Goal: Task Accomplishment & Management: Use online tool/utility

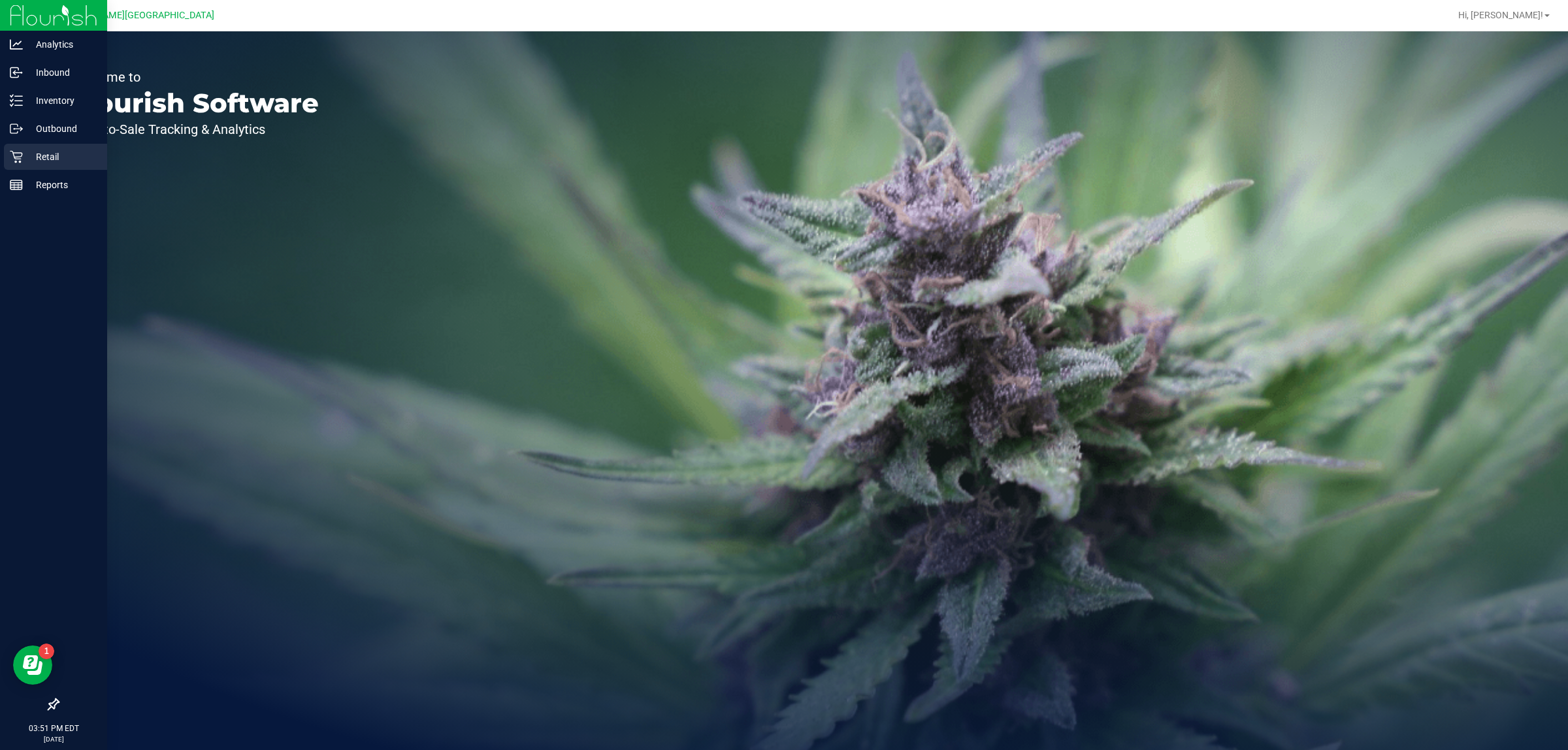
click at [30, 155] on p "Retail" at bounding box center [62, 157] width 79 height 16
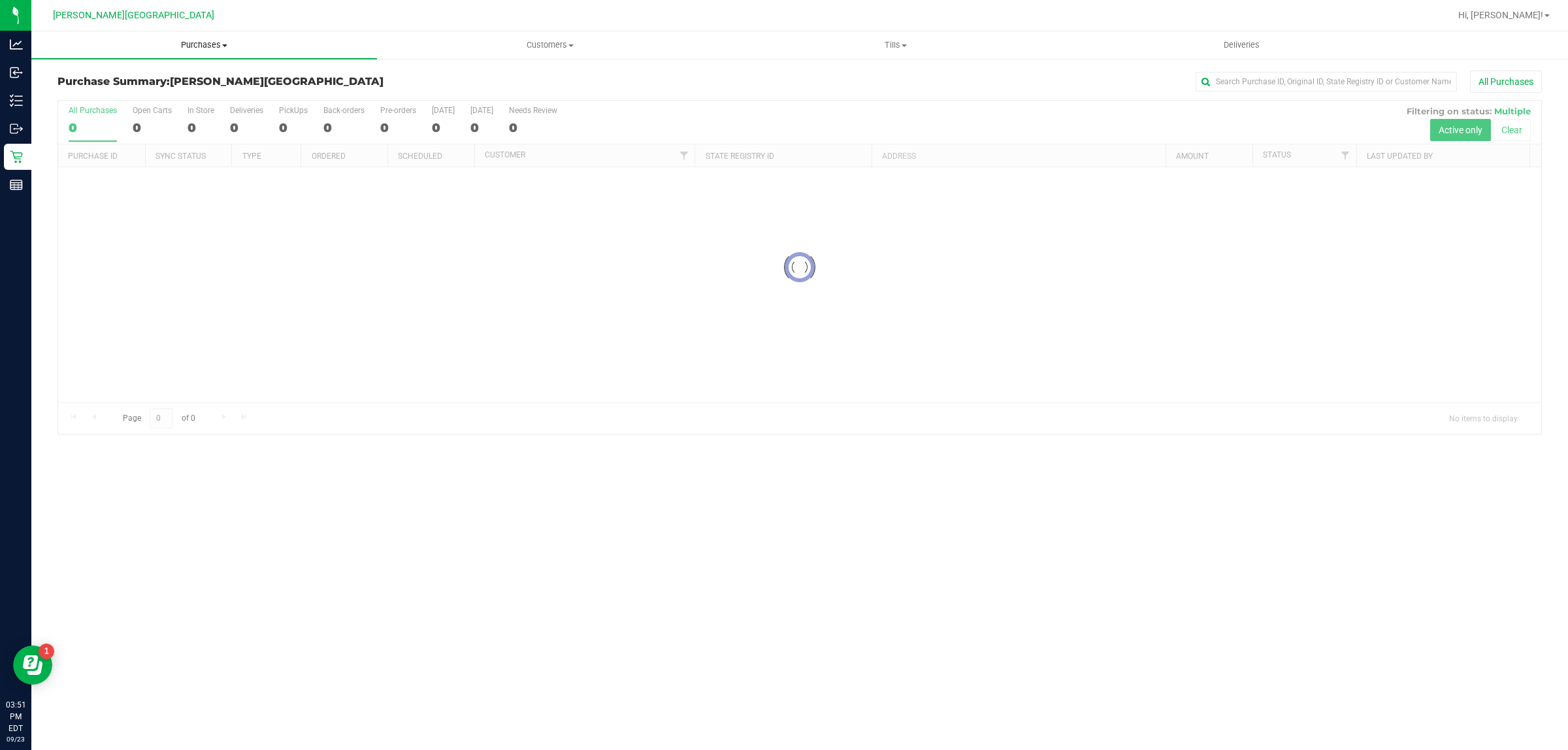
click at [195, 40] on span "Purchases" at bounding box center [204, 45] width 346 height 12
click at [148, 95] on li "Fulfillment" at bounding box center [204, 95] width 346 height 16
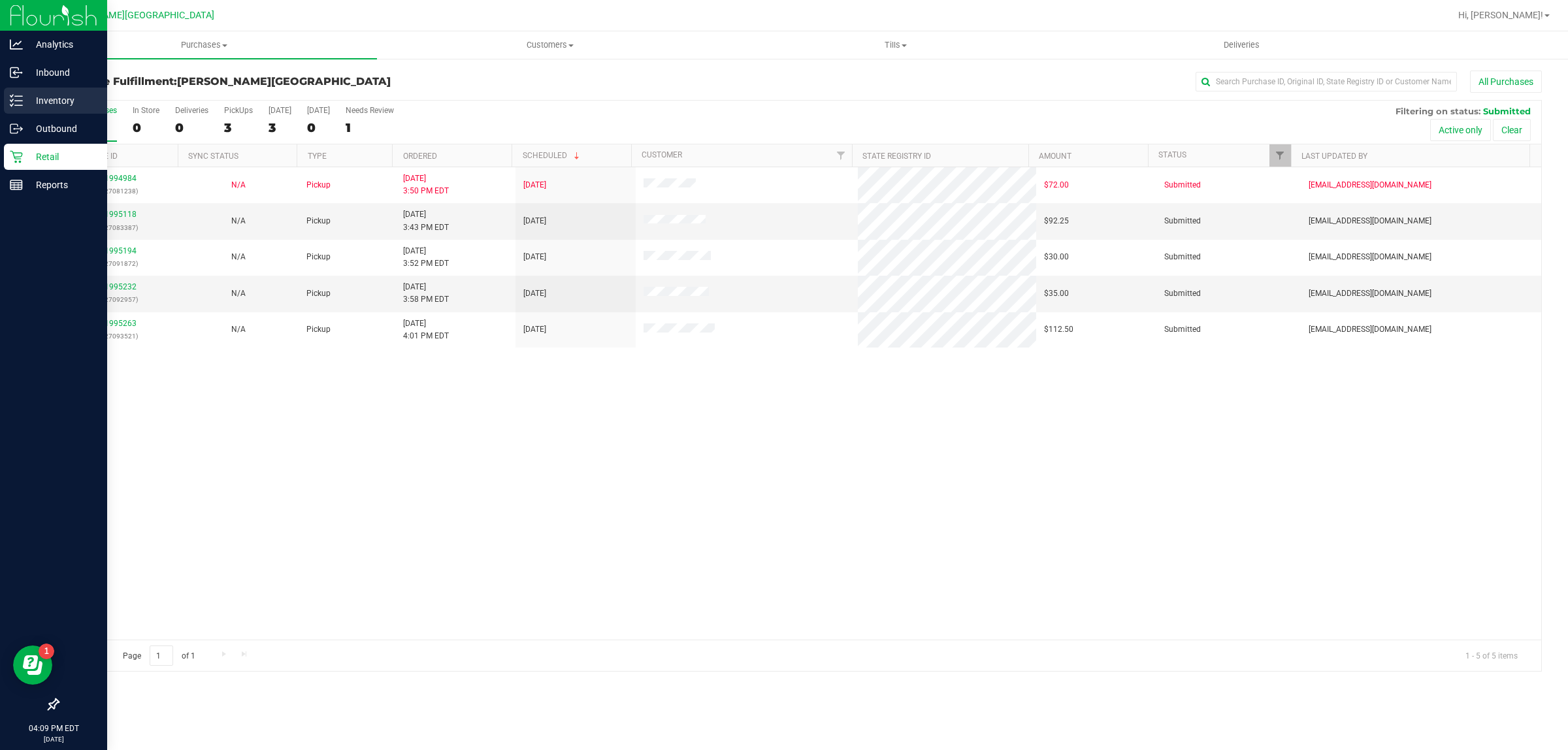
click at [49, 93] on p "Inventory" at bounding box center [62, 100] width 79 height 16
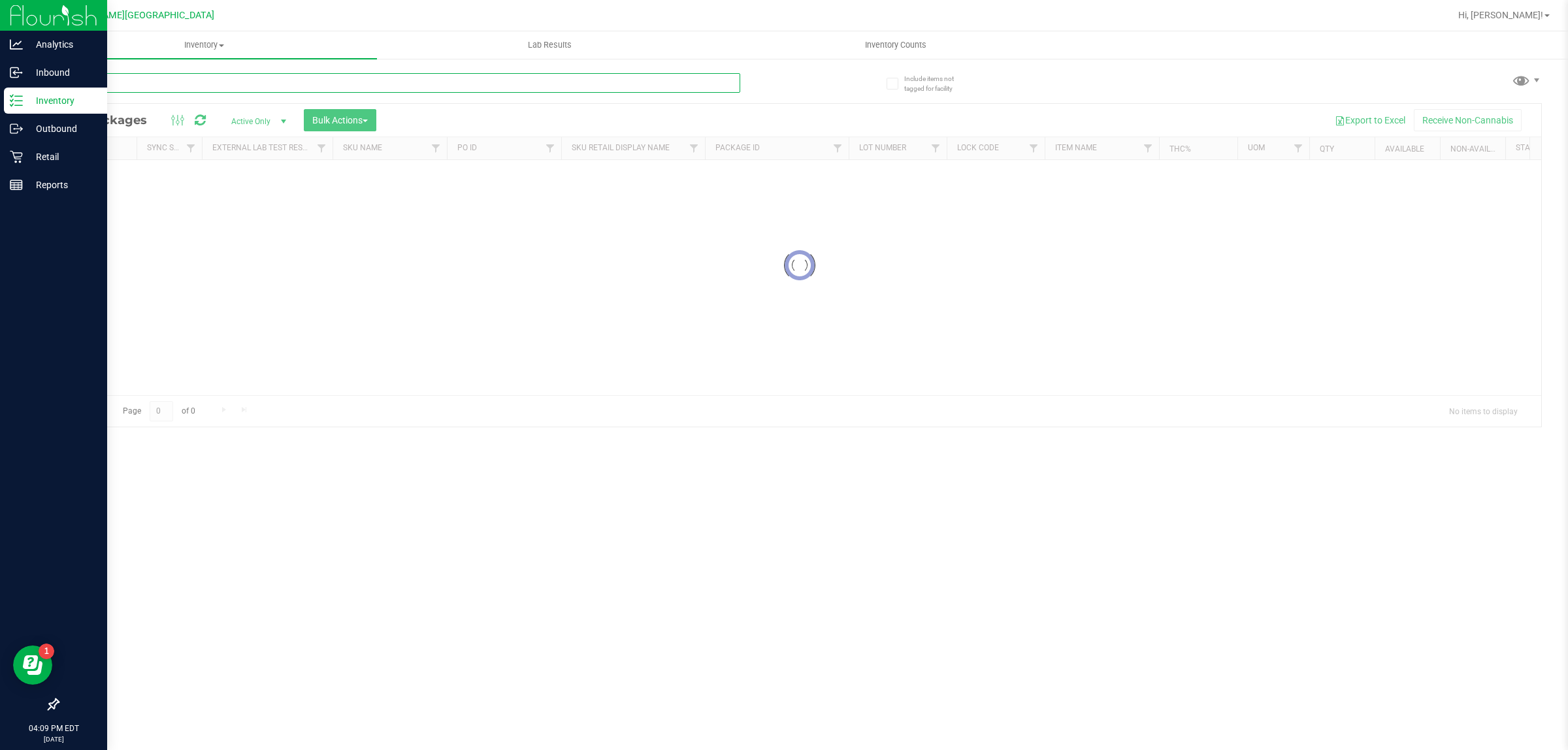
click at [236, 83] on div "Inventory All packages All inventory Waste log Create inventory Lab Results Inv…" at bounding box center [800, 391] width 1537 height 719
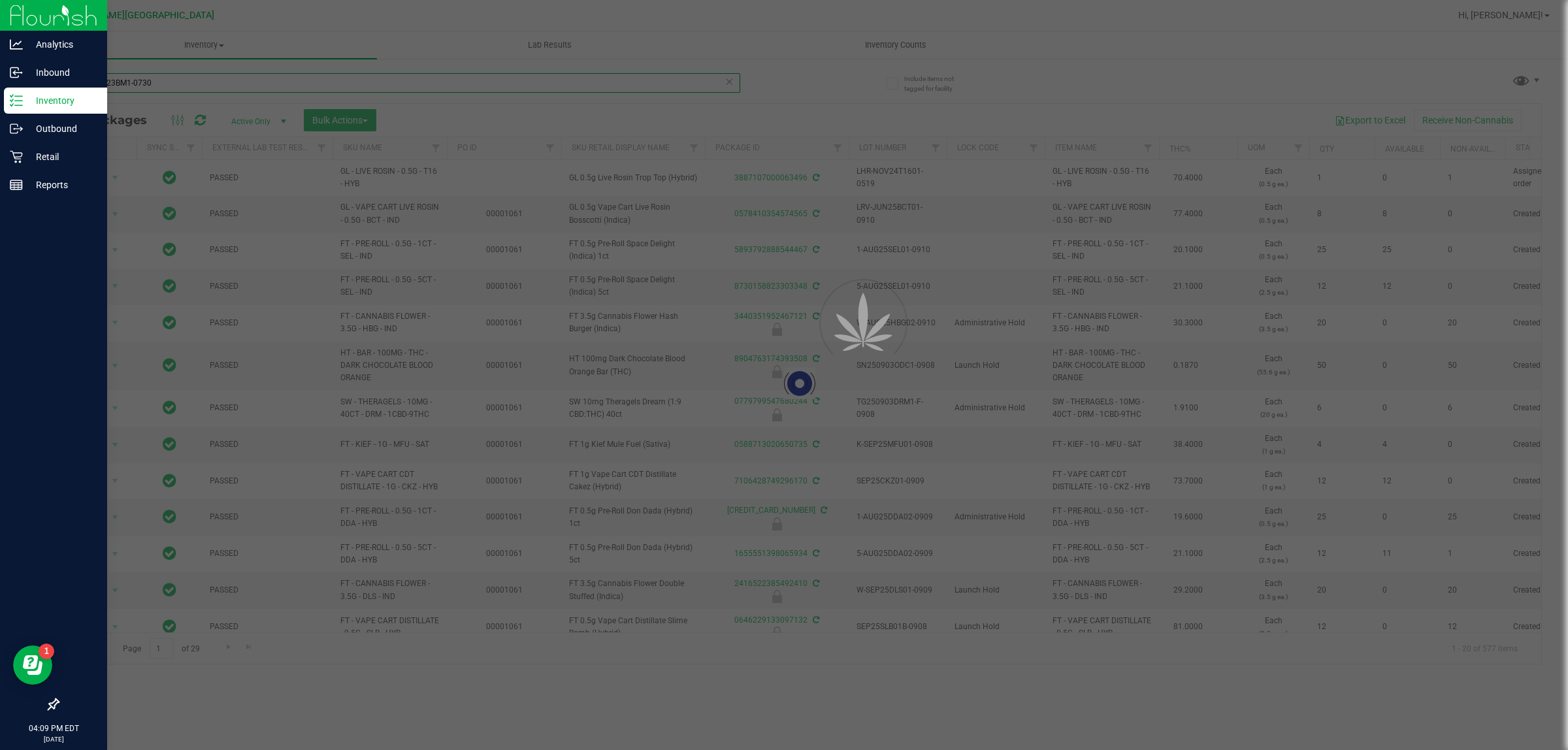
type input "SN250723BM1-0730"
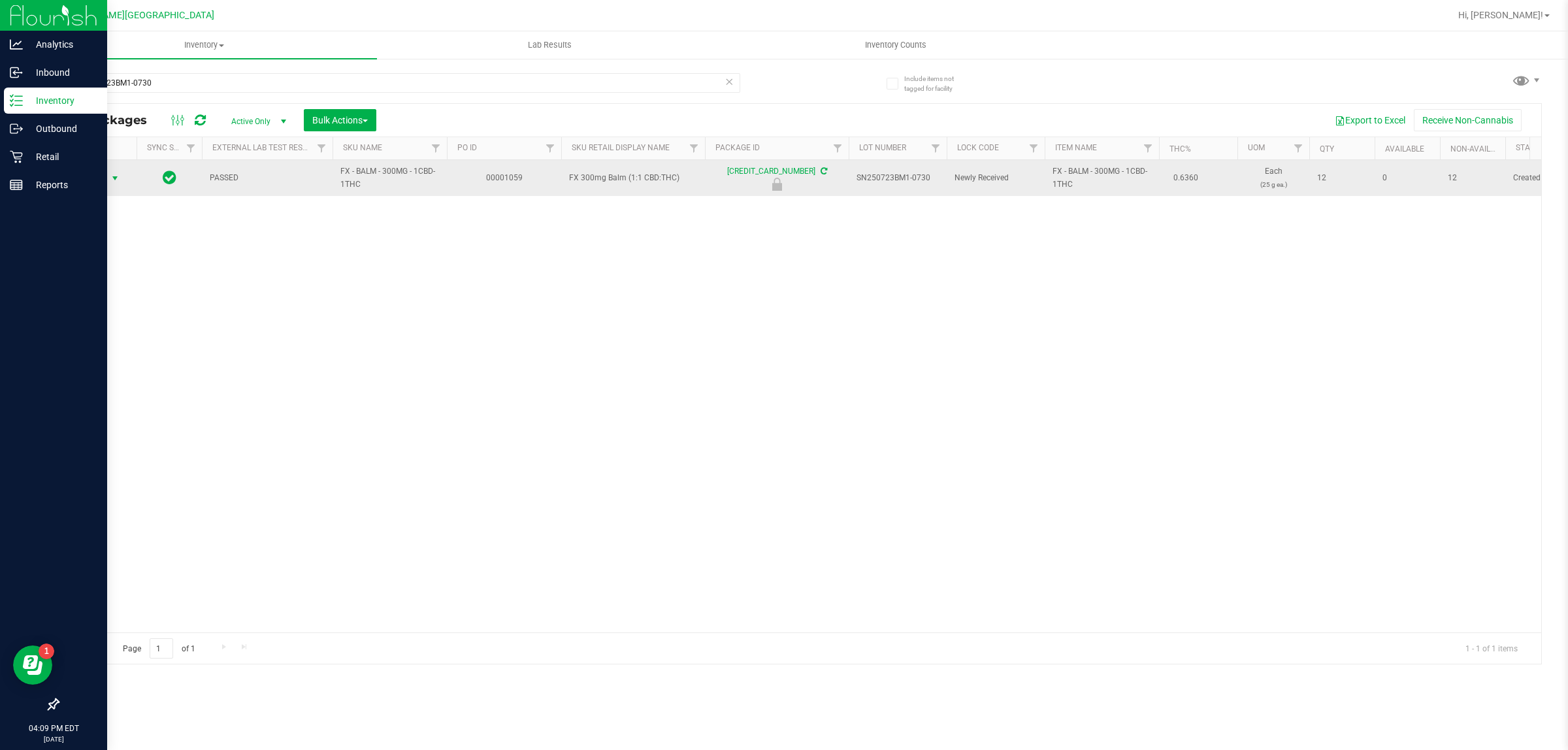
click at [102, 176] on span "Action" at bounding box center [89, 178] width 35 height 19
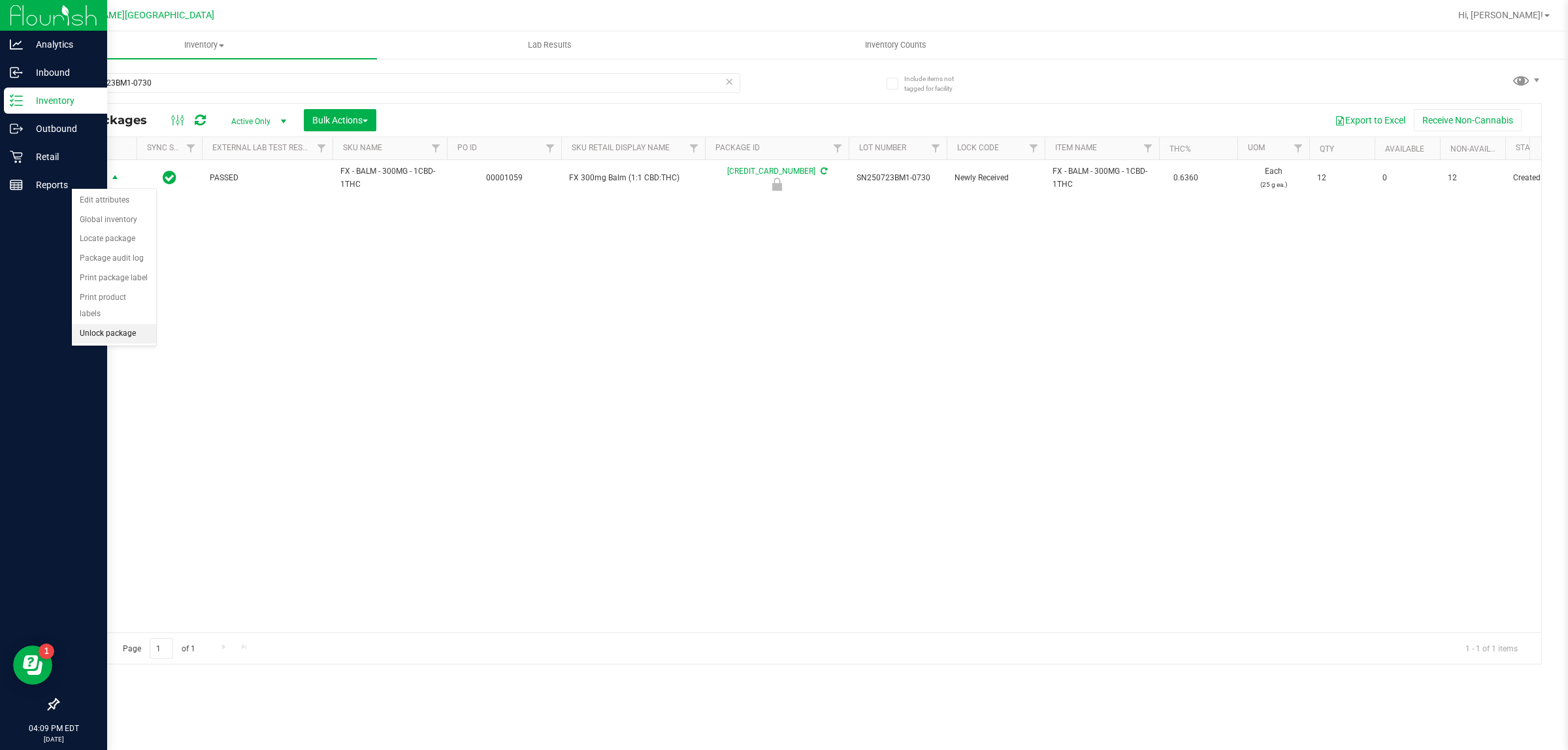
click at [110, 324] on li "Unlock package" at bounding box center [114, 334] width 85 height 20
click at [40, 149] on p "Retail" at bounding box center [62, 157] width 79 height 16
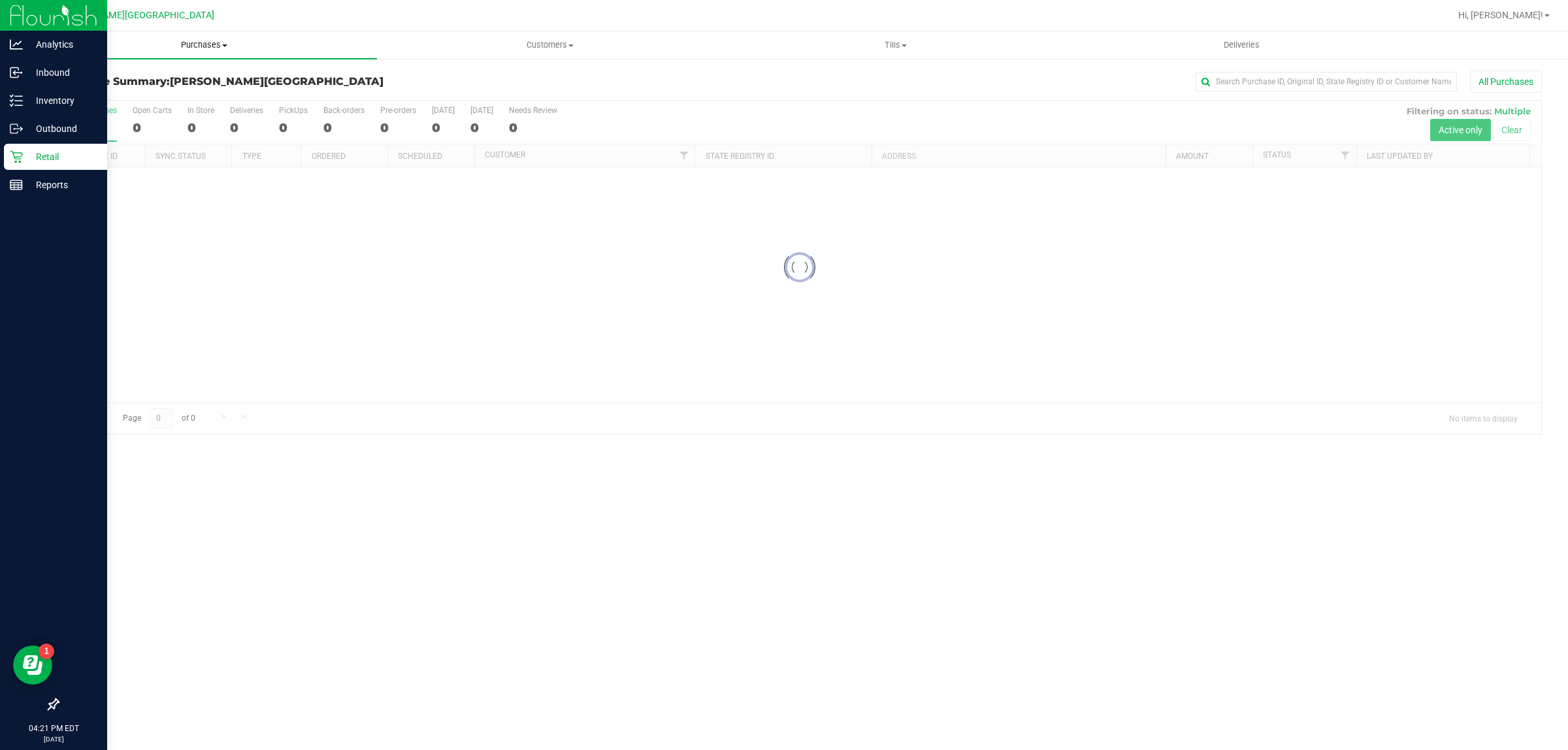
click at [186, 48] on span "Purchases" at bounding box center [204, 45] width 346 height 12
click at [112, 90] on li "Fulfillment" at bounding box center [204, 95] width 346 height 16
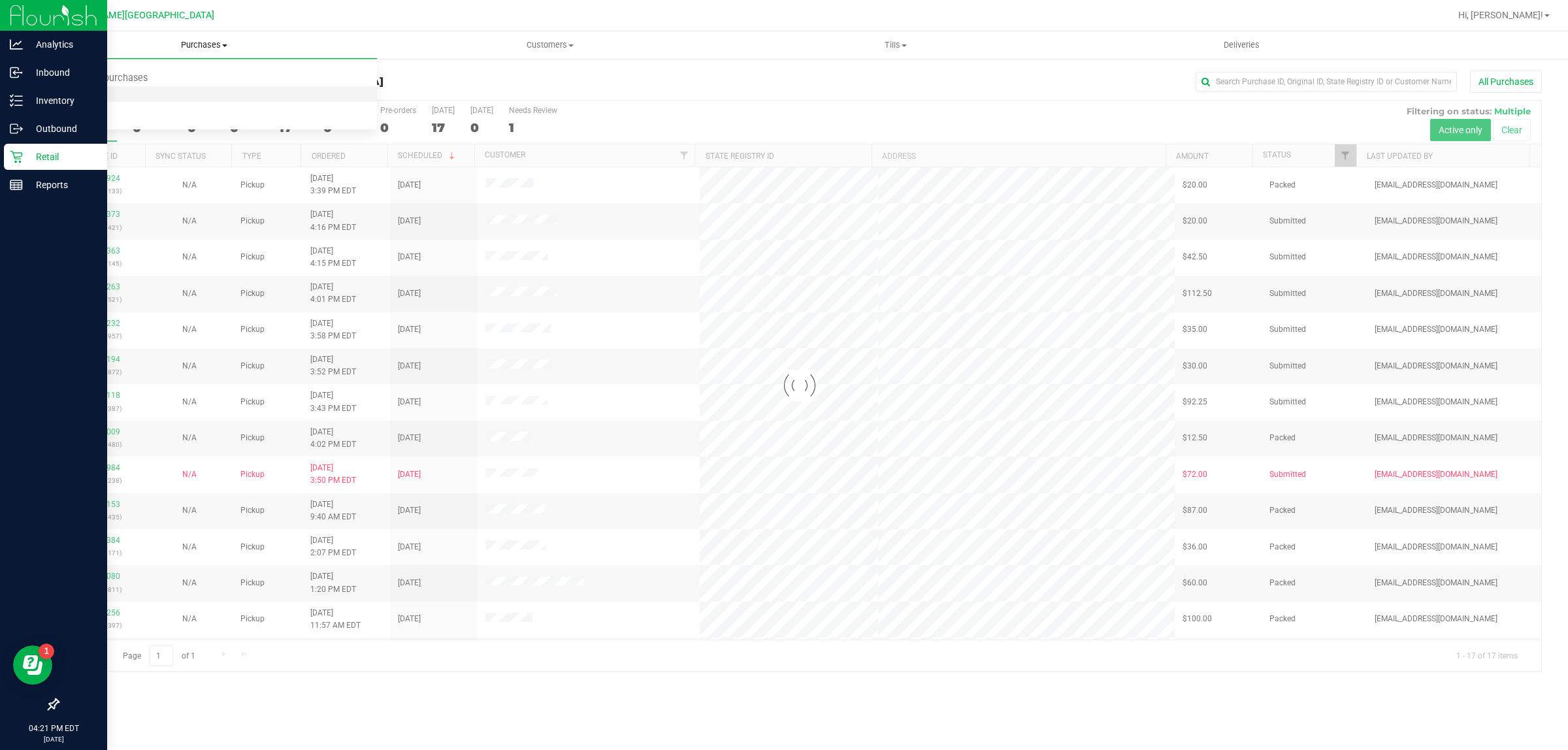
click at [99, 93] on span "Fulfillment" at bounding box center [71, 94] width 81 height 11
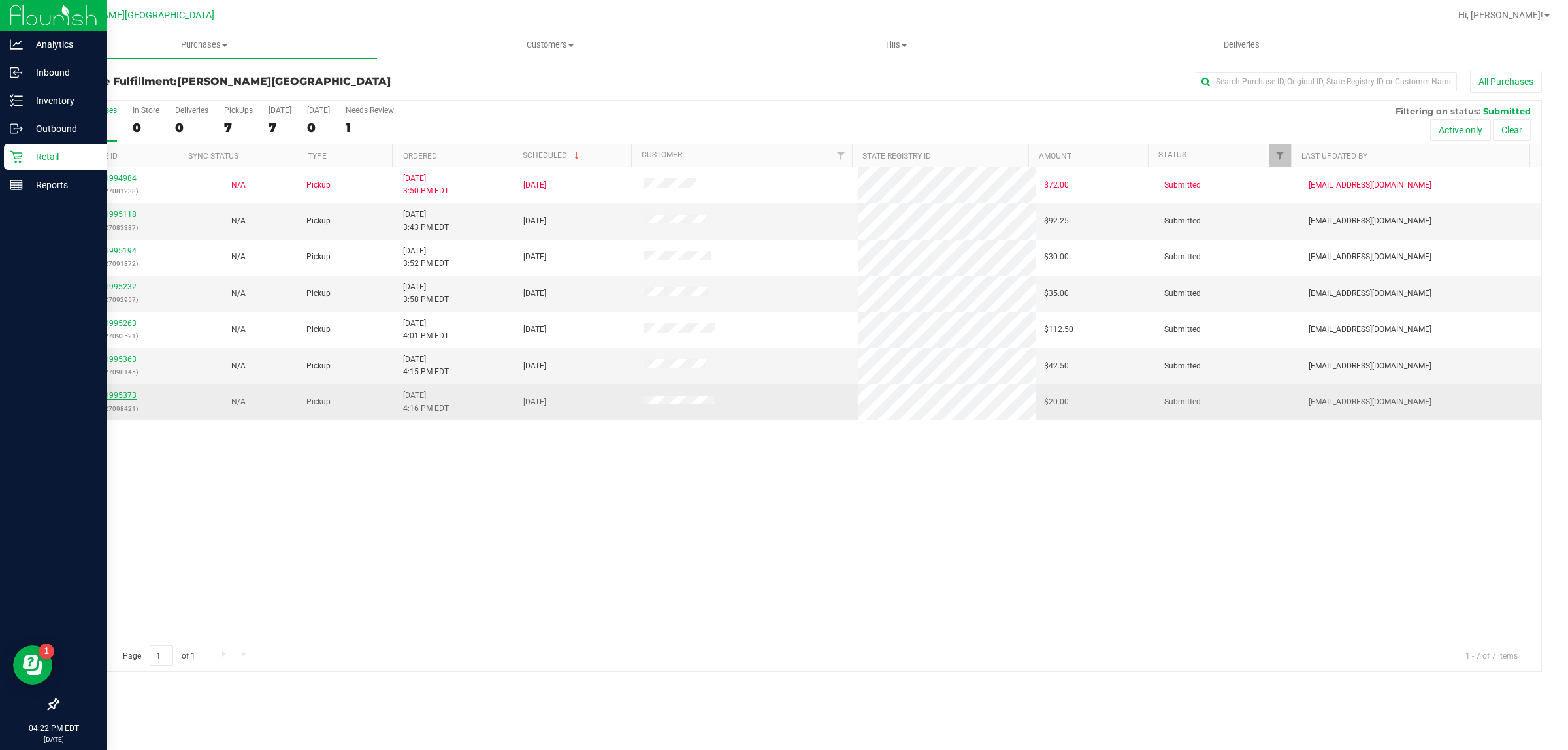
click at [132, 398] on link "11995373" at bounding box center [118, 395] width 36 height 9
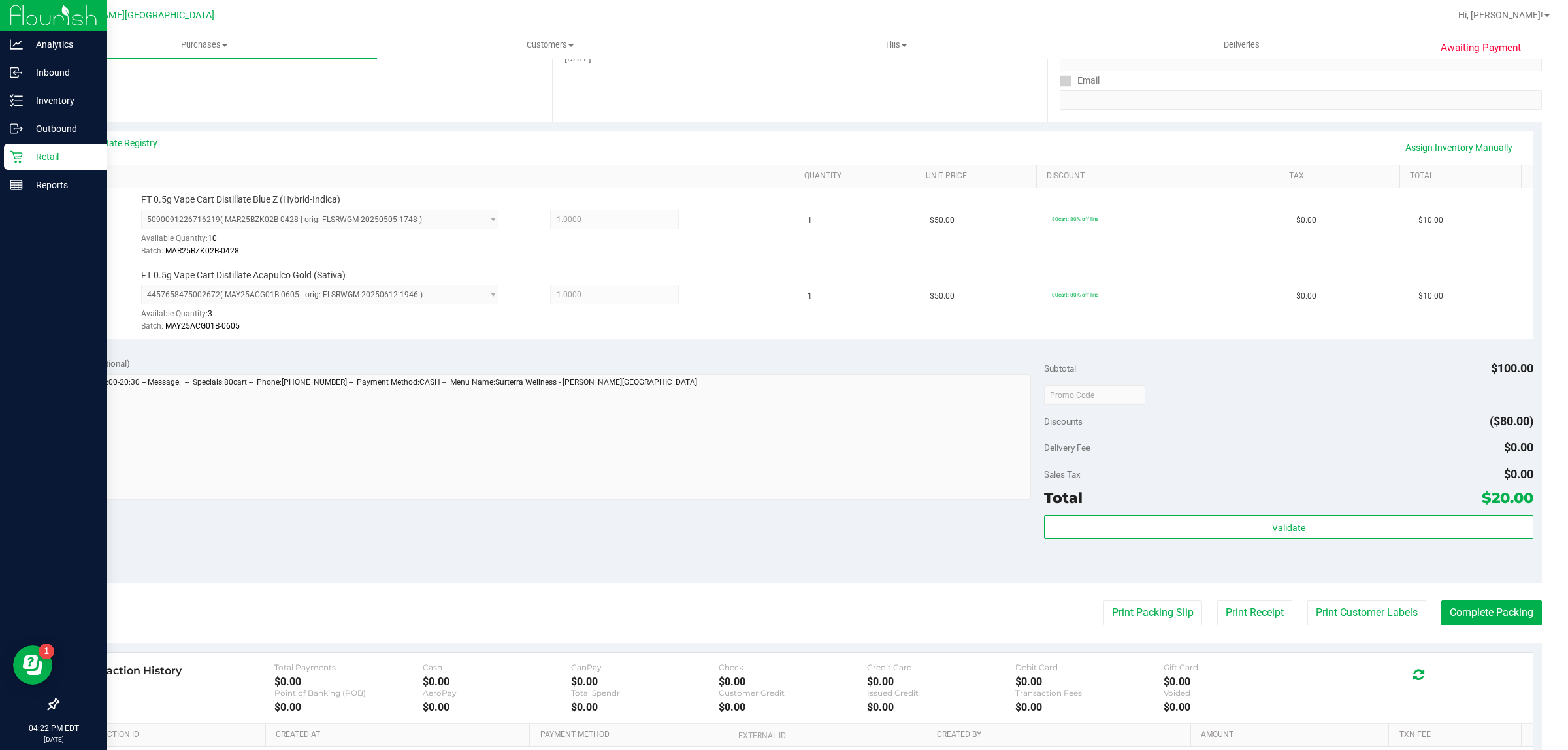
scroll to position [393, 0]
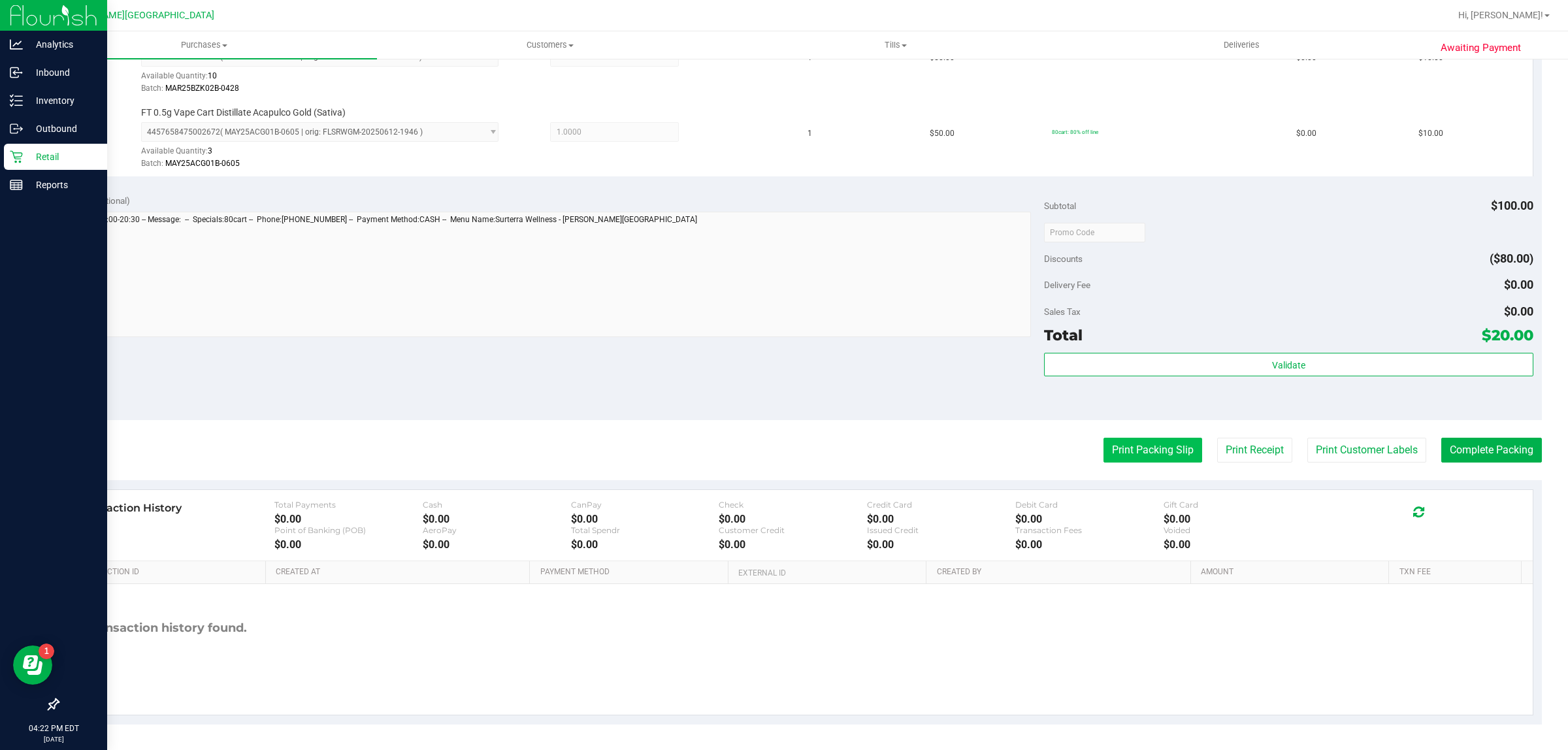
click at [1165, 463] on button "Print Packing Slip" at bounding box center [1152, 450] width 98 height 25
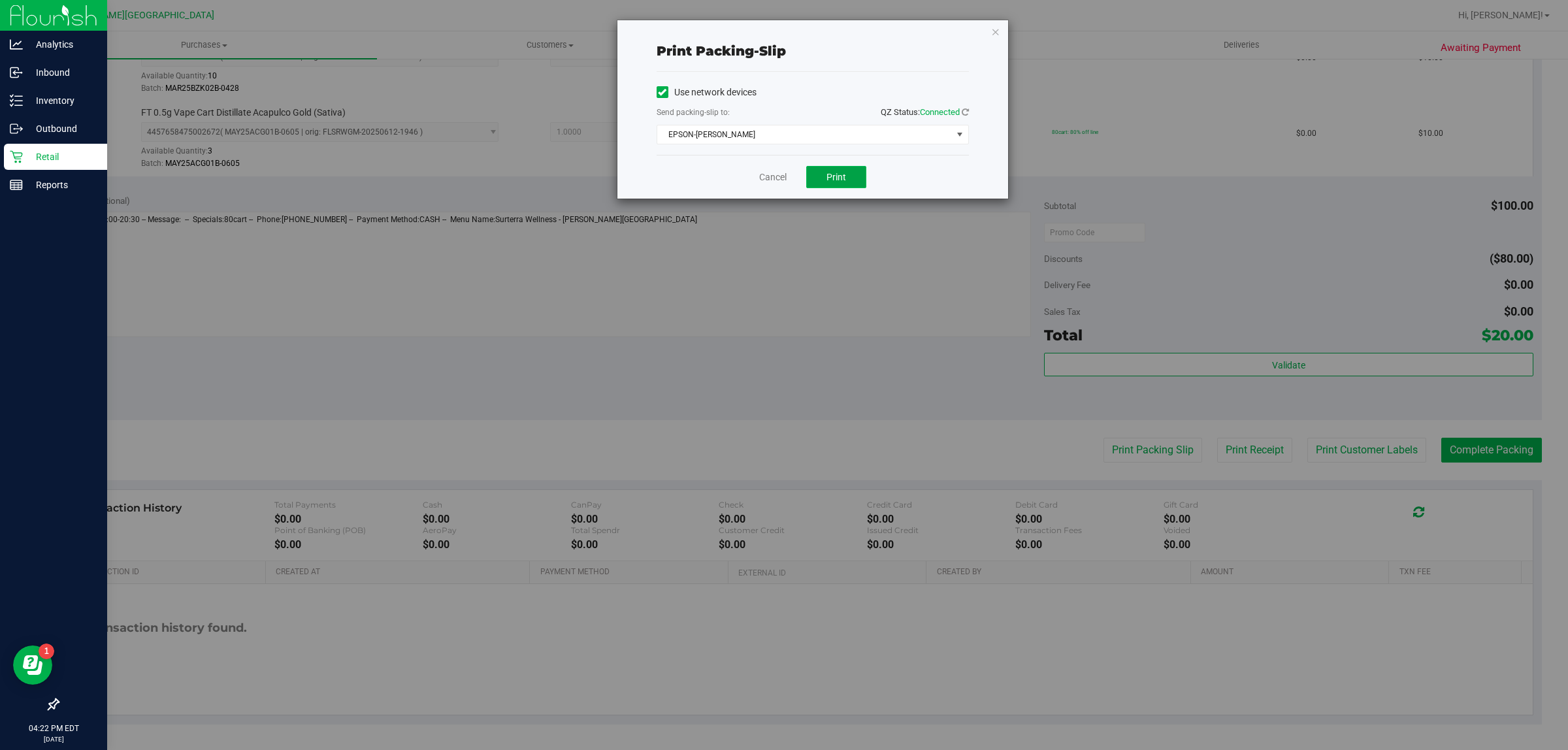
click at [841, 170] on button "Print" at bounding box center [836, 177] width 60 height 22
click at [991, 36] on icon "button" at bounding box center [996, 32] width 9 height 16
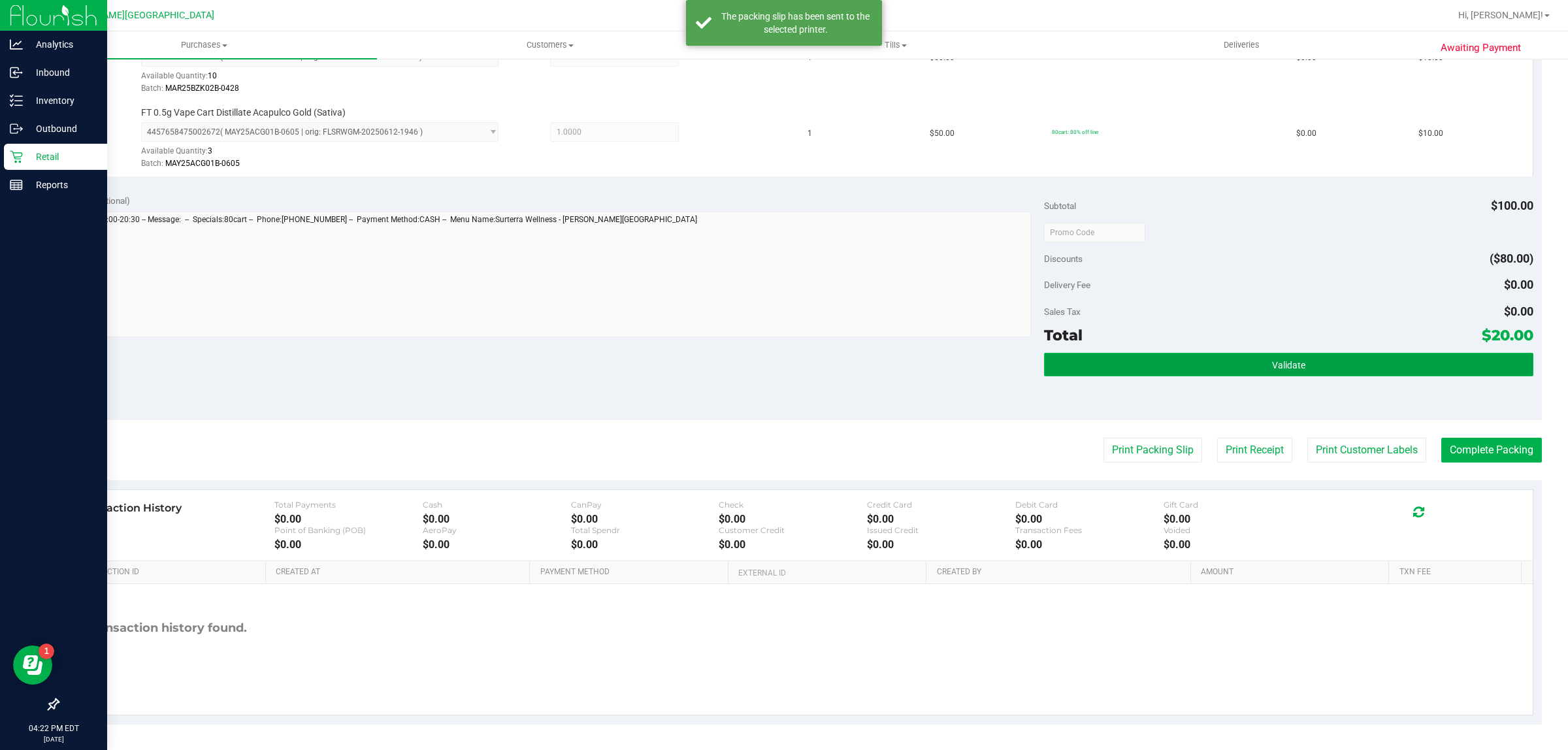
click at [1327, 354] on button "Validate" at bounding box center [1288, 365] width 489 height 24
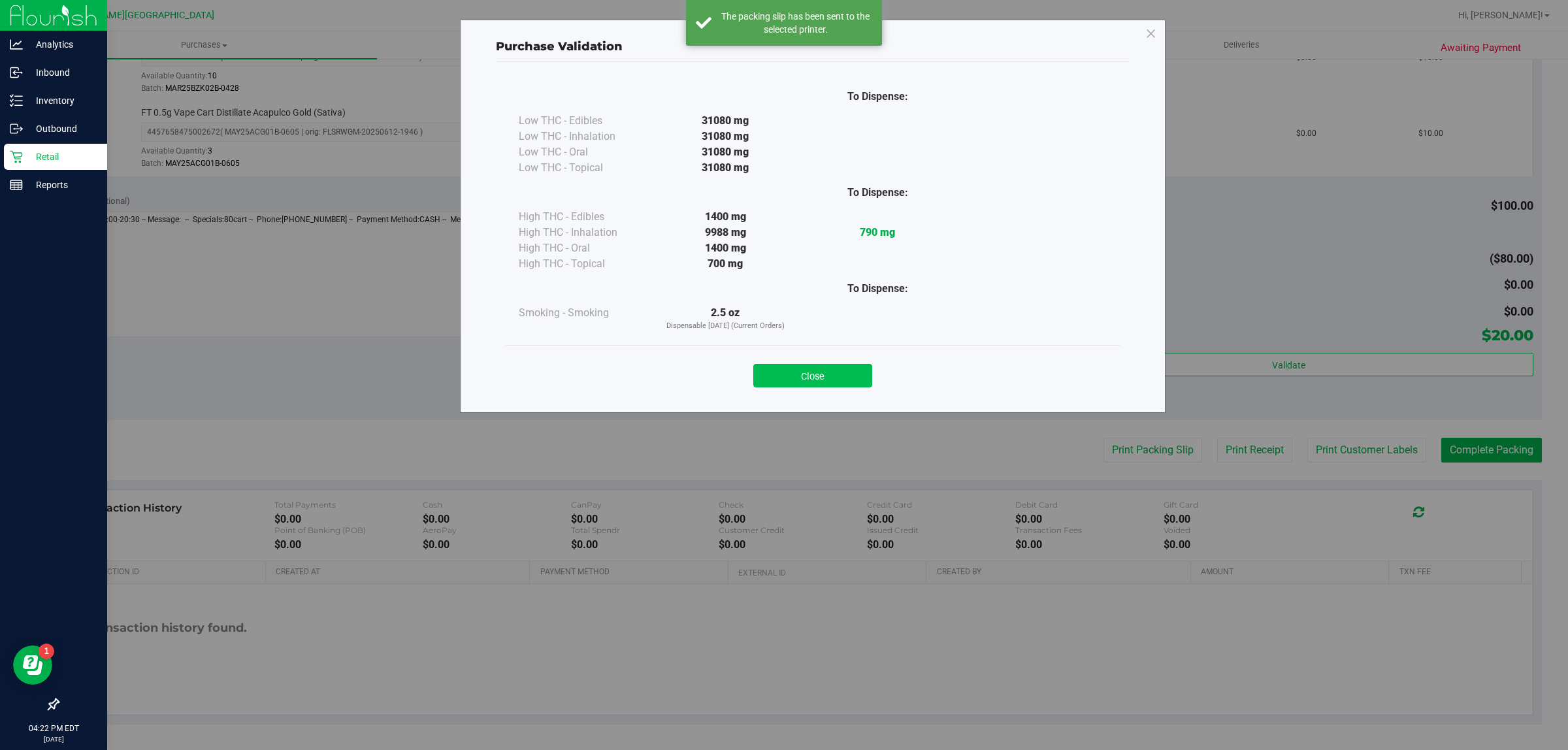
click at [838, 376] on button "Close" at bounding box center [813, 376] width 119 height 24
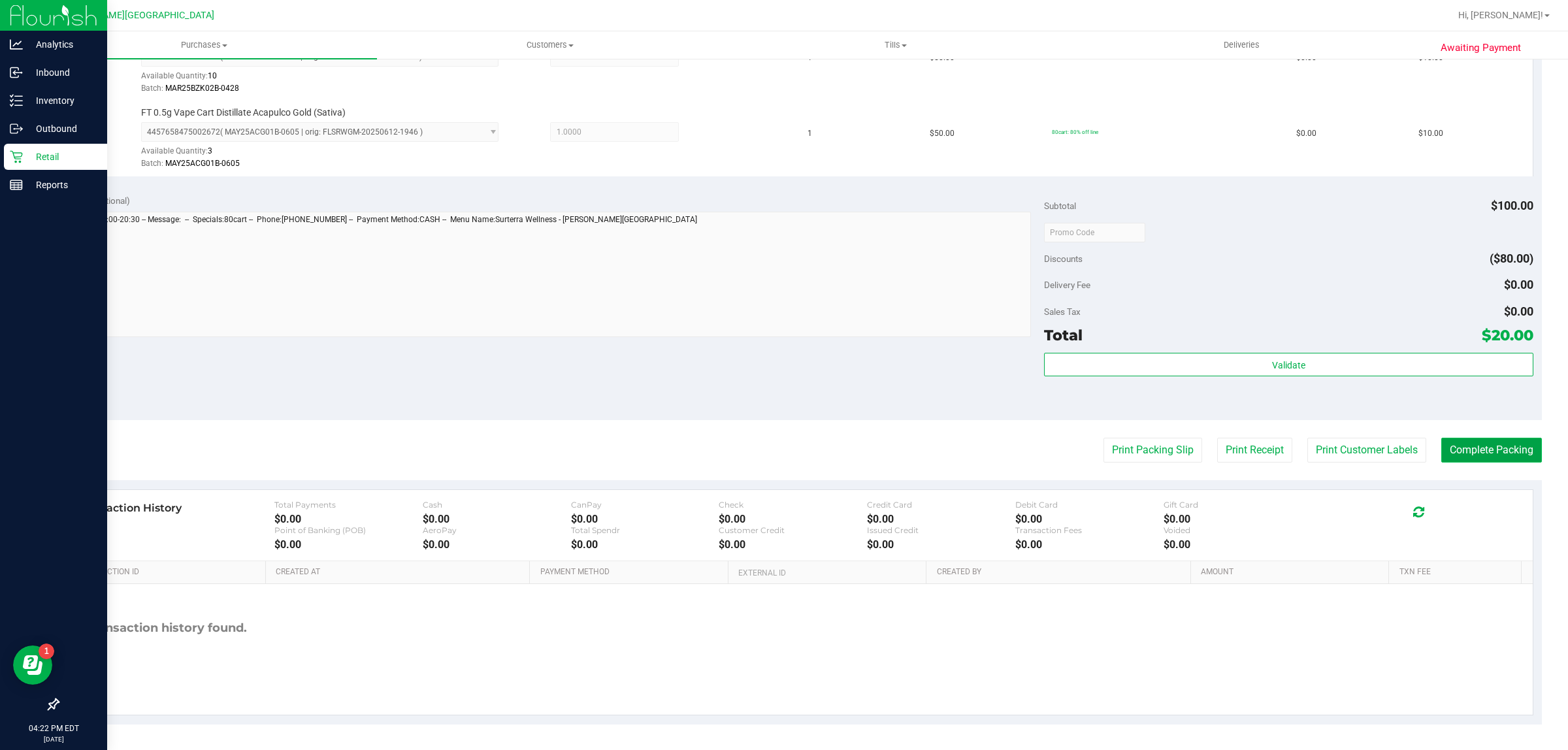
click at [1507, 449] on button "Complete Packing" at bounding box center [1491, 450] width 100 height 25
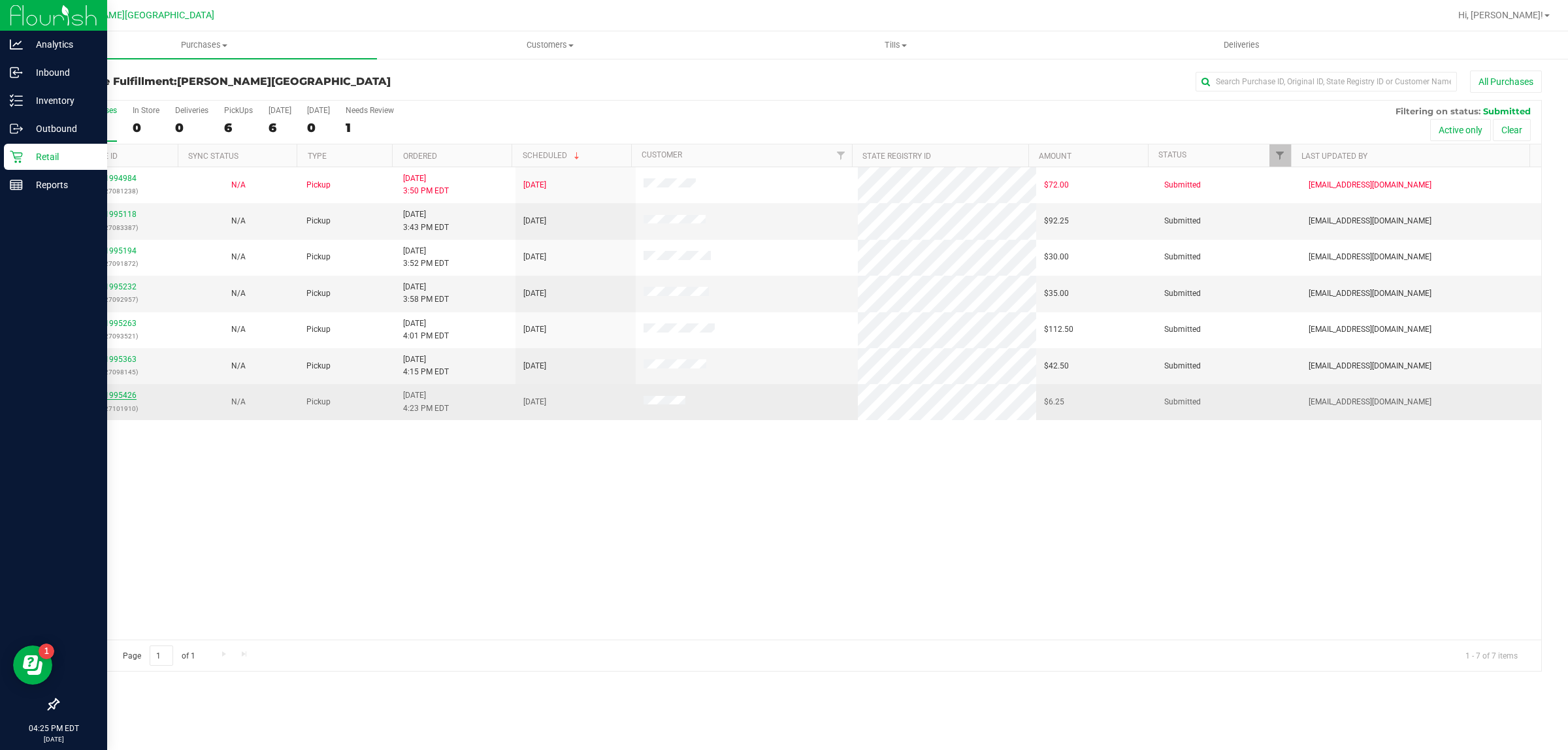
click at [108, 395] on link "11995426" at bounding box center [118, 395] width 36 height 9
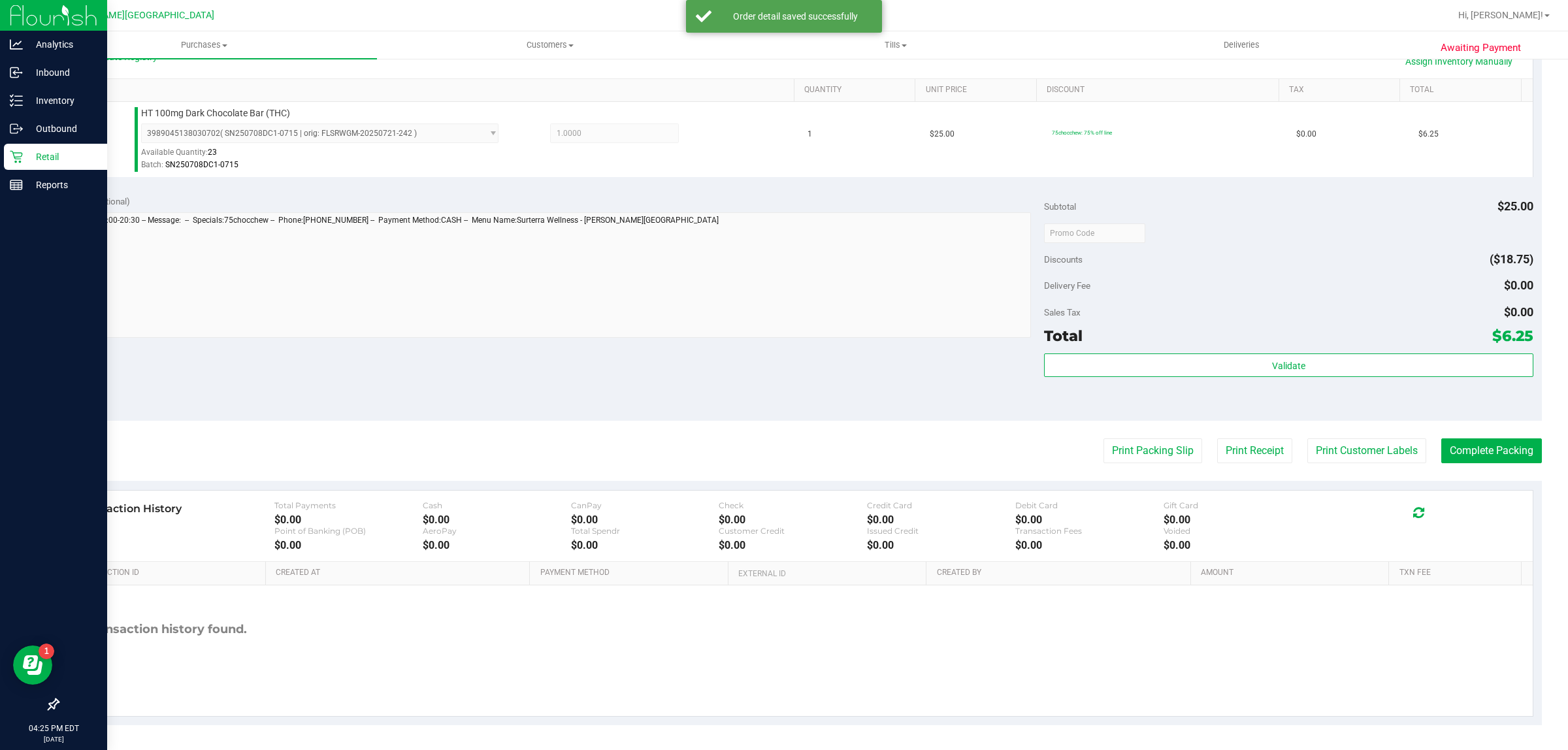
scroll to position [318, 0]
click at [1106, 441] on button "Print Packing Slip" at bounding box center [1152, 450] width 98 height 25
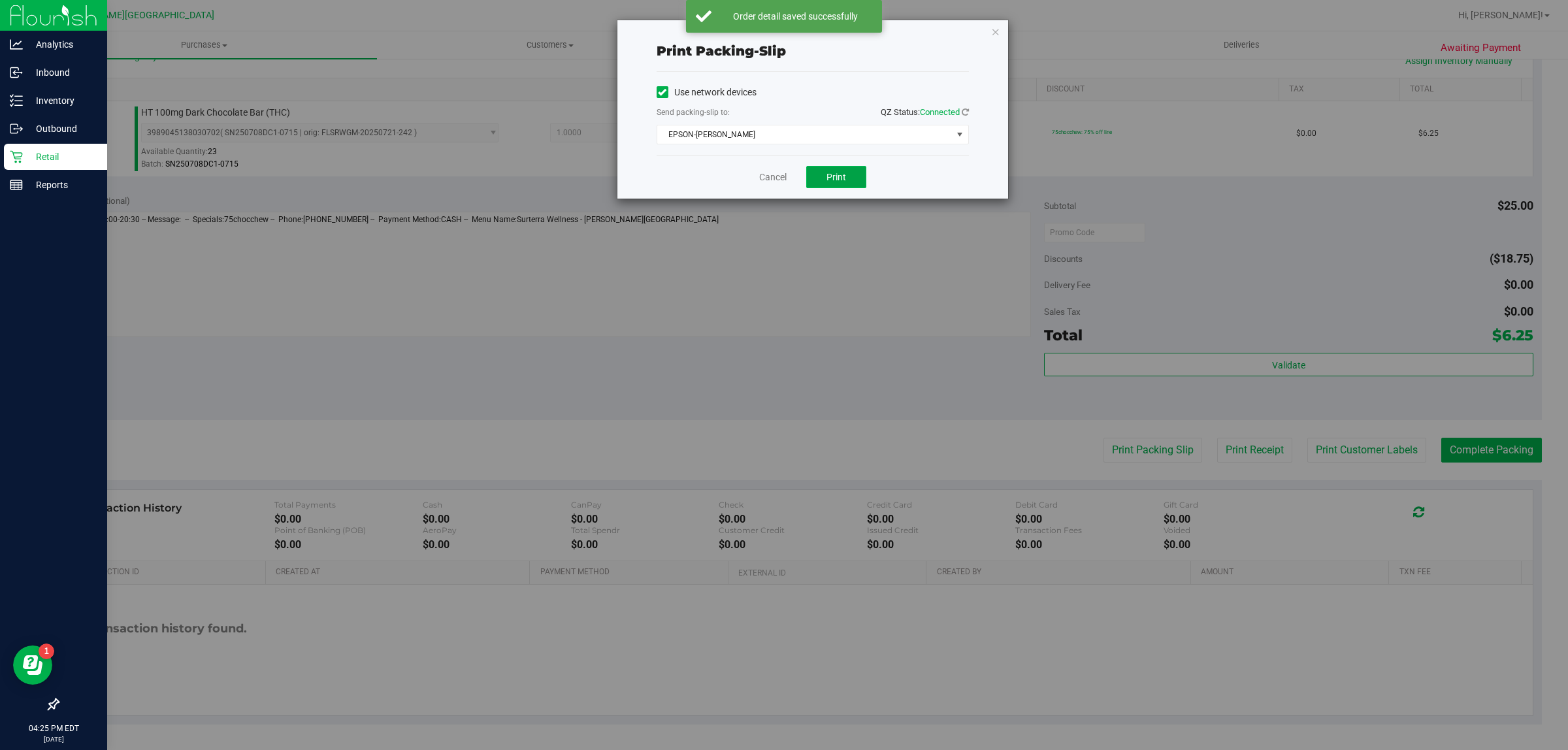
click at [842, 180] on span "Print" at bounding box center [837, 177] width 20 height 11
click at [993, 28] on icon "button" at bounding box center [996, 32] width 9 height 16
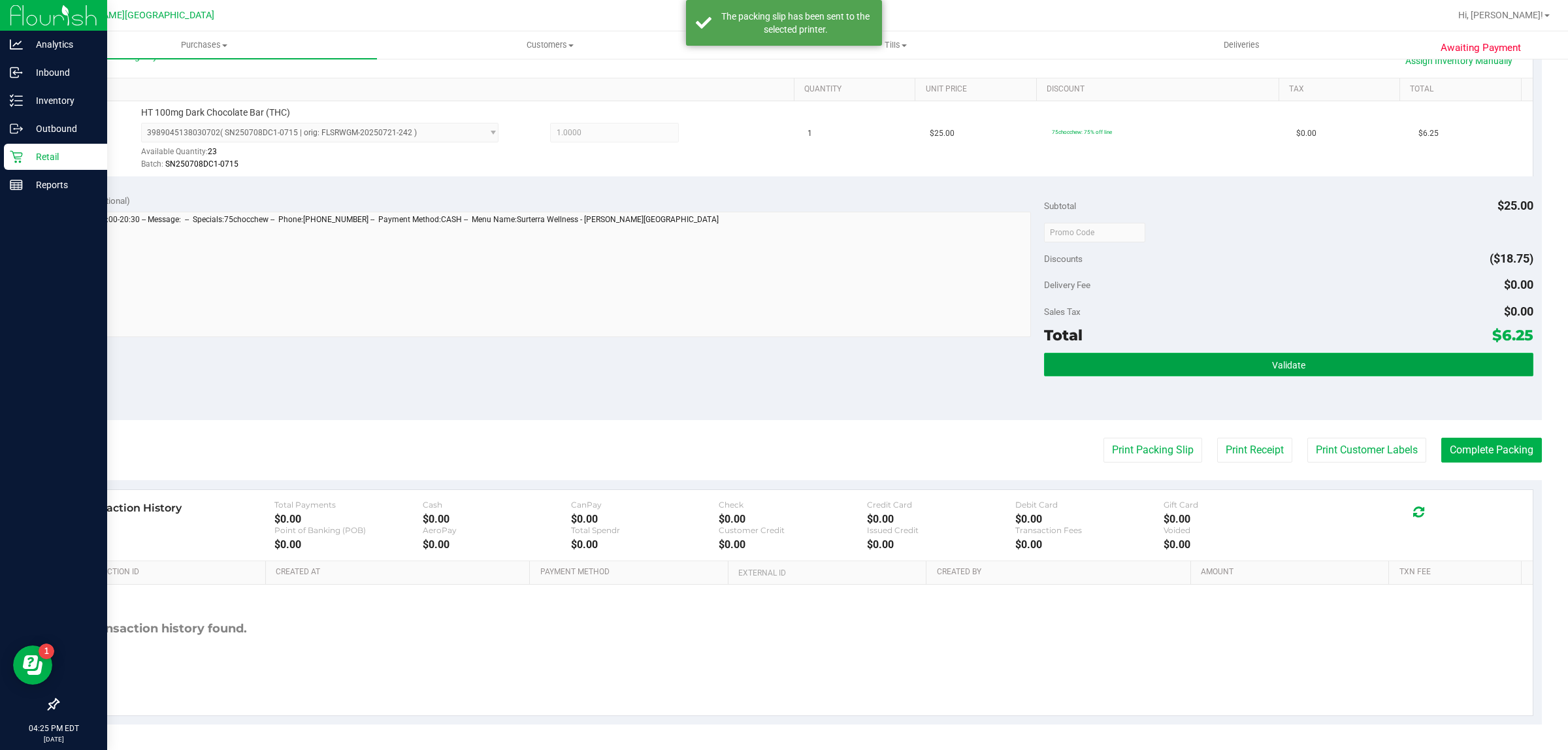
click at [1305, 355] on button "Validate" at bounding box center [1288, 365] width 489 height 24
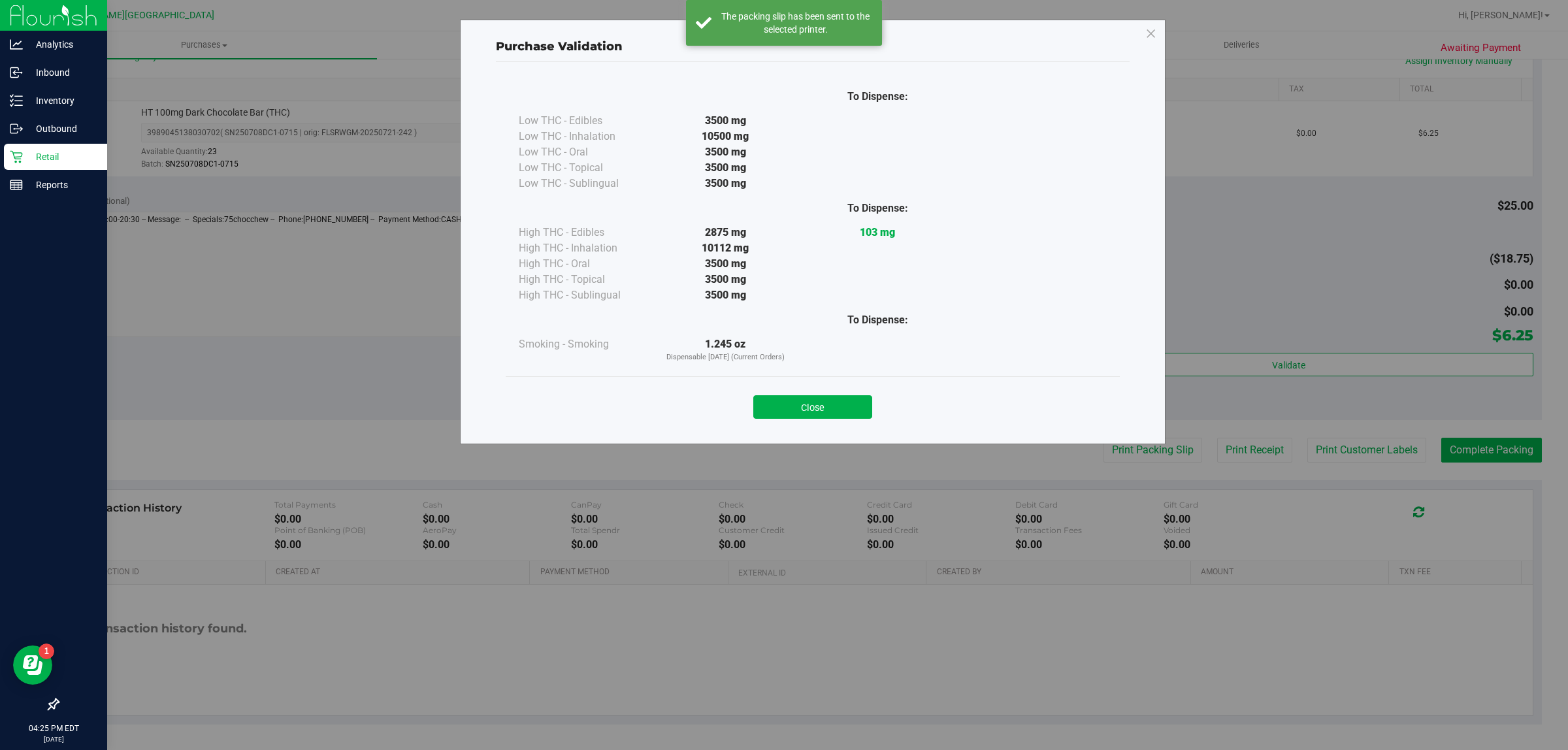
click at [854, 399] on button "Close" at bounding box center [813, 407] width 119 height 24
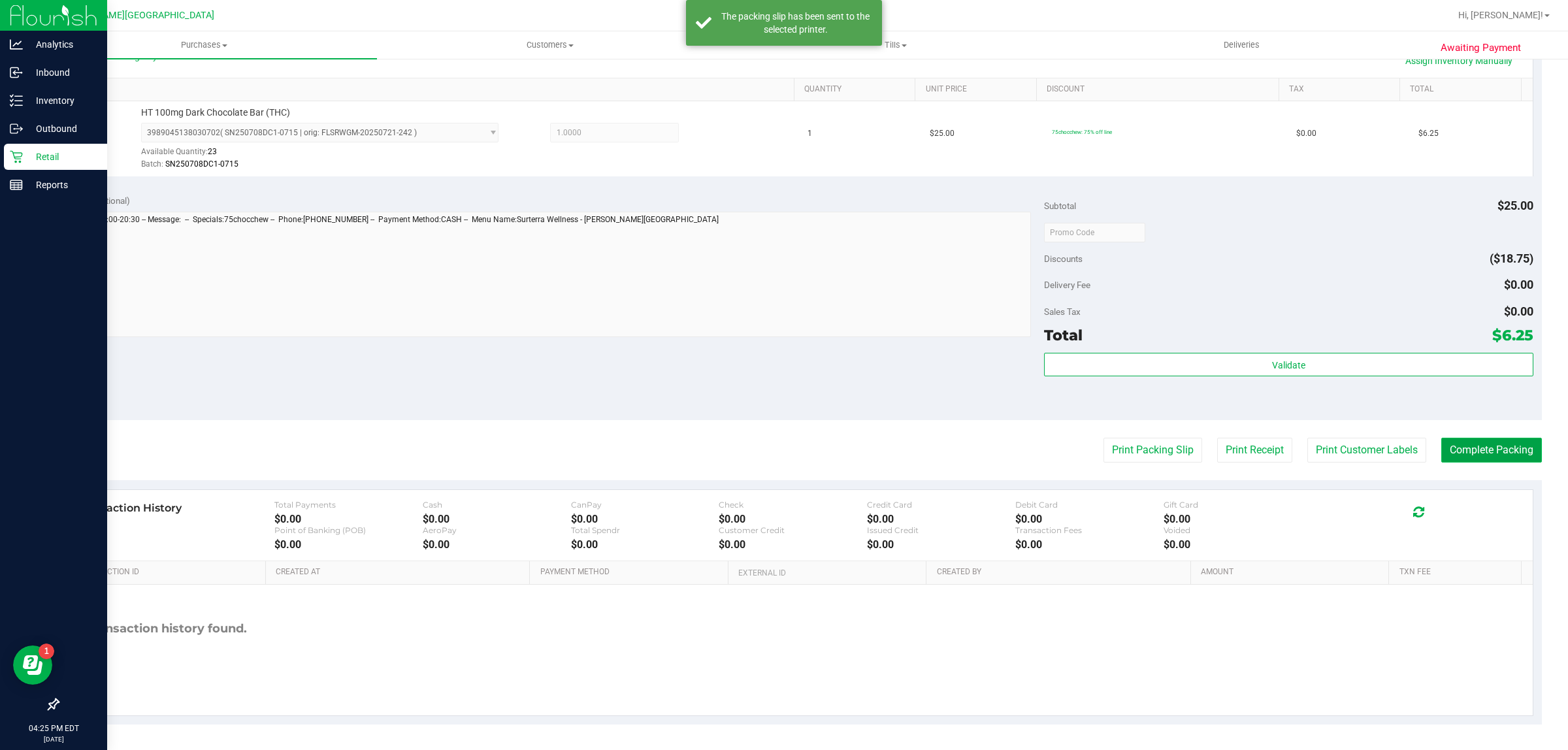
click at [1444, 439] on button "Complete Packing" at bounding box center [1491, 450] width 100 height 25
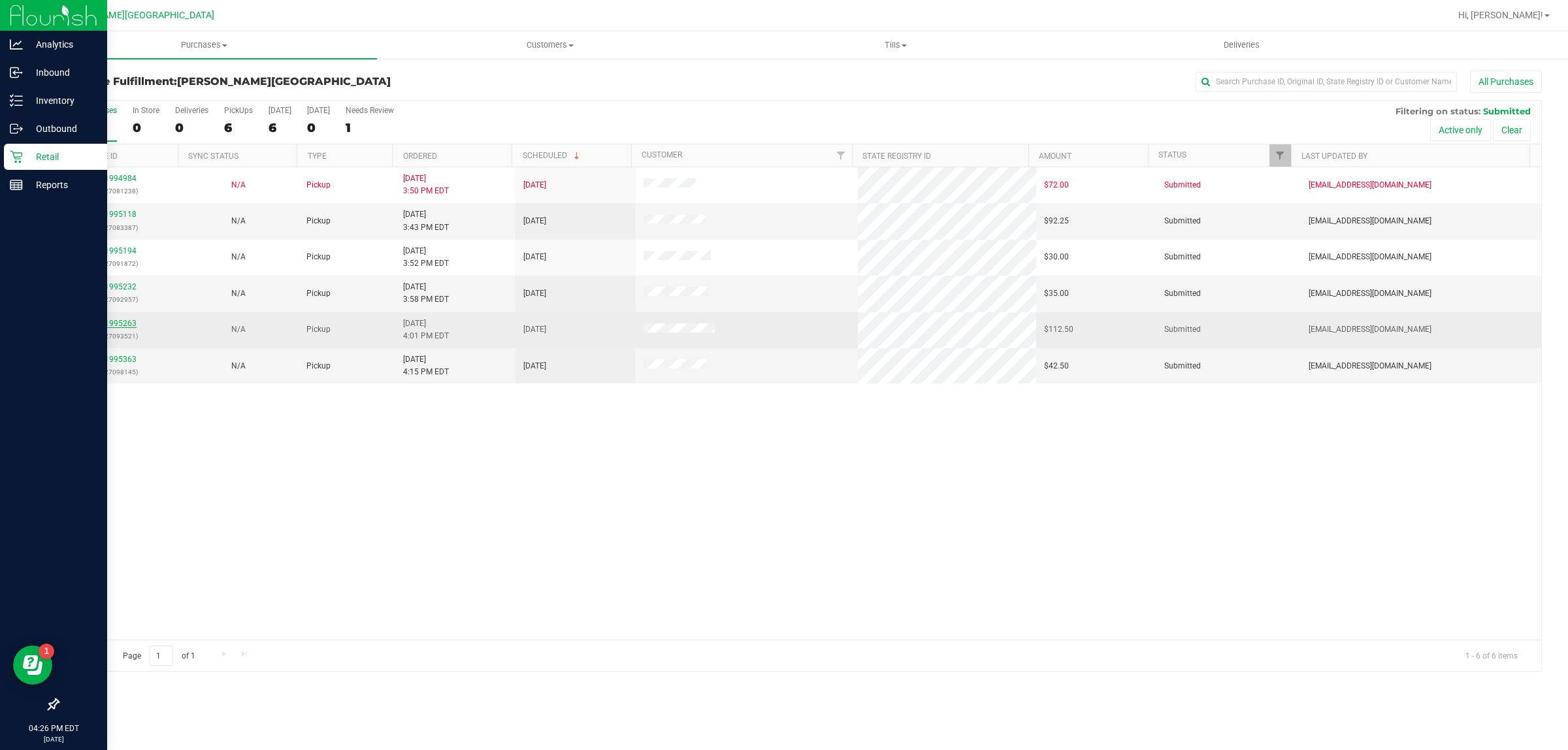
click at [121, 327] on link "11995263" at bounding box center [118, 324] width 36 height 9
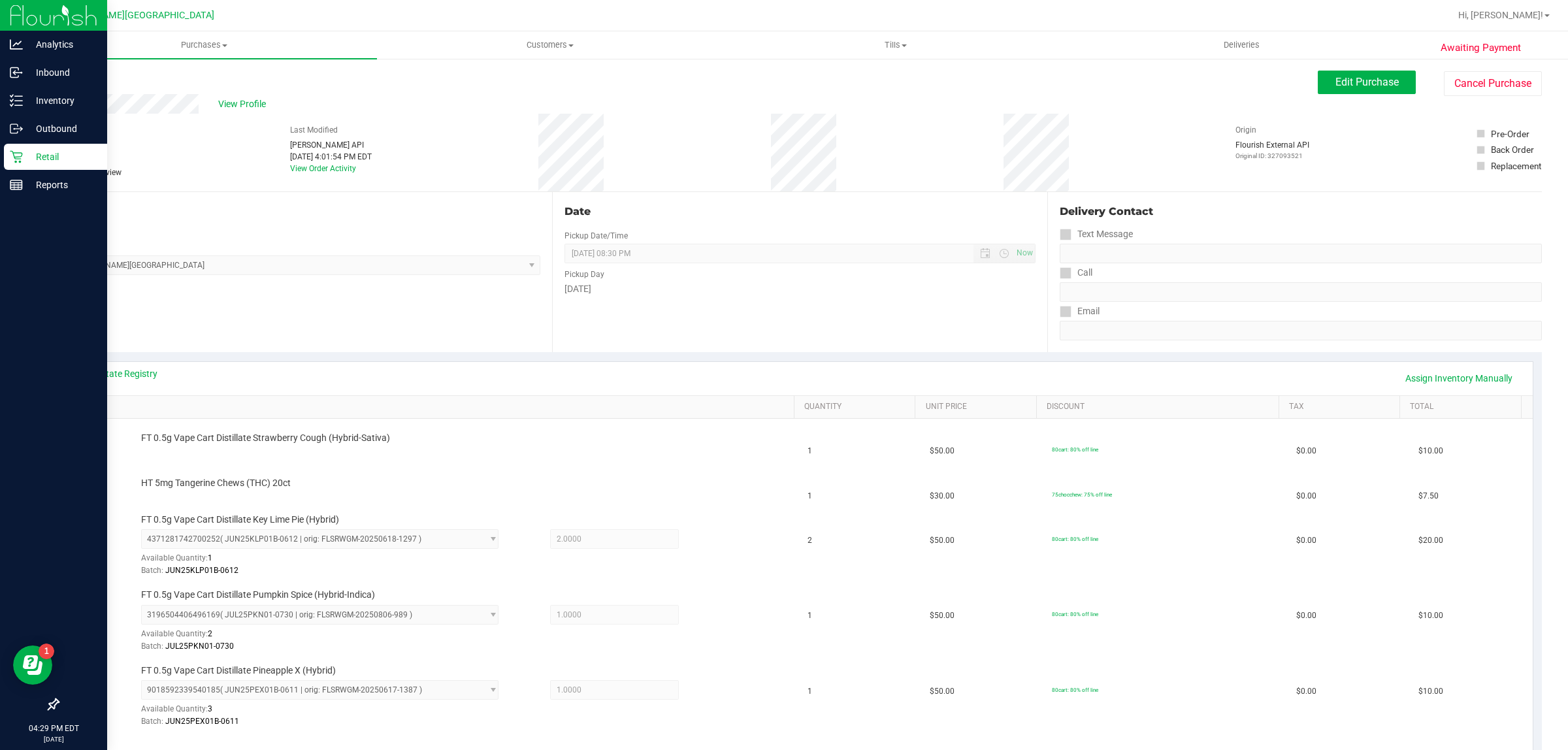
click at [205, 30] on nav "Merritt Island WC Hi, Ryan!" at bounding box center [800, 15] width 1537 height 31
click at [24, 106] on p "Inventory" at bounding box center [62, 100] width 79 height 16
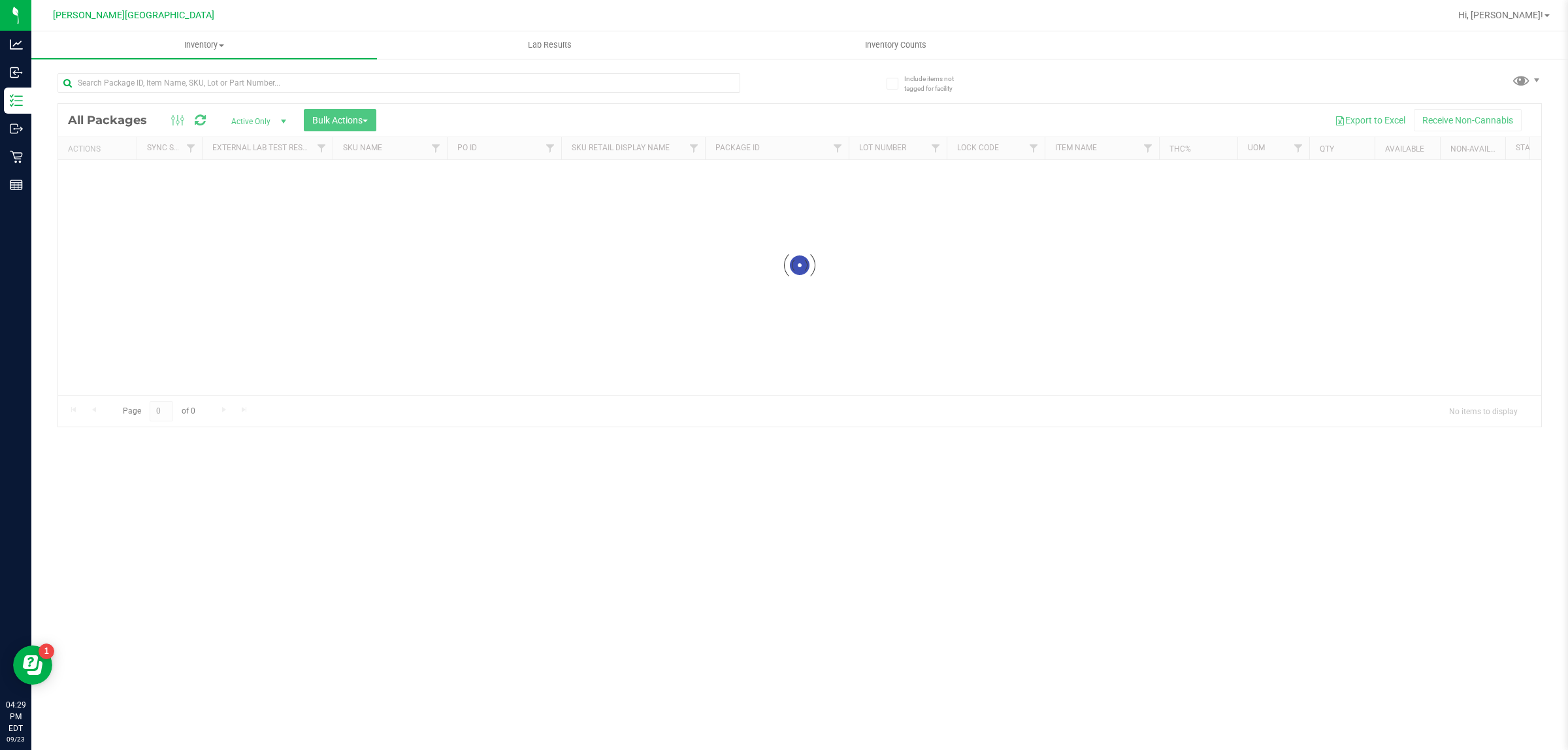
click at [212, 37] on uib-tab-heading "Inventory All packages All inventory Waste log Create inventory" at bounding box center [204, 45] width 346 height 28
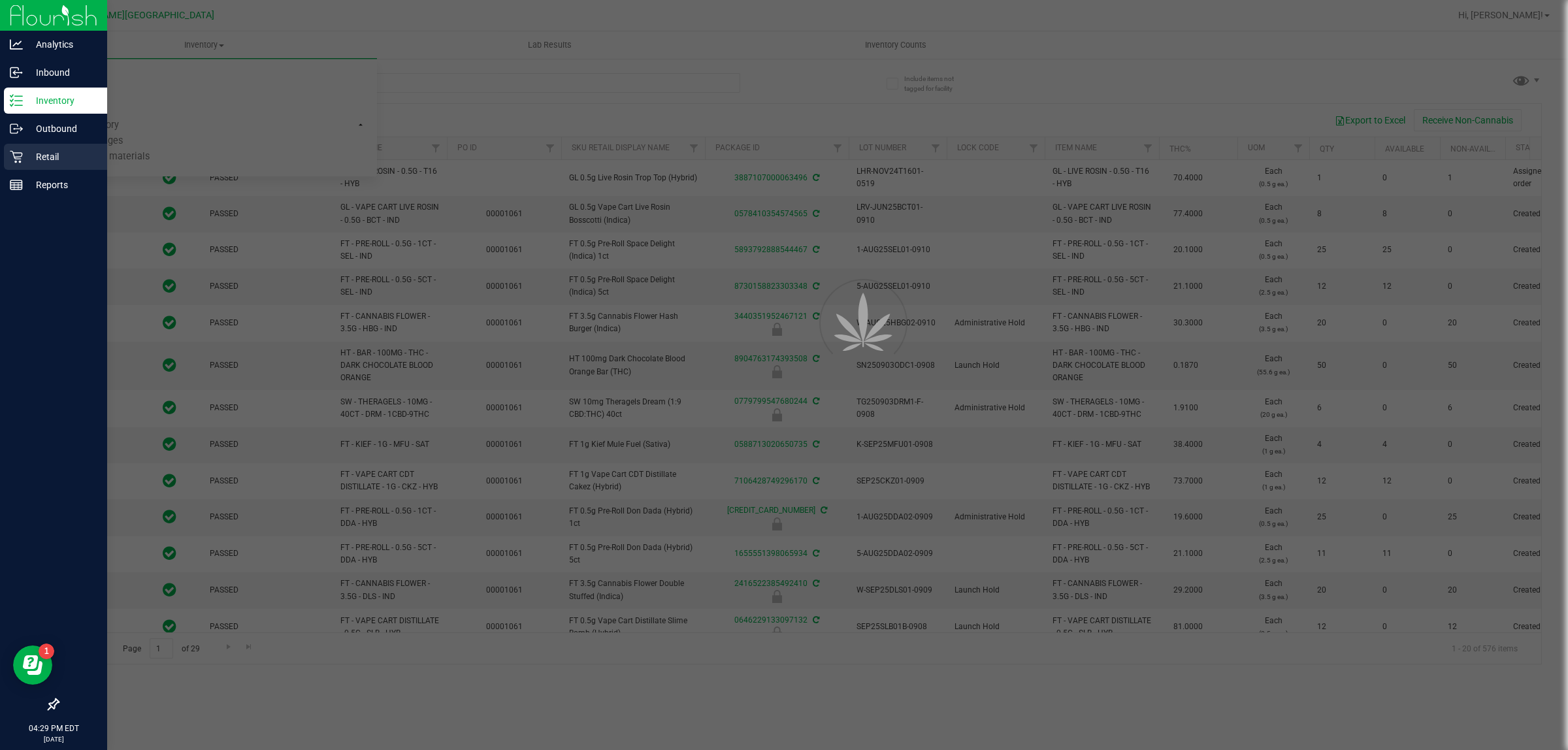
click at [18, 147] on div "Retail" at bounding box center [56, 157] width 103 height 26
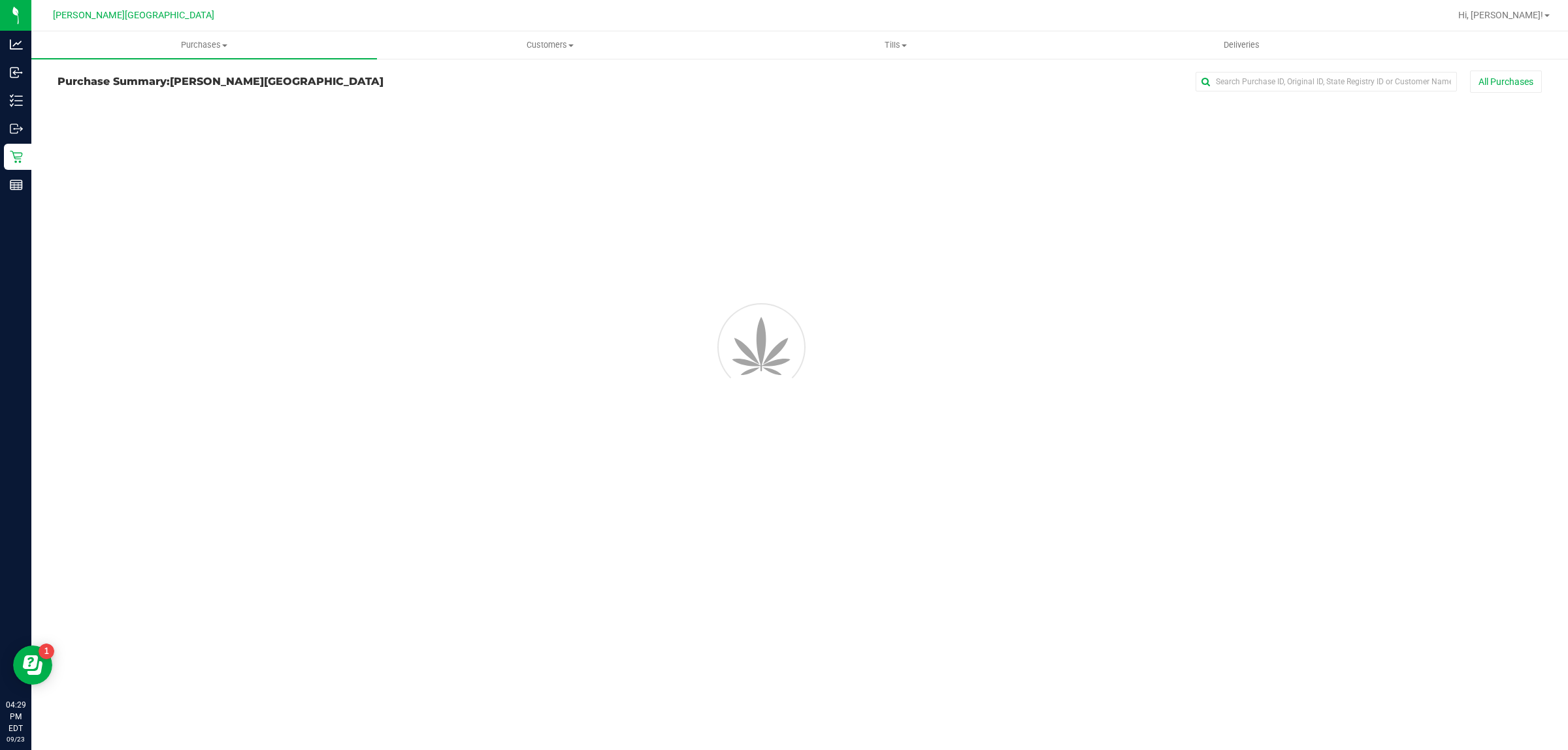
click at [204, 41] on span "Purchases" at bounding box center [204, 45] width 346 height 12
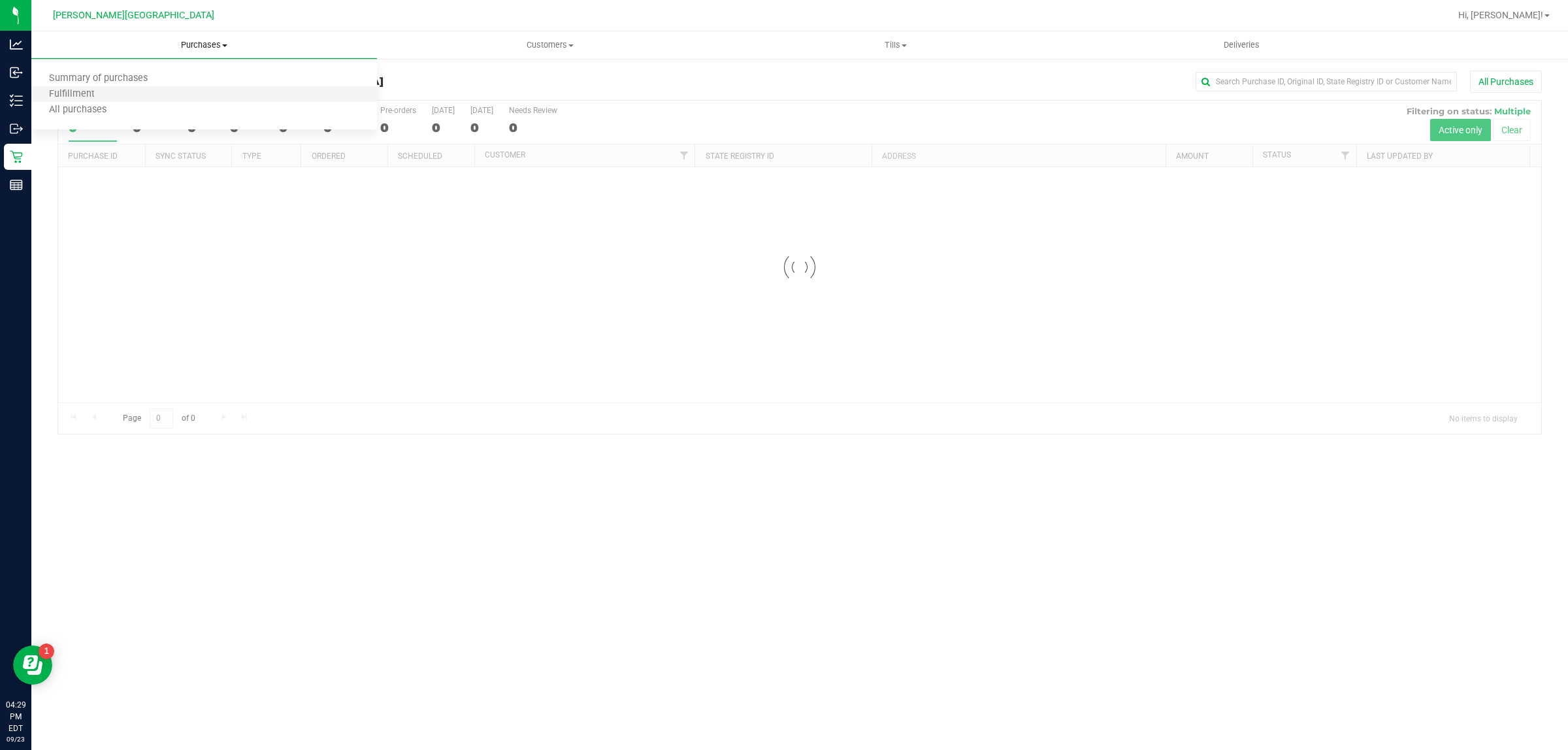
click at [141, 96] on li "Fulfillment" at bounding box center [204, 95] width 346 height 16
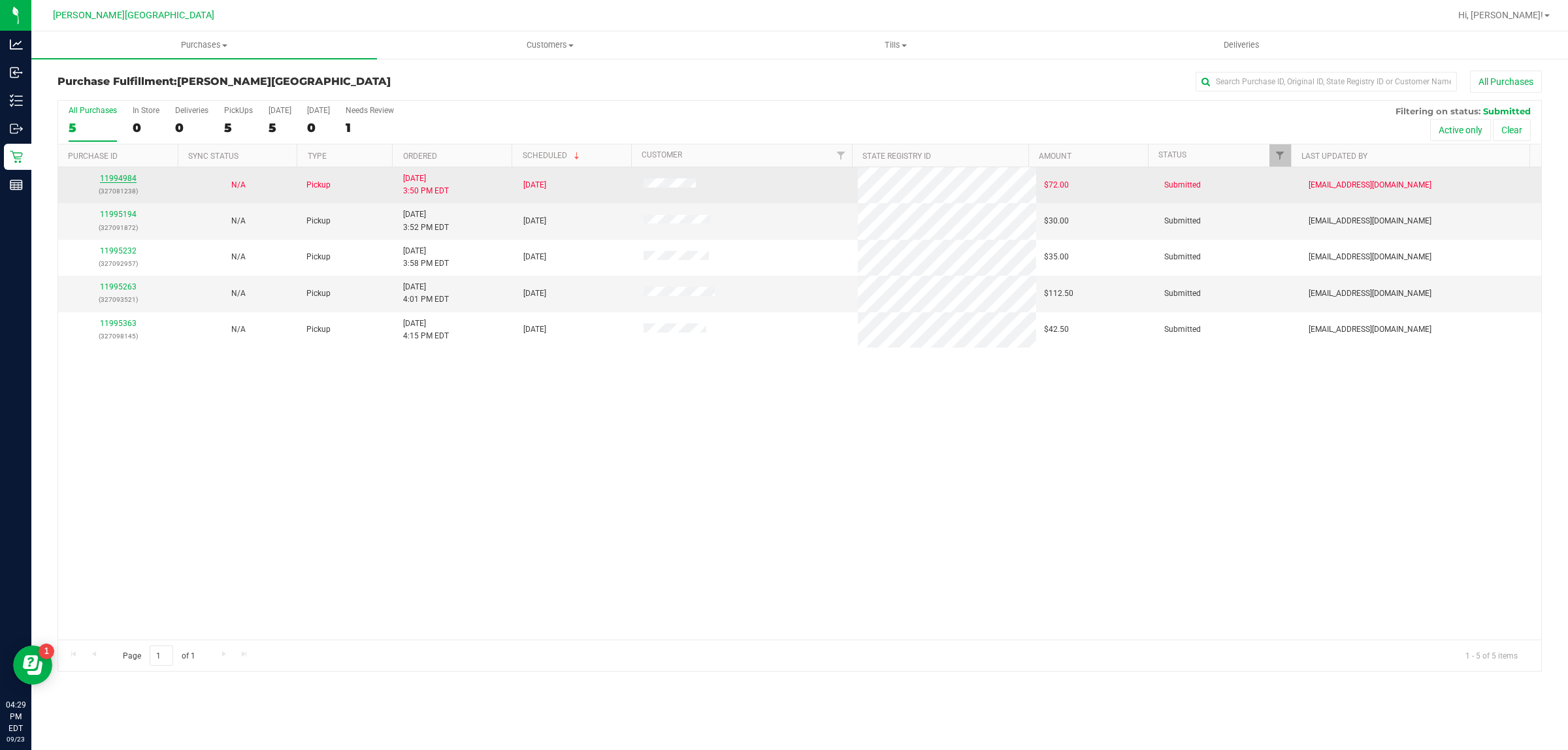
click at [119, 176] on link "11994984" at bounding box center [118, 178] width 36 height 9
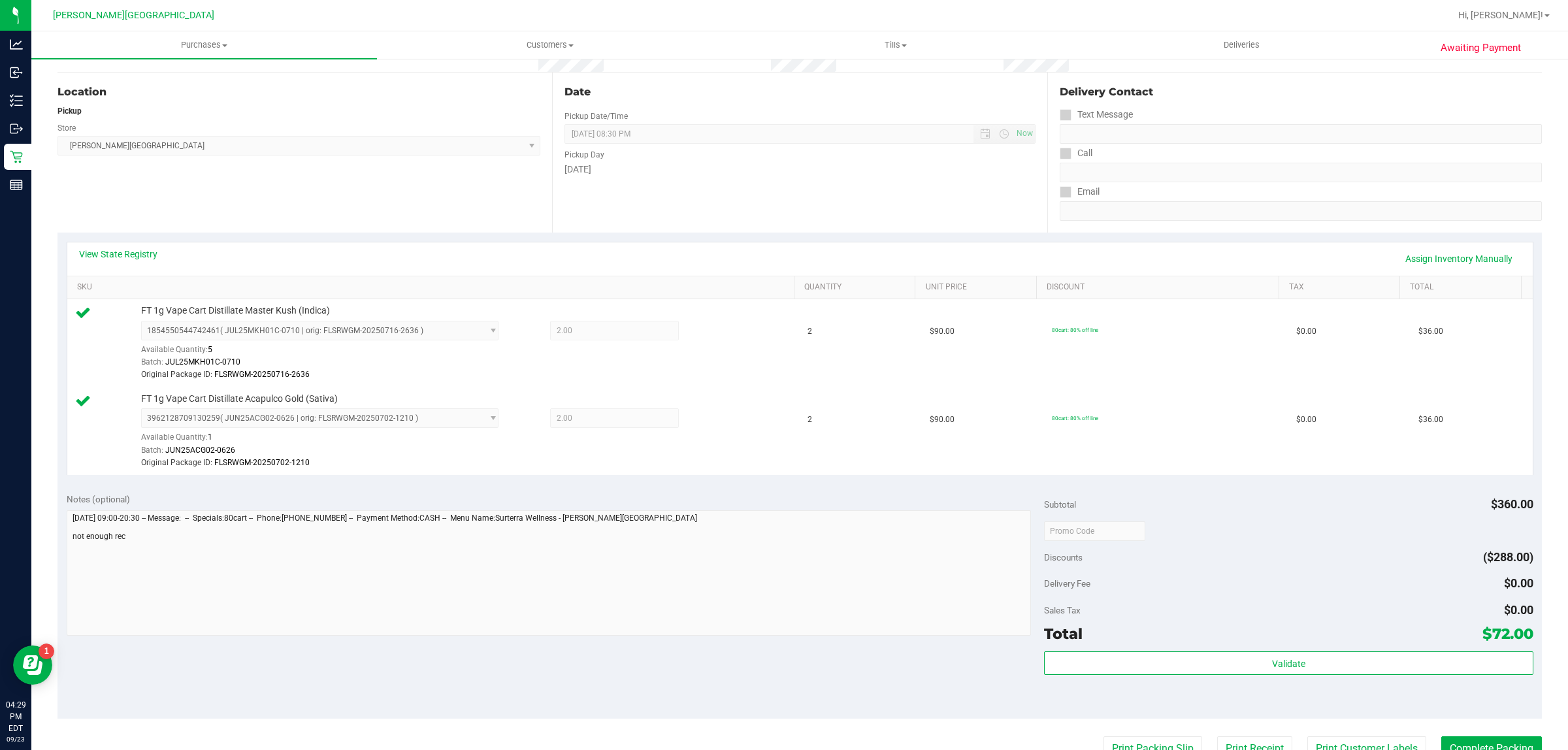
scroll to position [326, 0]
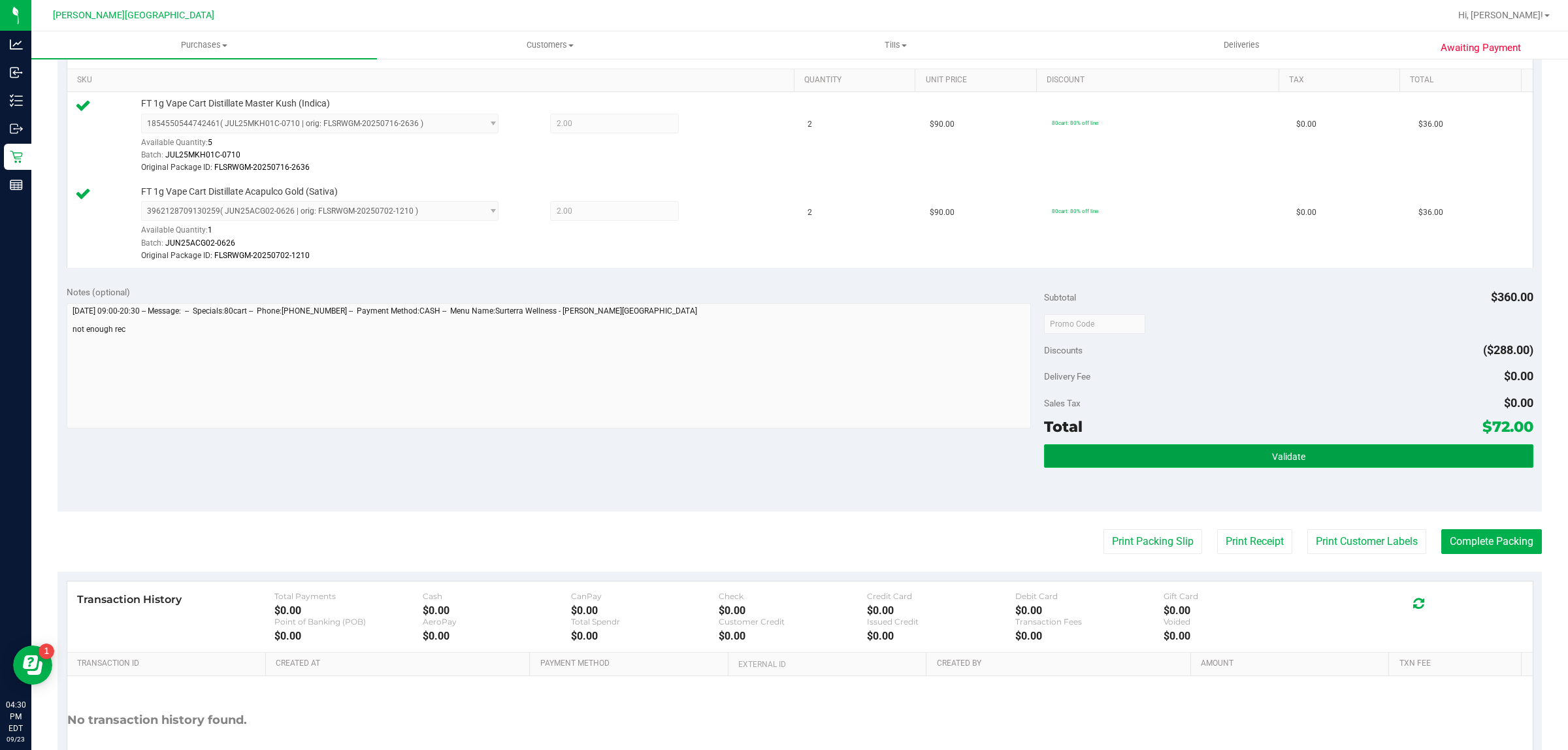
click at [1164, 465] on button "Validate" at bounding box center [1288, 456] width 489 height 24
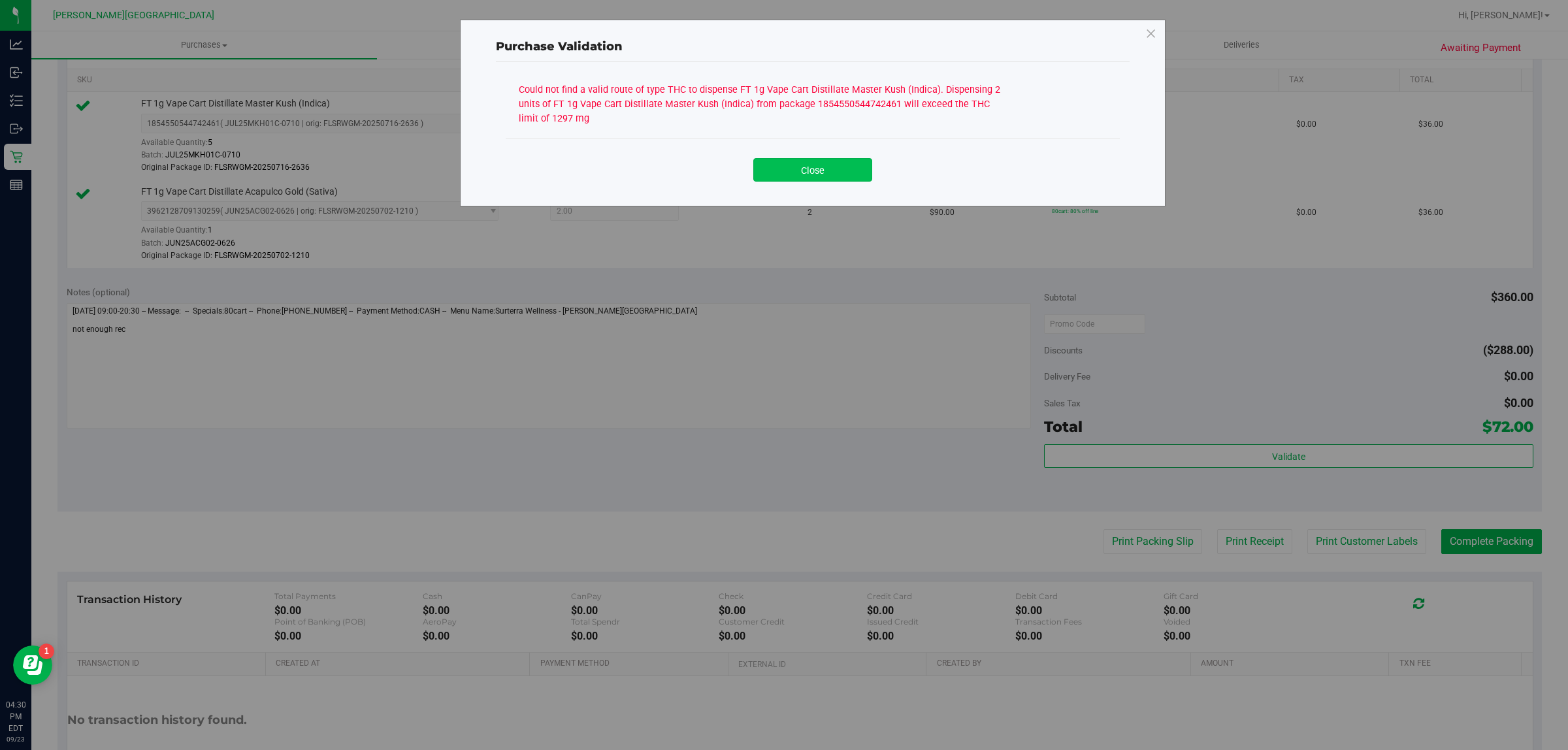
click at [842, 178] on button "Close" at bounding box center [813, 170] width 119 height 24
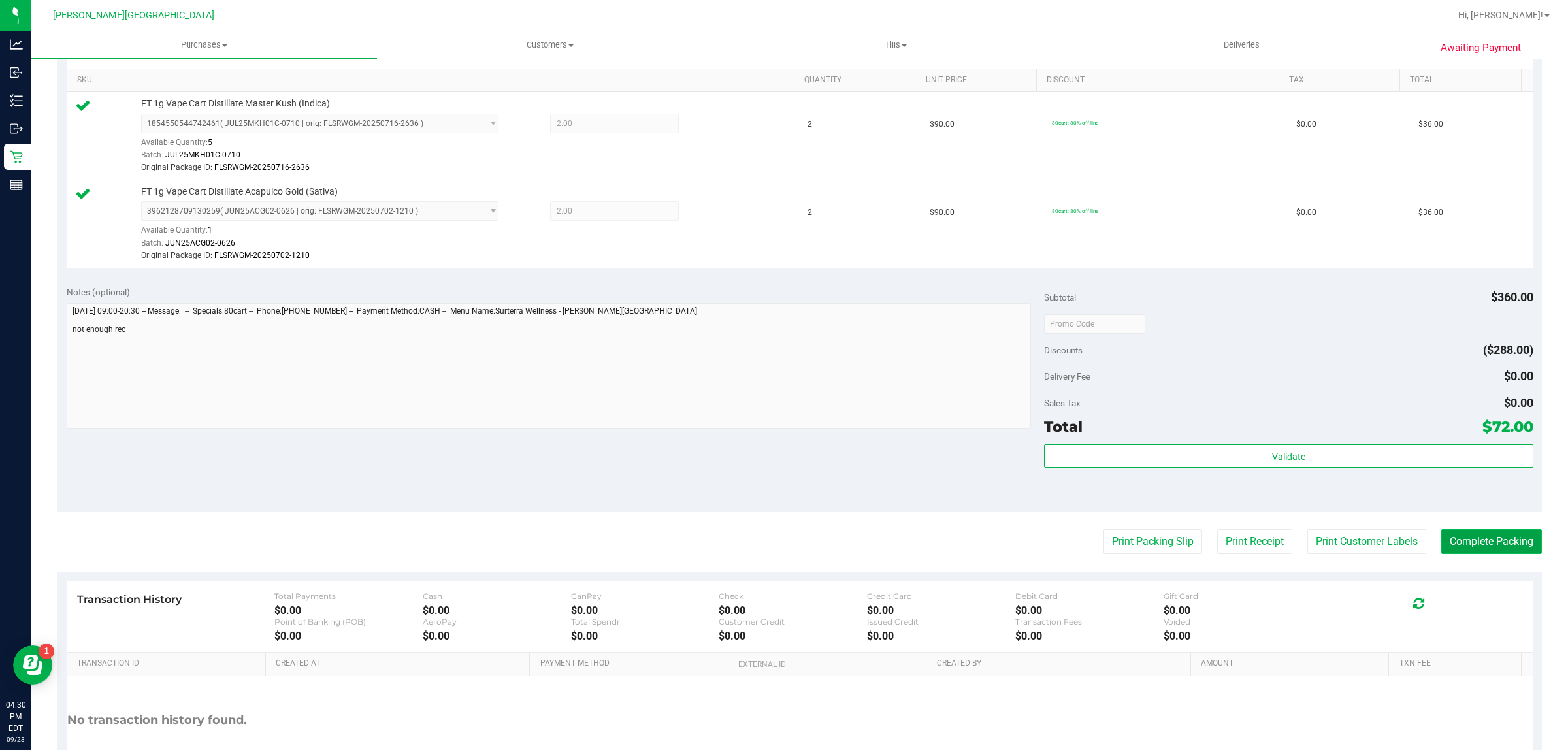
click at [1466, 537] on button "Complete Packing" at bounding box center [1491, 542] width 100 height 25
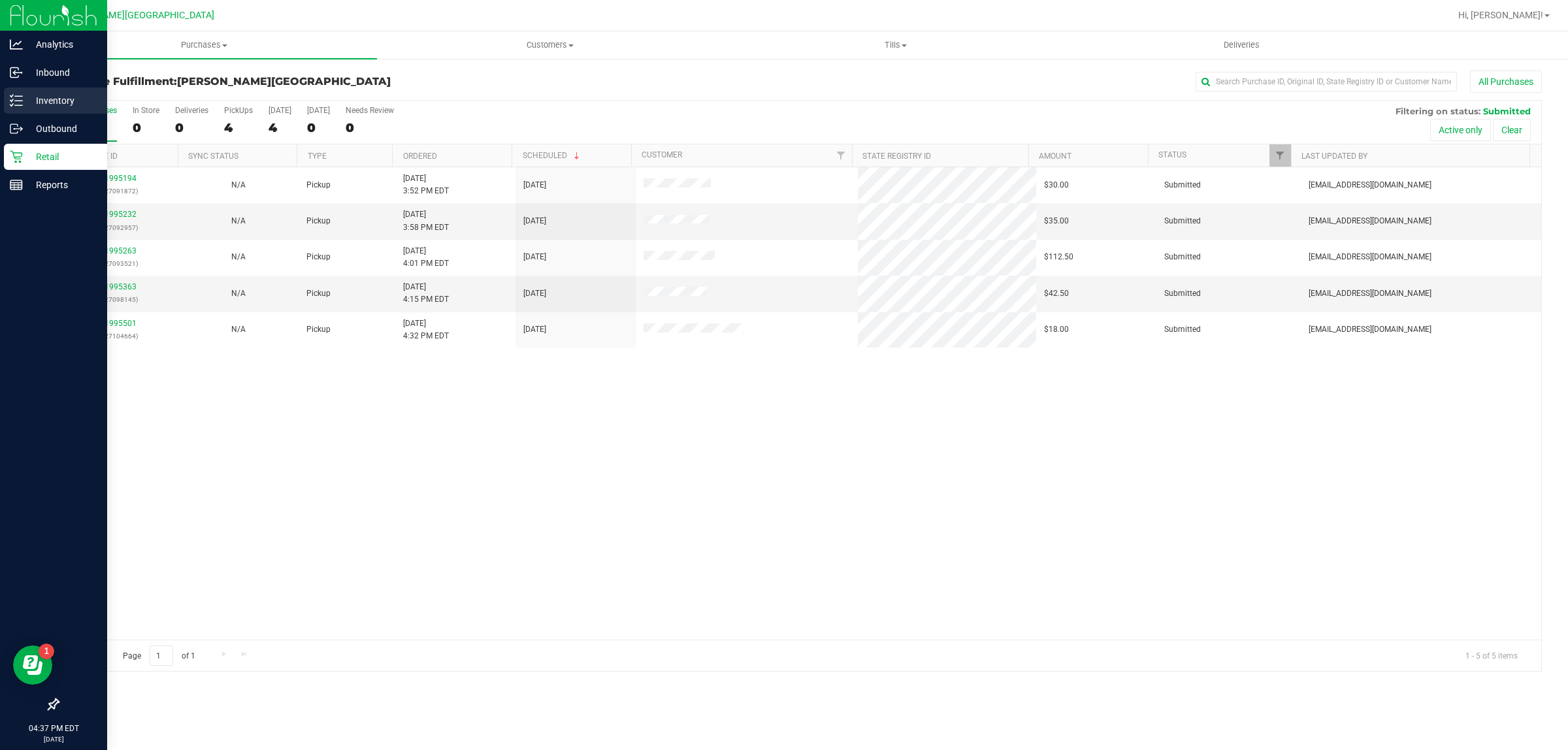
click at [38, 110] on div "Inventory" at bounding box center [56, 100] width 103 height 26
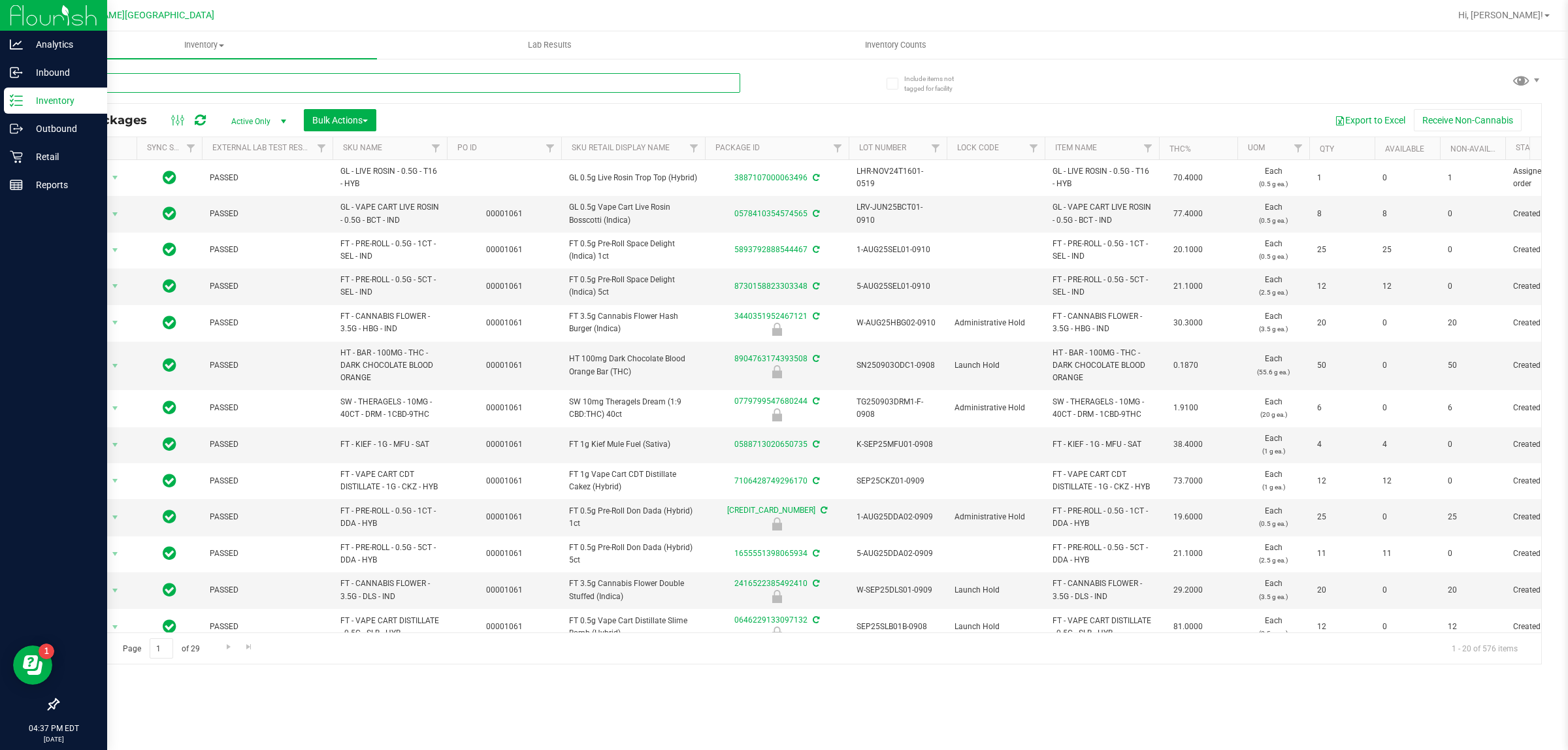
click at [269, 80] on input "text" at bounding box center [398, 83] width 683 height 20
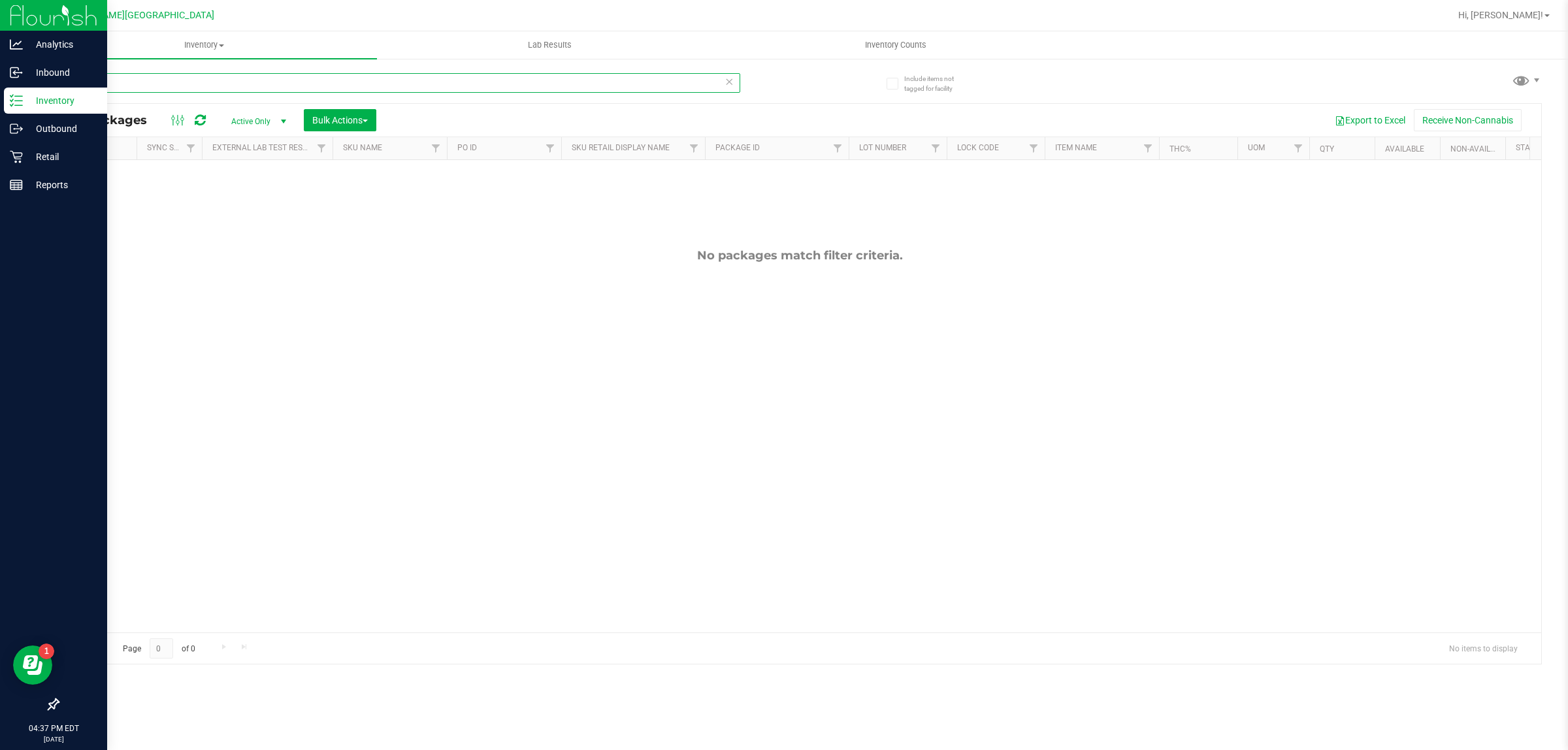
type input "f"
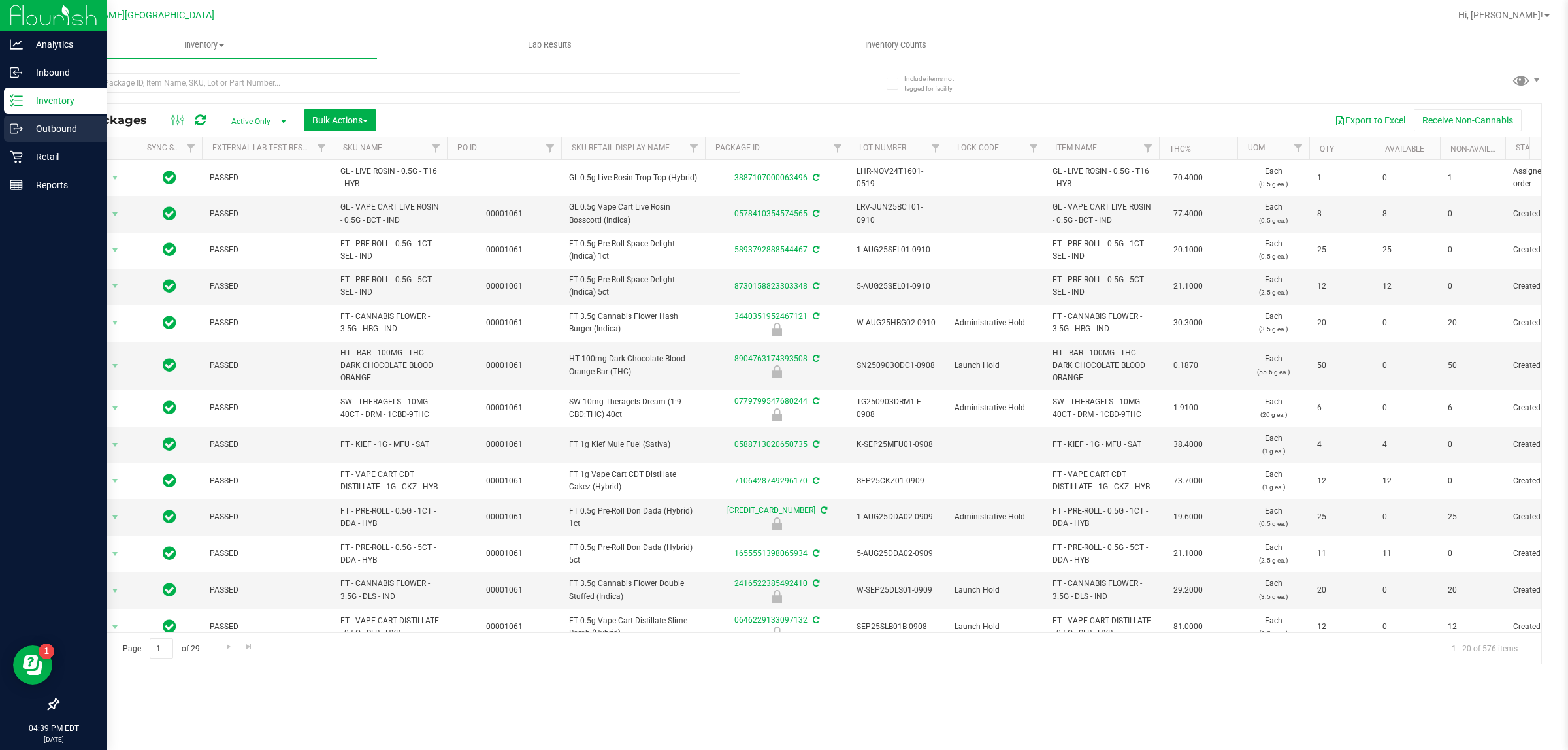
click at [56, 142] on link "Outbound" at bounding box center [54, 130] width 107 height 28
drag, startPoint x: 59, startPoint y: 151, endPoint x: 104, endPoint y: 120, distance: 54.6
click at [60, 151] on p "Retail" at bounding box center [62, 157] width 79 height 16
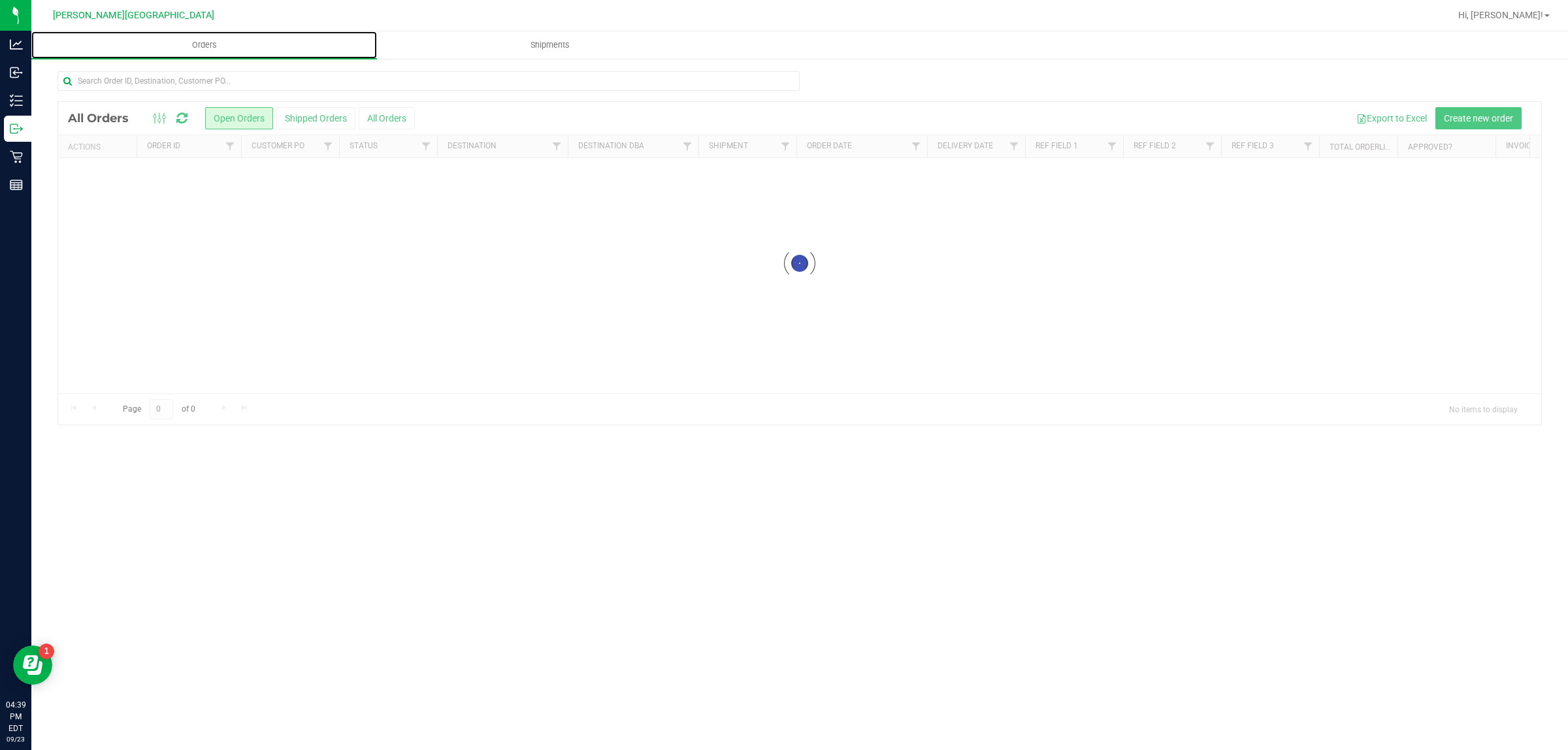
click at [214, 40] on span "Orders" at bounding box center [204, 45] width 60 height 12
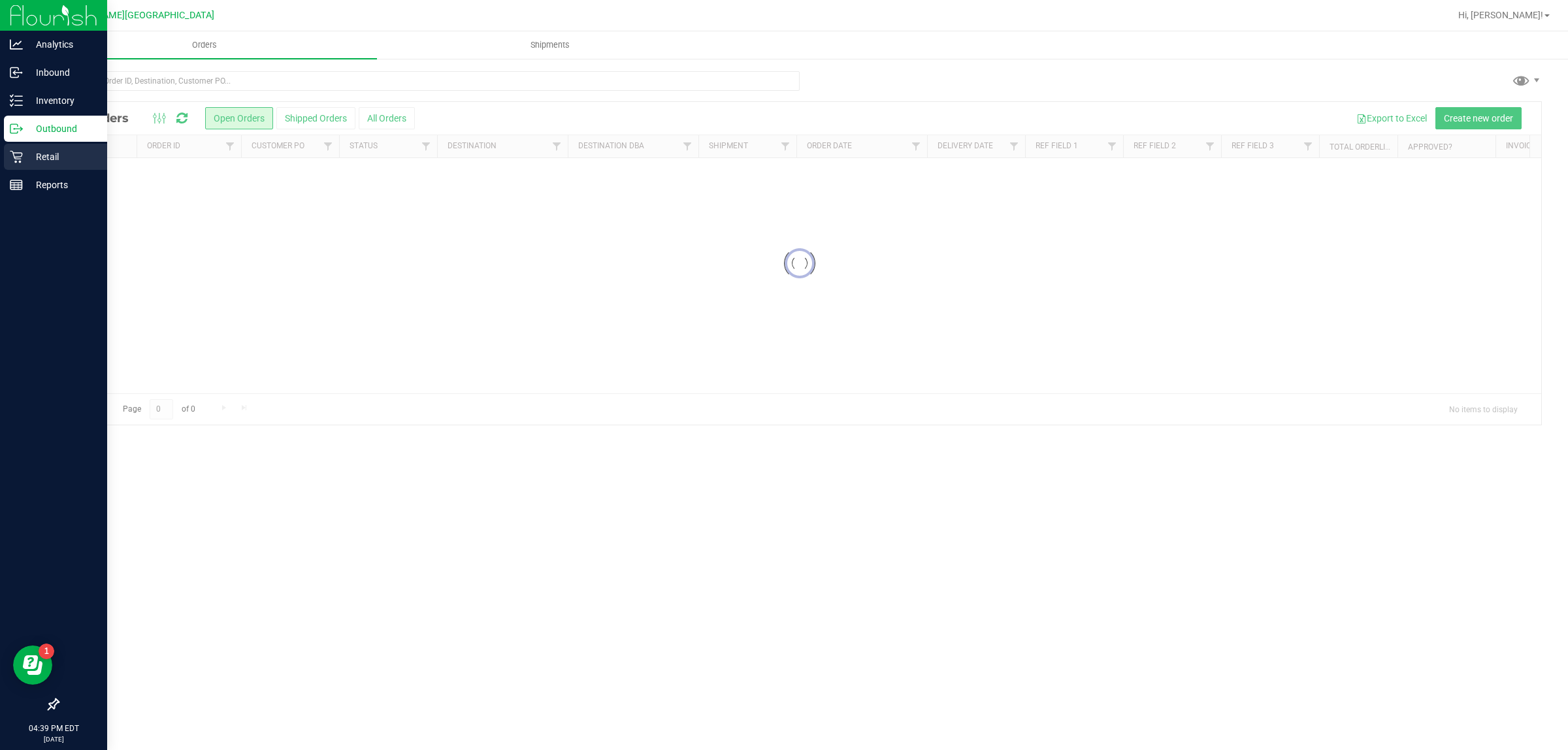
click at [25, 154] on p "Retail" at bounding box center [62, 157] width 79 height 16
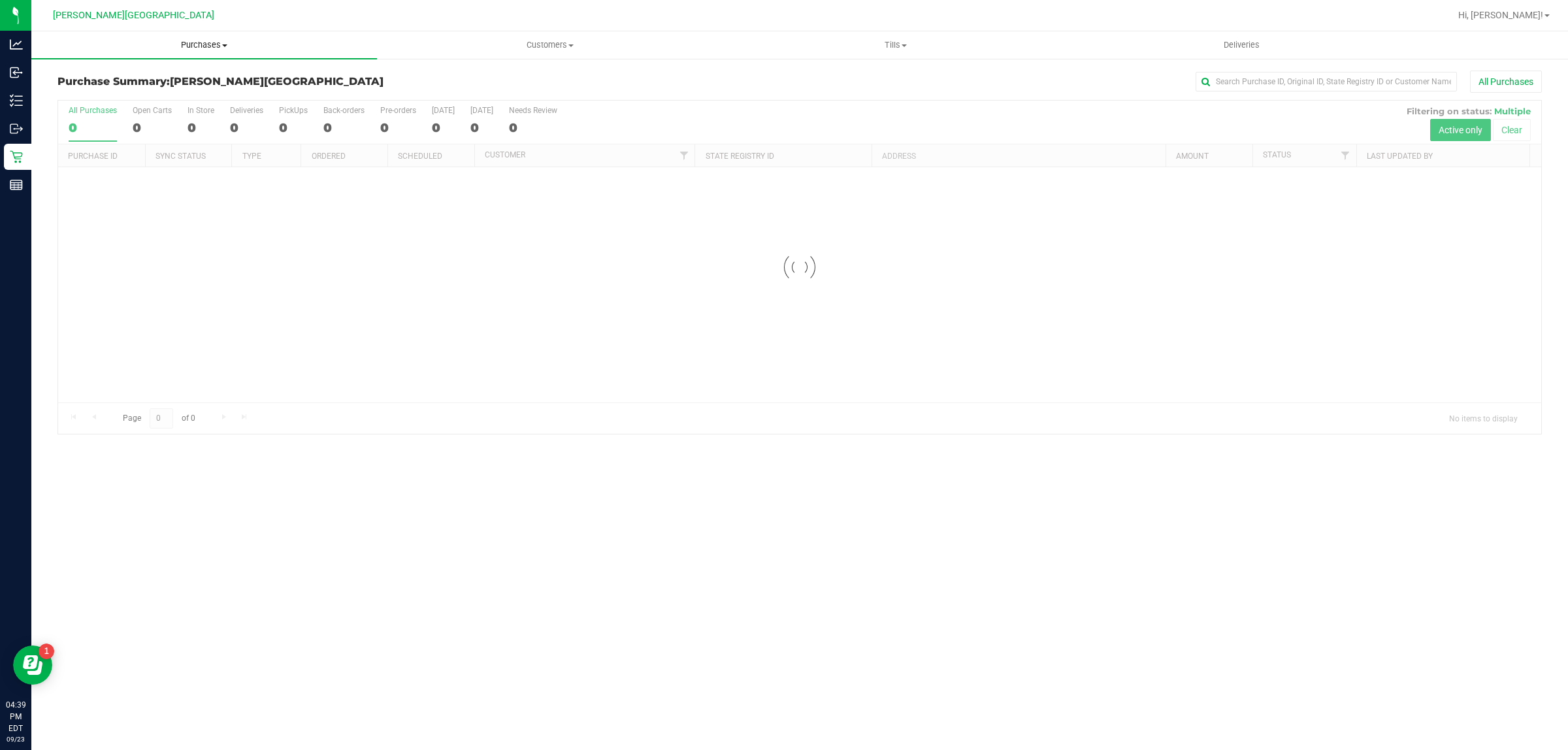
click at [200, 49] on span "Purchases" at bounding box center [204, 45] width 346 height 12
click at [119, 88] on li "Fulfillment" at bounding box center [204, 95] width 346 height 16
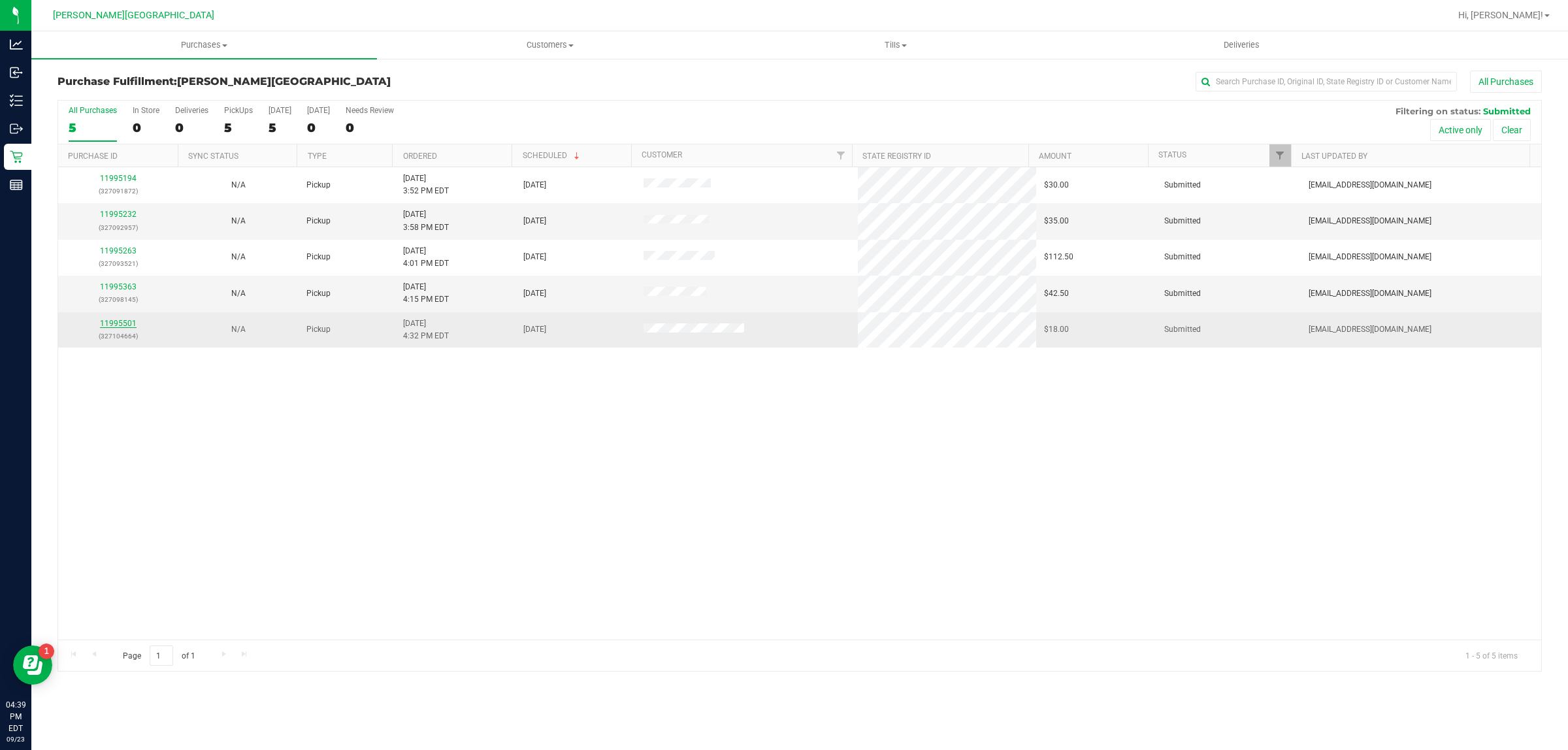
click at [126, 328] on link "11995501" at bounding box center [118, 324] width 36 height 9
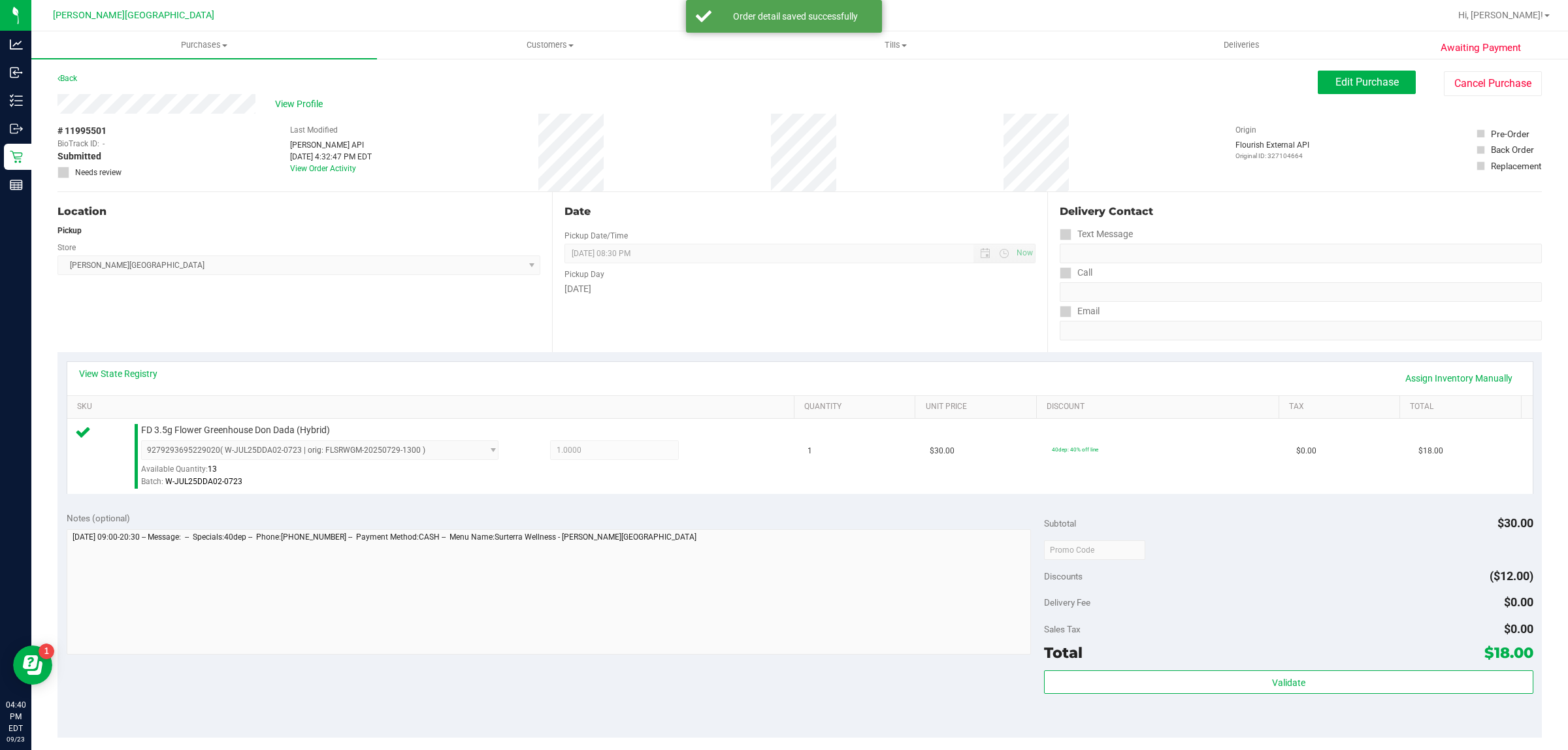
scroll to position [163, 0]
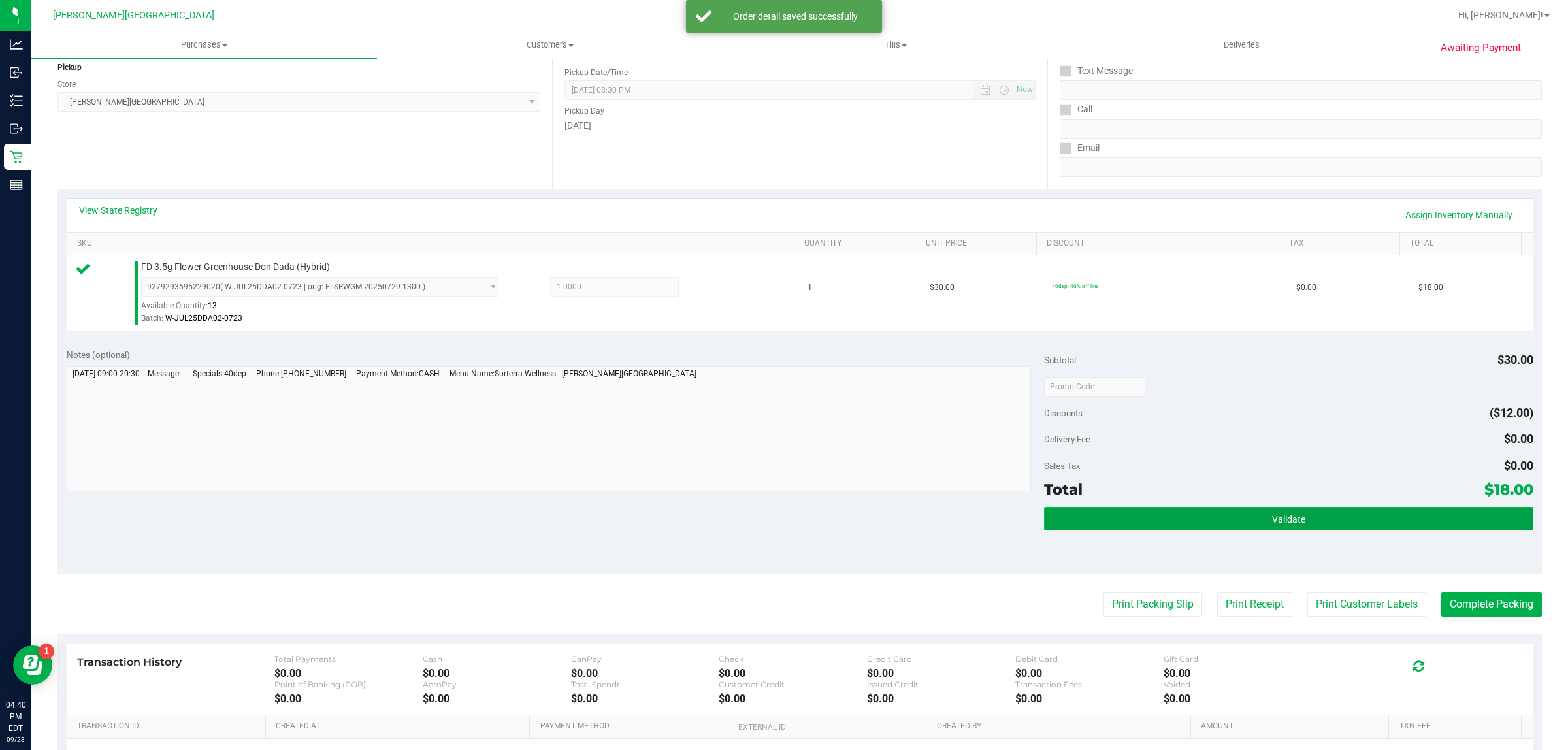
click at [1336, 526] on button "Validate" at bounding box center [1288, 519] width 489 height 24
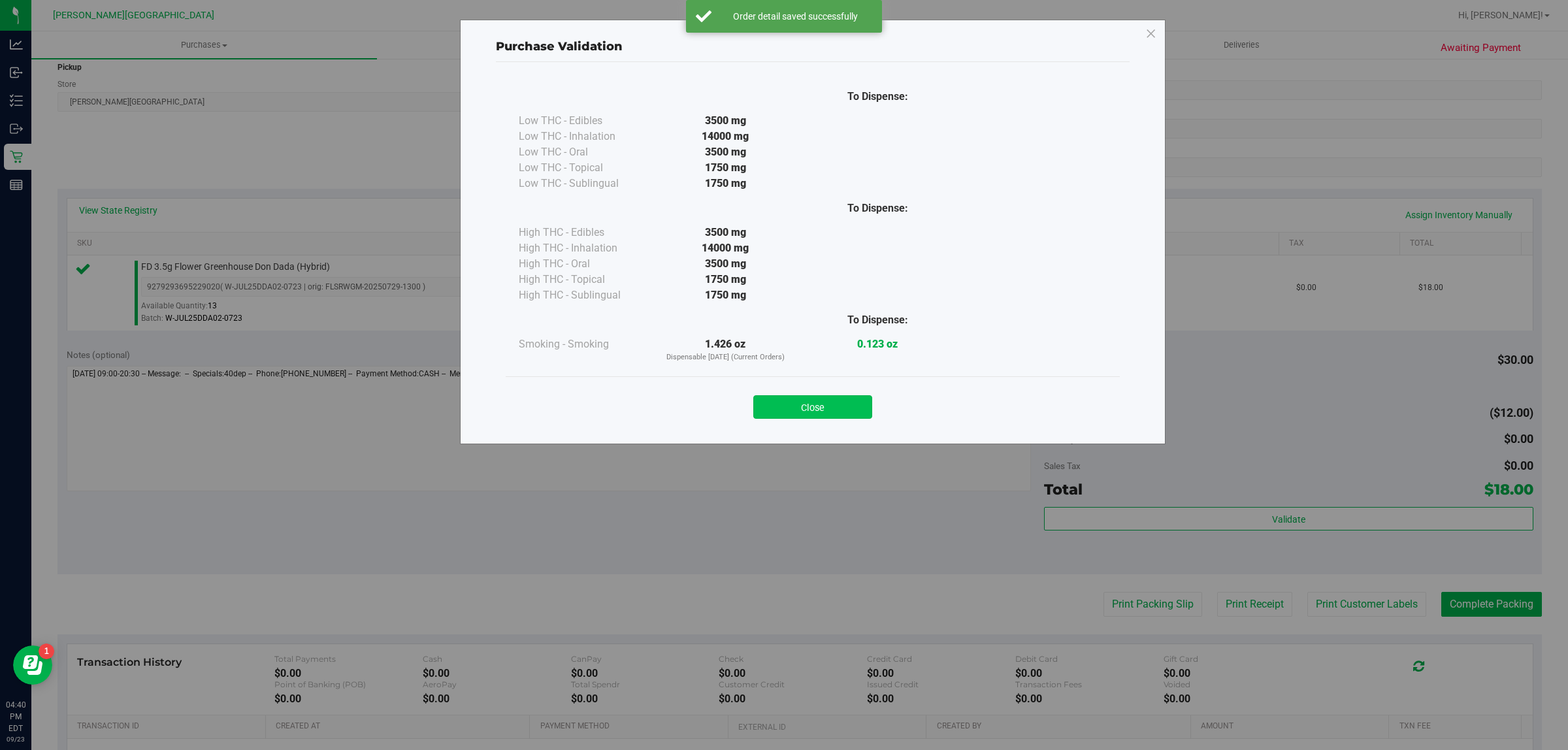
click at [848, 416] on button "Close" at bounding box center [813, 407] width 119 height 24
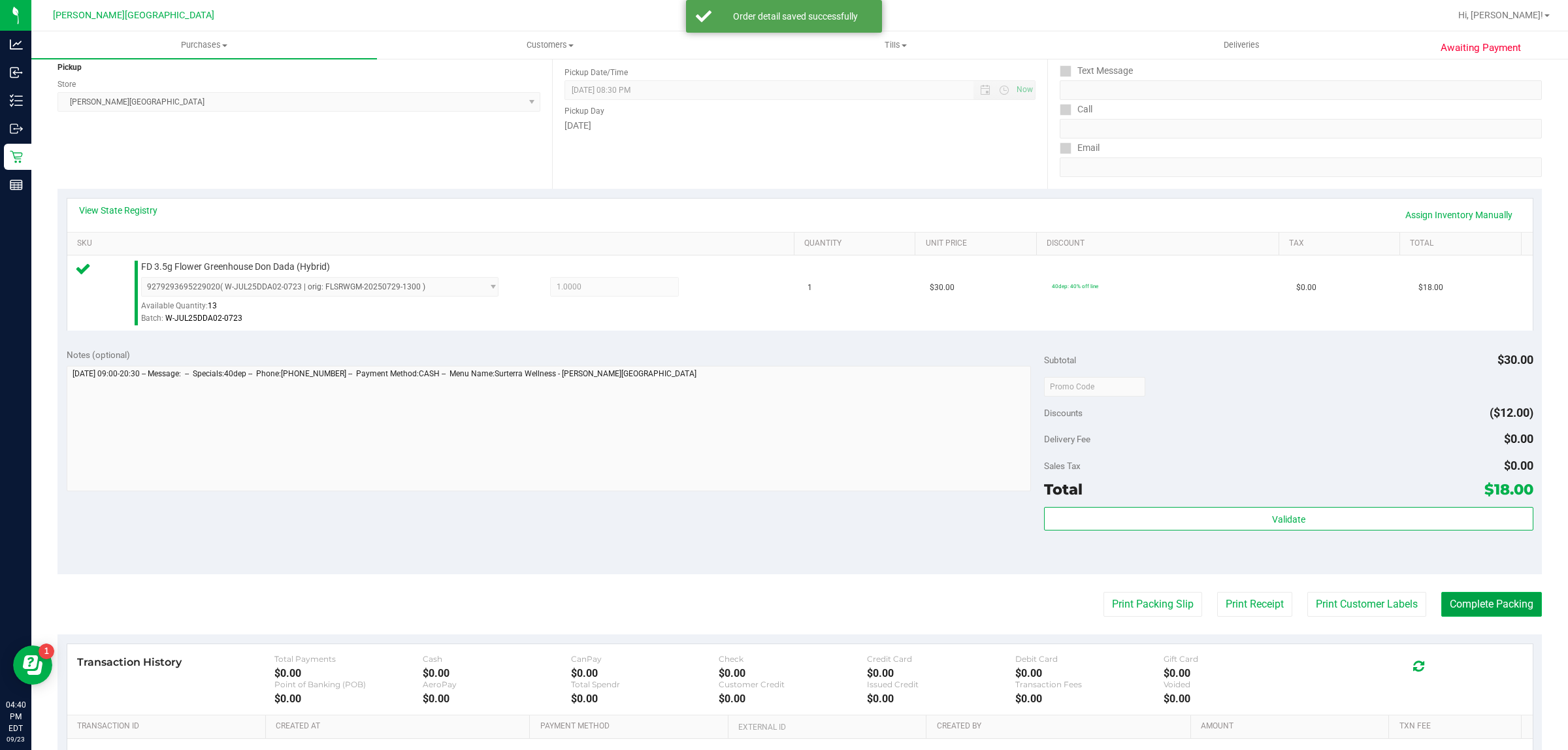
click at [1496, 605] on button "Complete Packing" at bounding box center [1491, 605] width 100 height 25
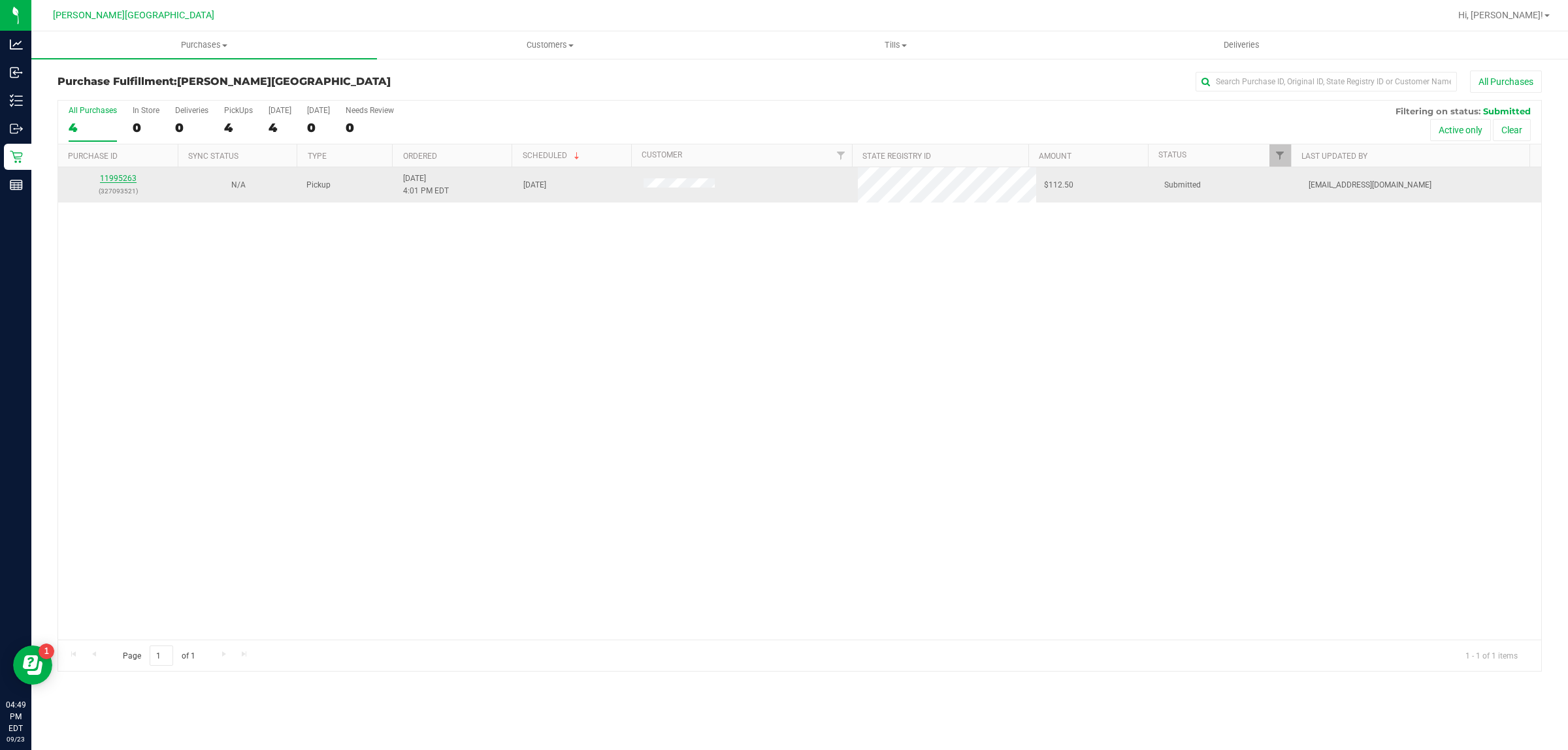
click at [124, 178] on link "11995263" at bounding box center [118, 178] width 36 height 9
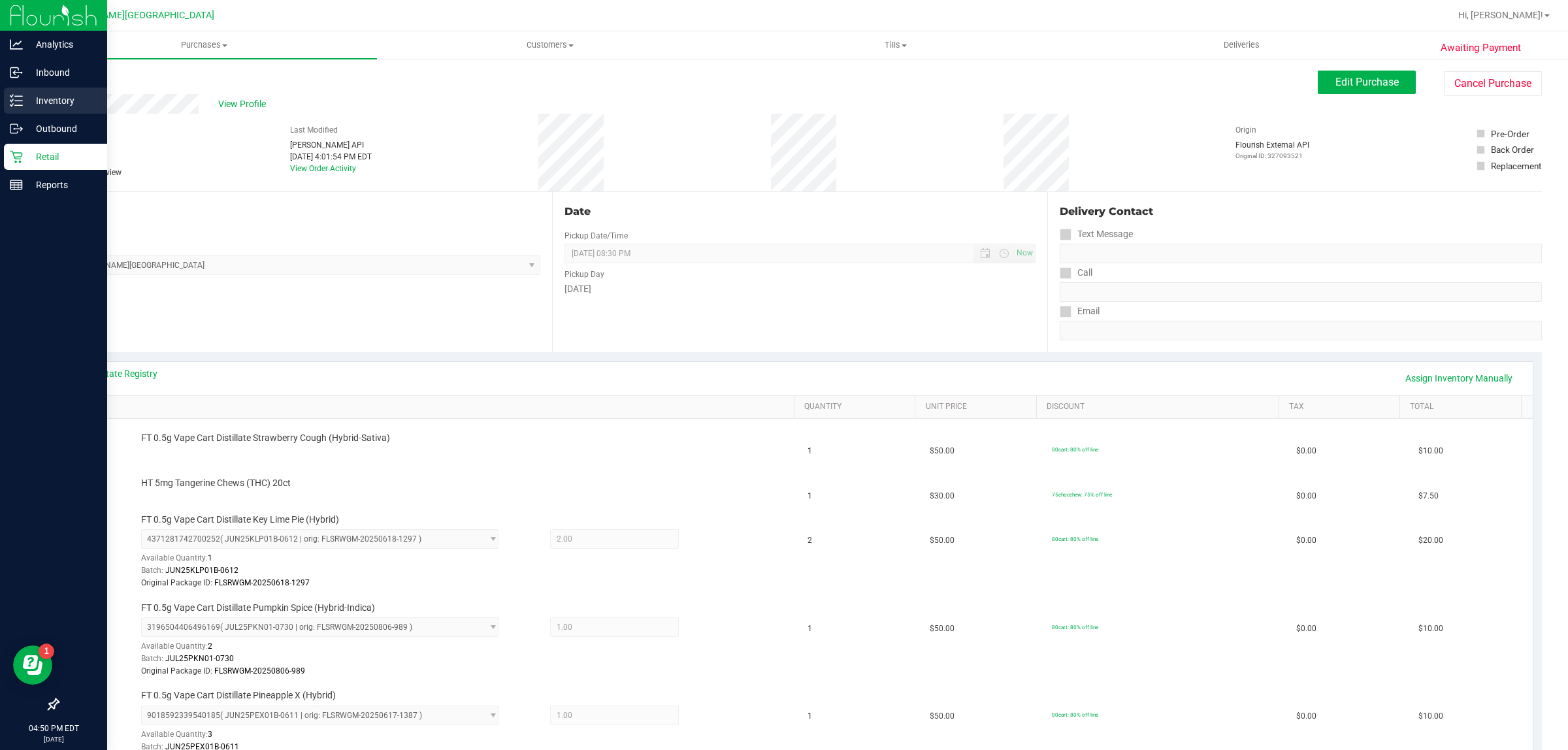
click at [43, 110] on div "Inventory" at bounding box center [56, 100] width 103 height 26
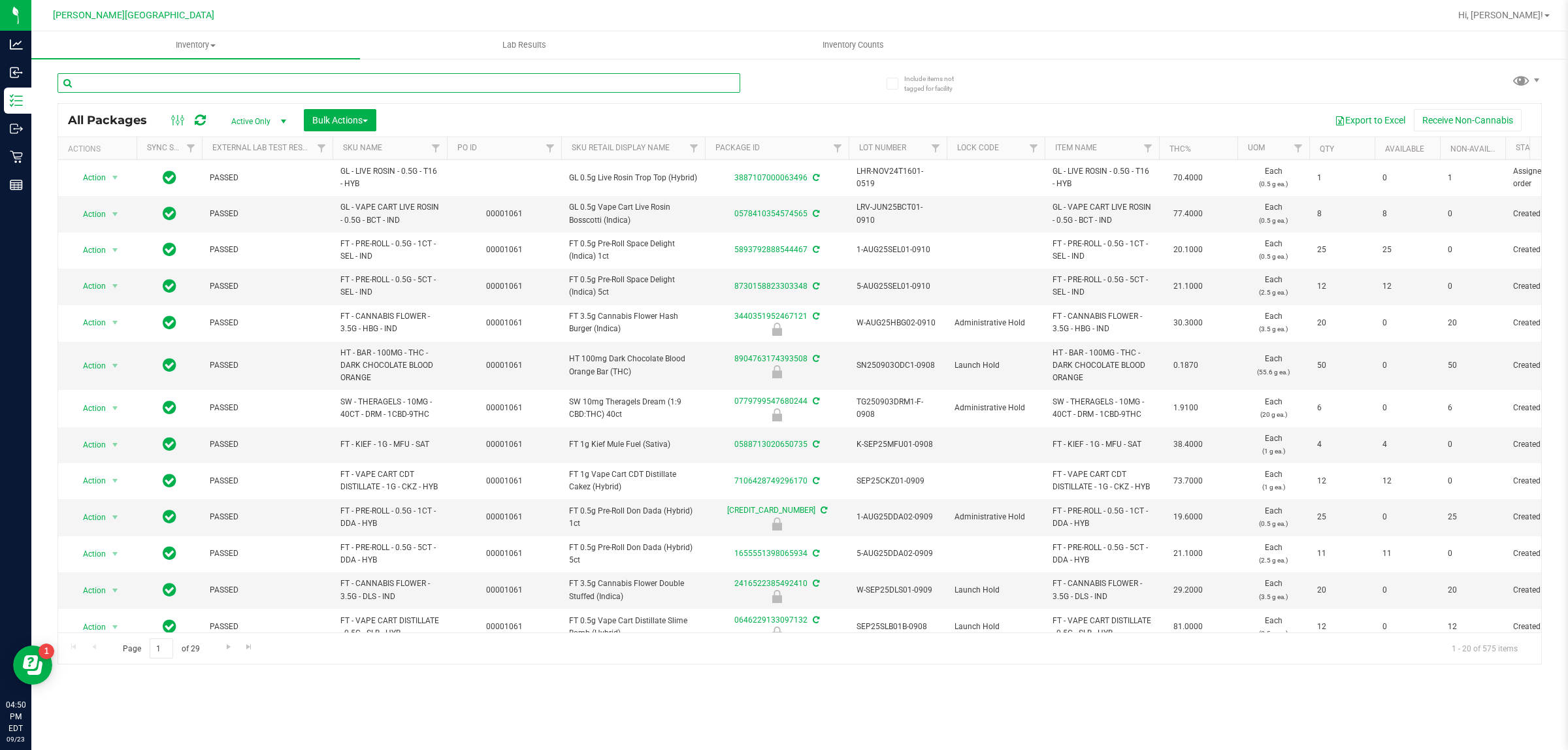
click at [148, 87] on input "text" at bounding box center [398, 83] width 683 height 20
type input "5329674484954598"
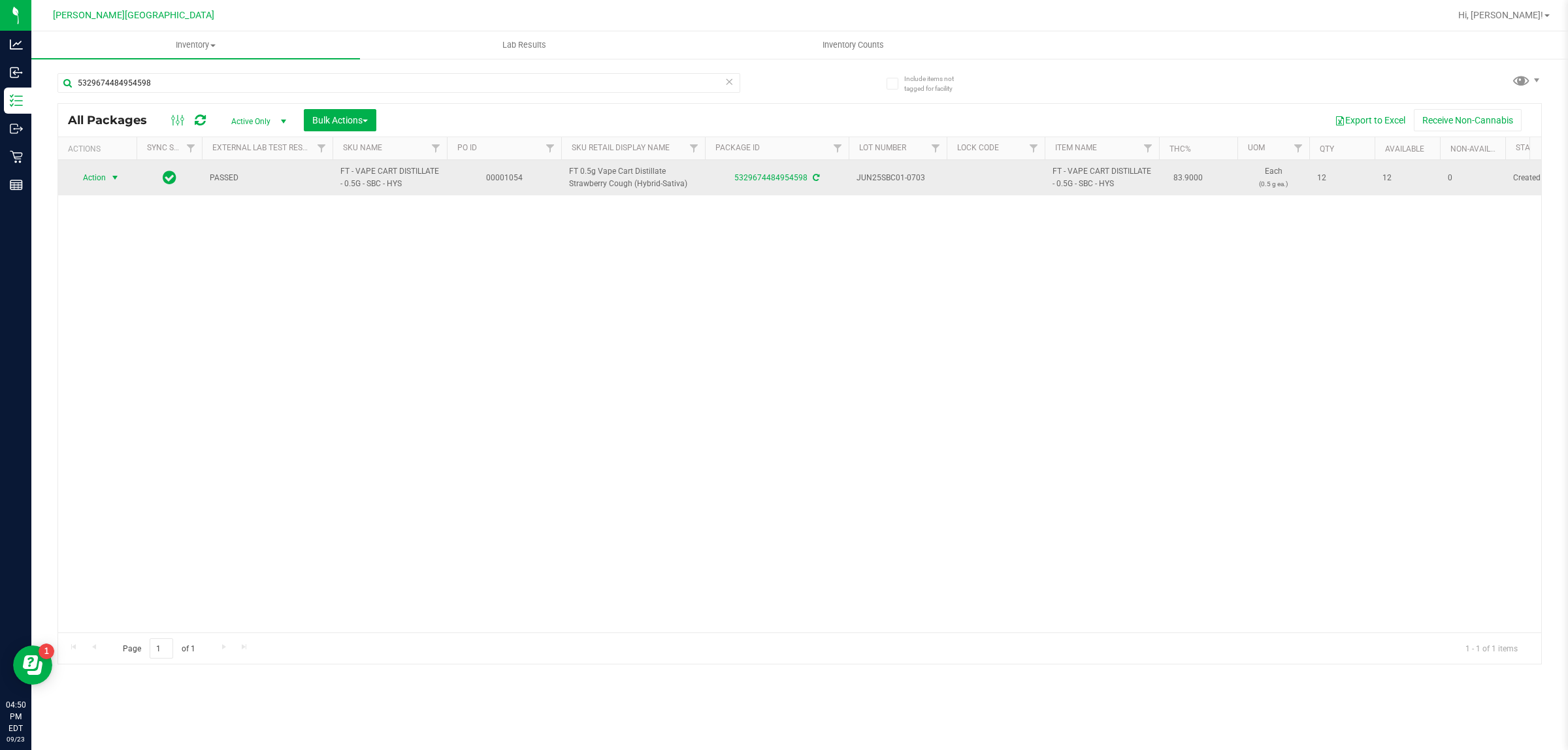
click at [108, 172] on span "select" at bounding box center [115, 178] width 17 height 19
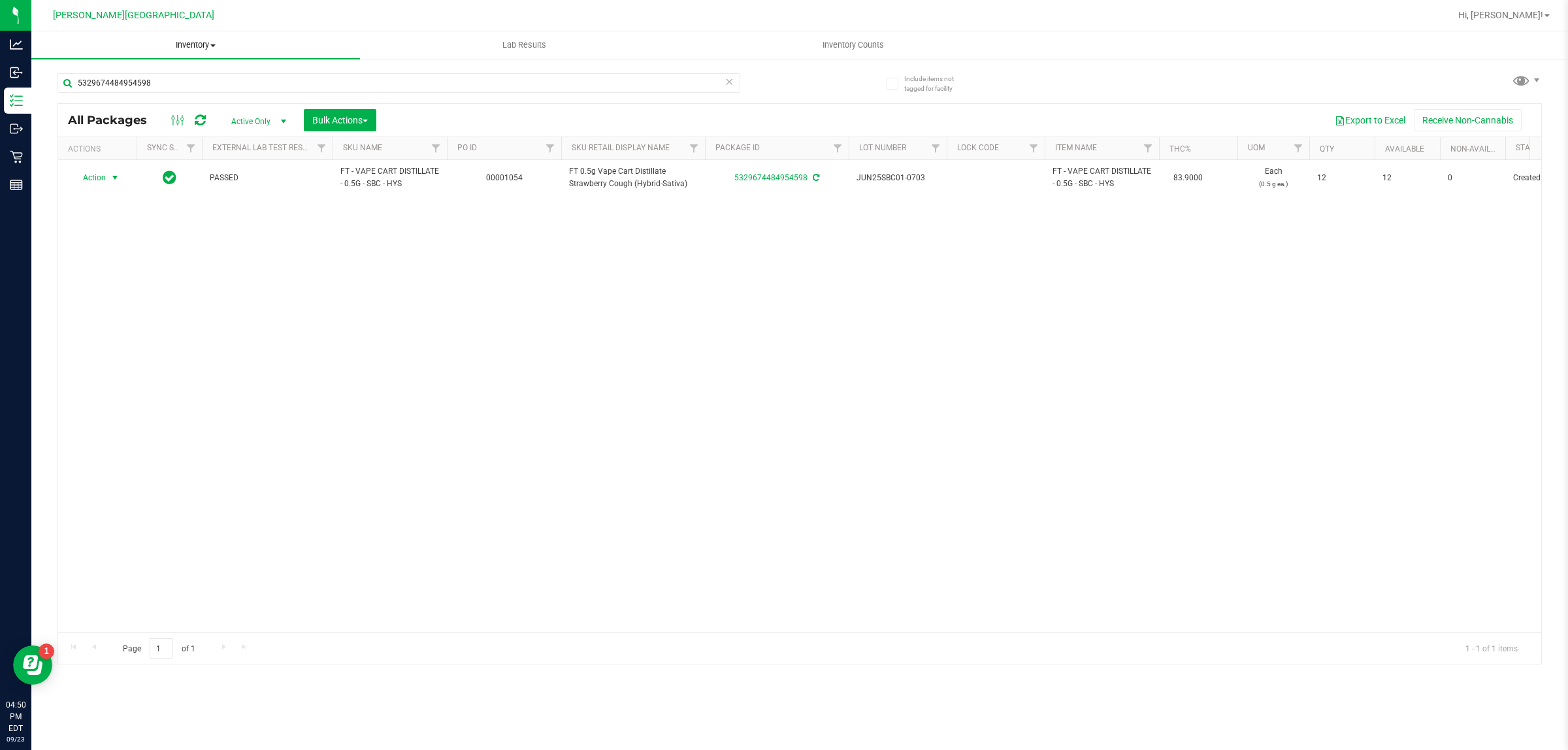
click at [174, 53] on uib-tab-heading "Inventory All packages All inventory Waste log Create inventory" at bounding box center [195, 45] width 328 height 28
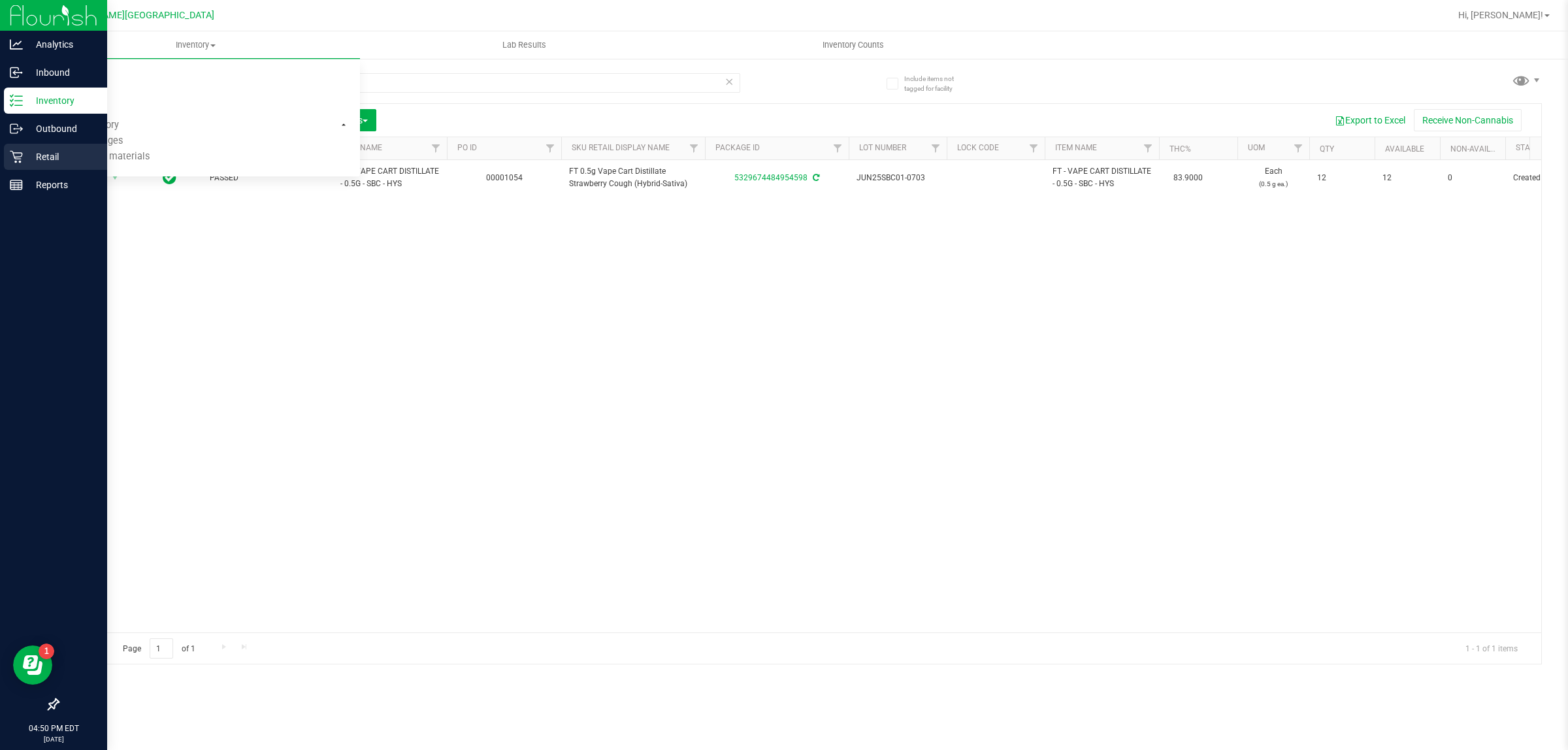
click at [27, 163] on p "Retail" at bounding box center [62, 157] width 79 height 16
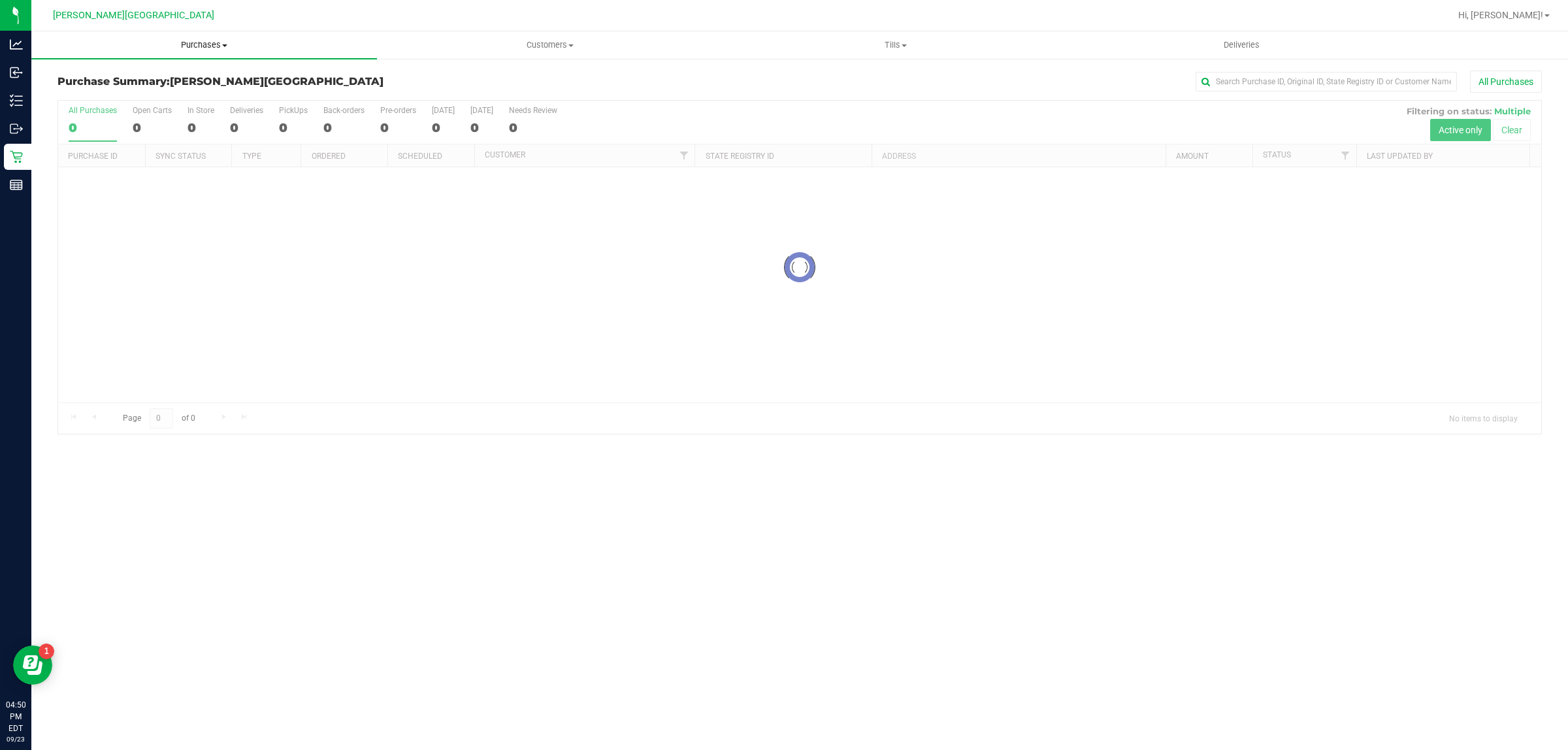
click at [175, 51] on uib-tab-heading "Purchases Summary of purchases Fulfillment All purchases" at bounding box center [204, 45] width 346 height 28
click at [94, 94] on span "Fulfillment" at bounding box center [71, 94] width 81 height 11
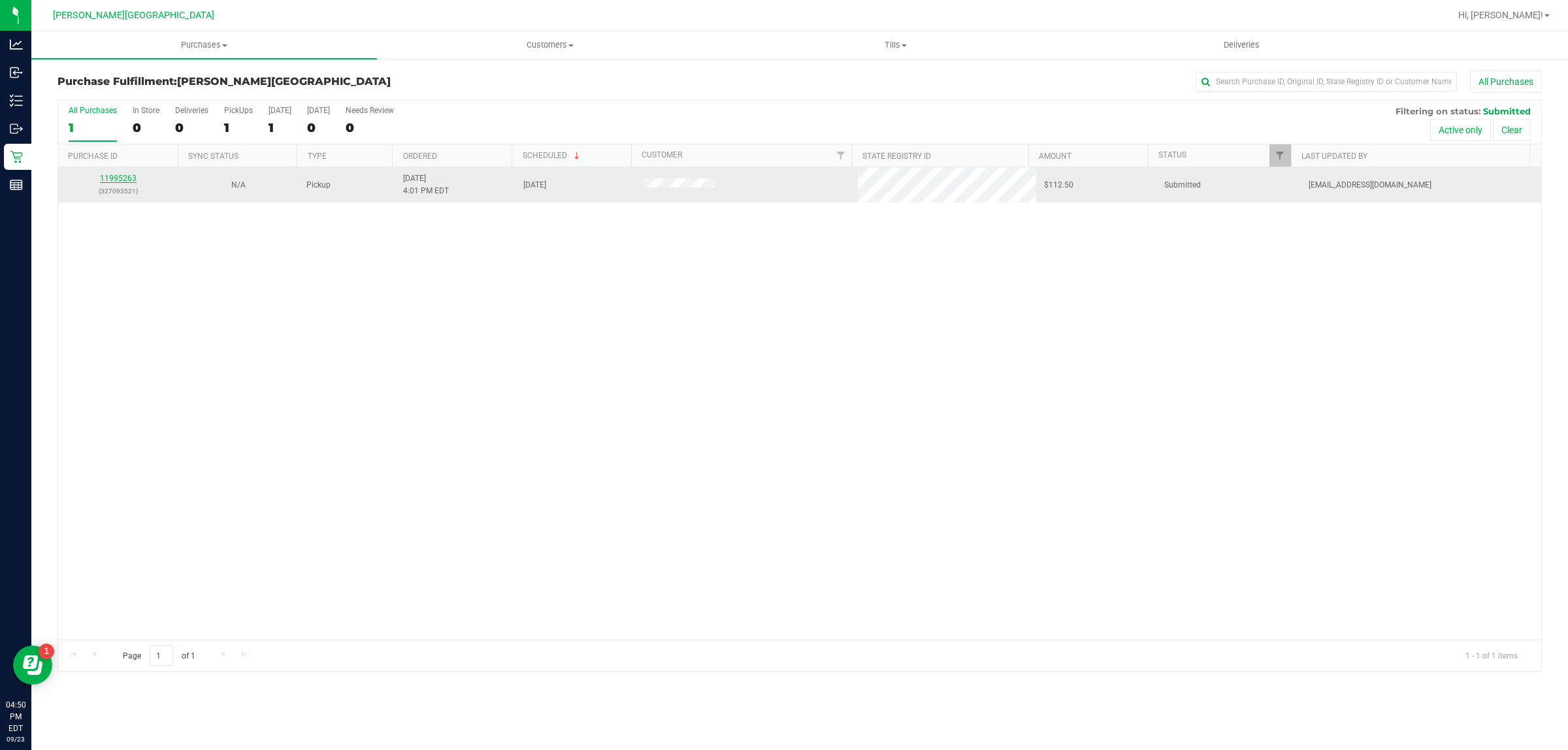
click at [122, 178] on link "11995263" at bounding box center [118, 178] width 36 height 9
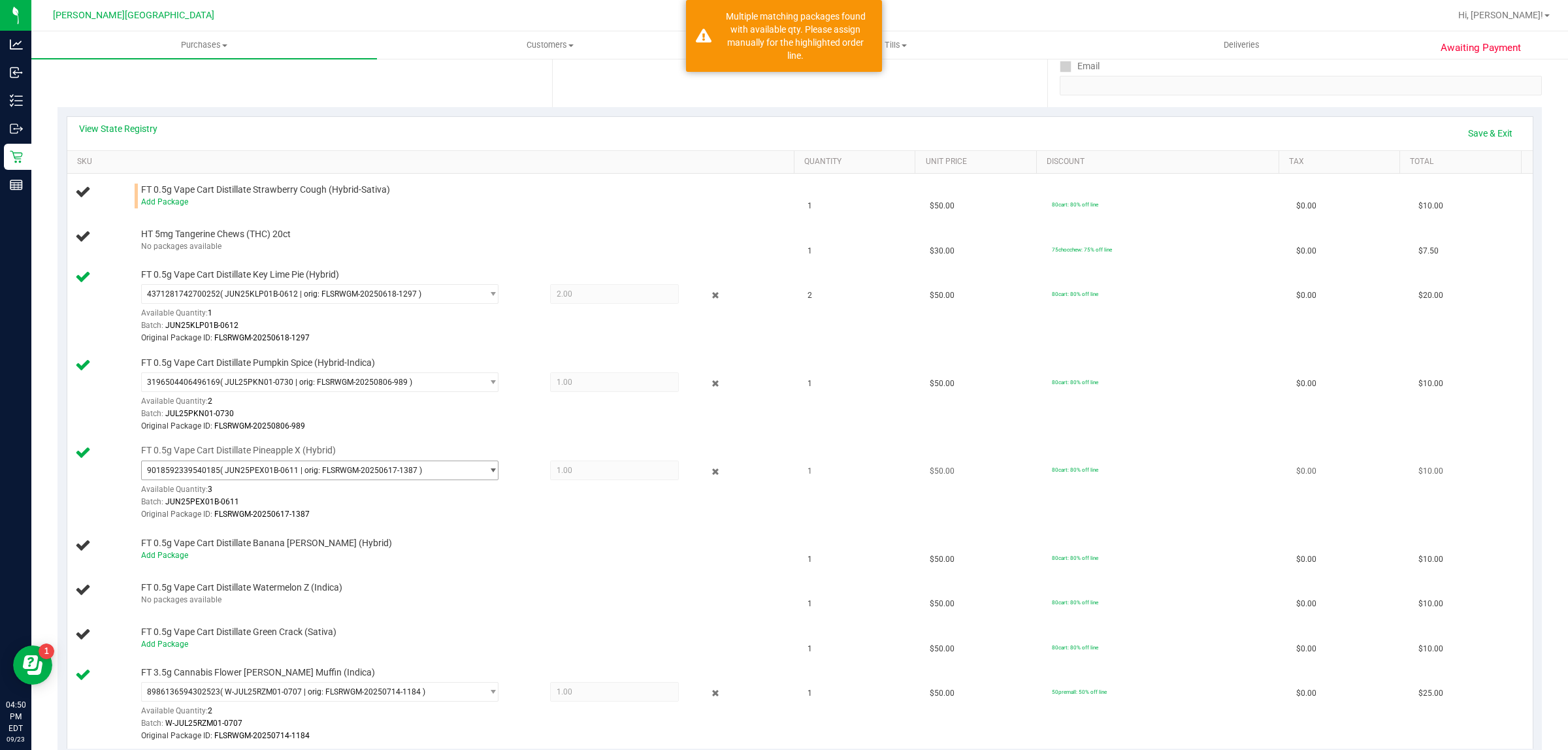
scroll to position [408, 0]
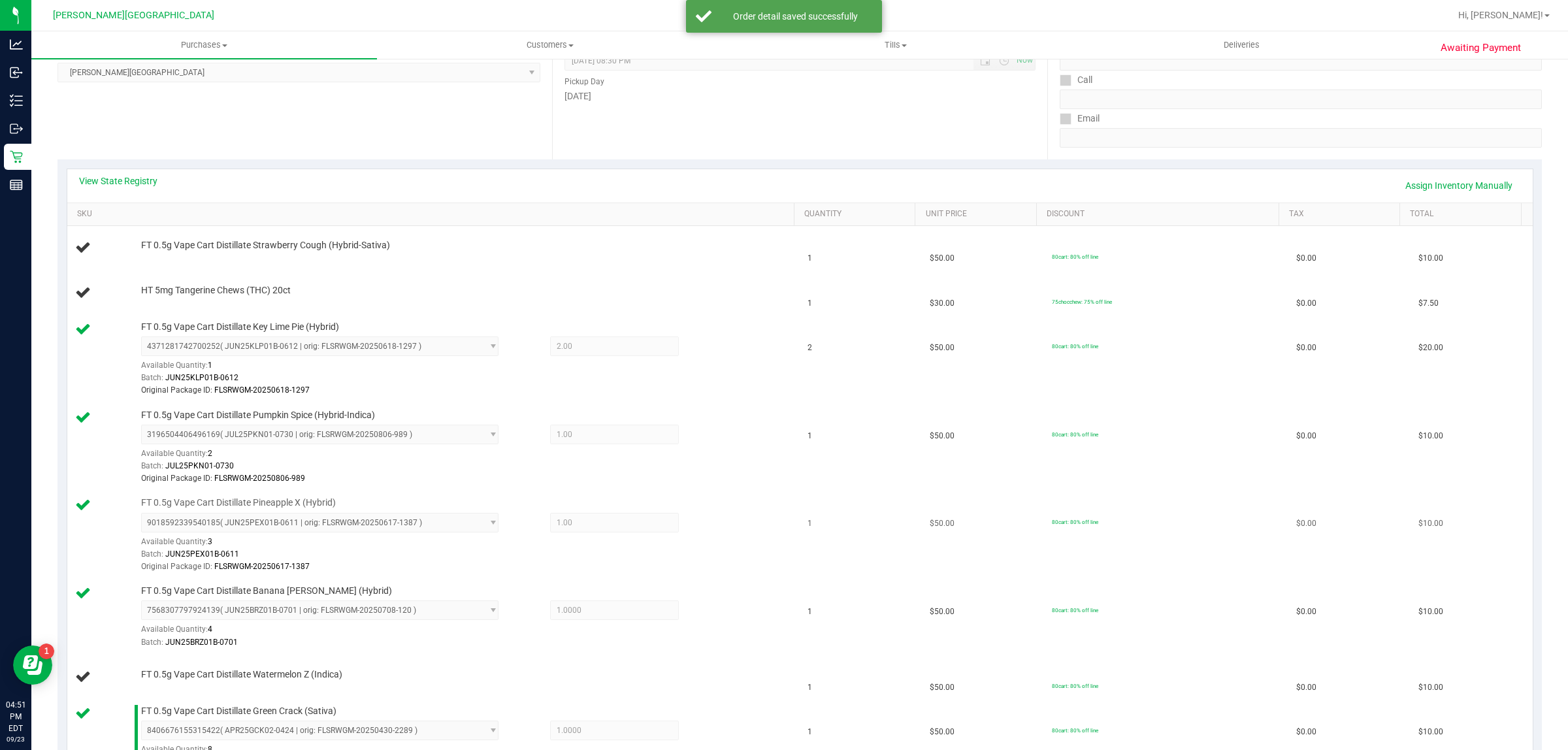
scroll to position [163, 0]
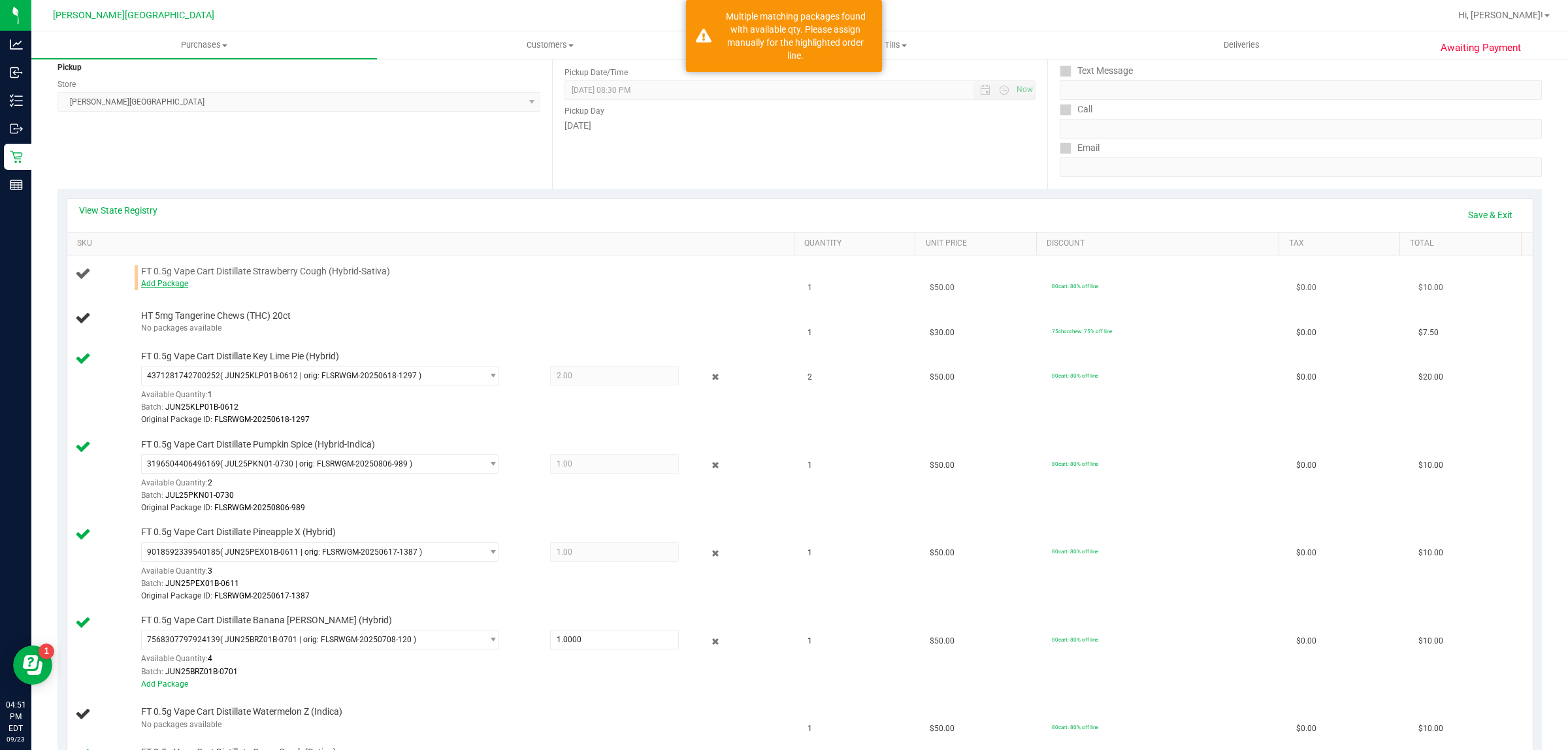
click at [174, 285] on link "Add Package" at bounding box center [165, 283] width 47 height 9
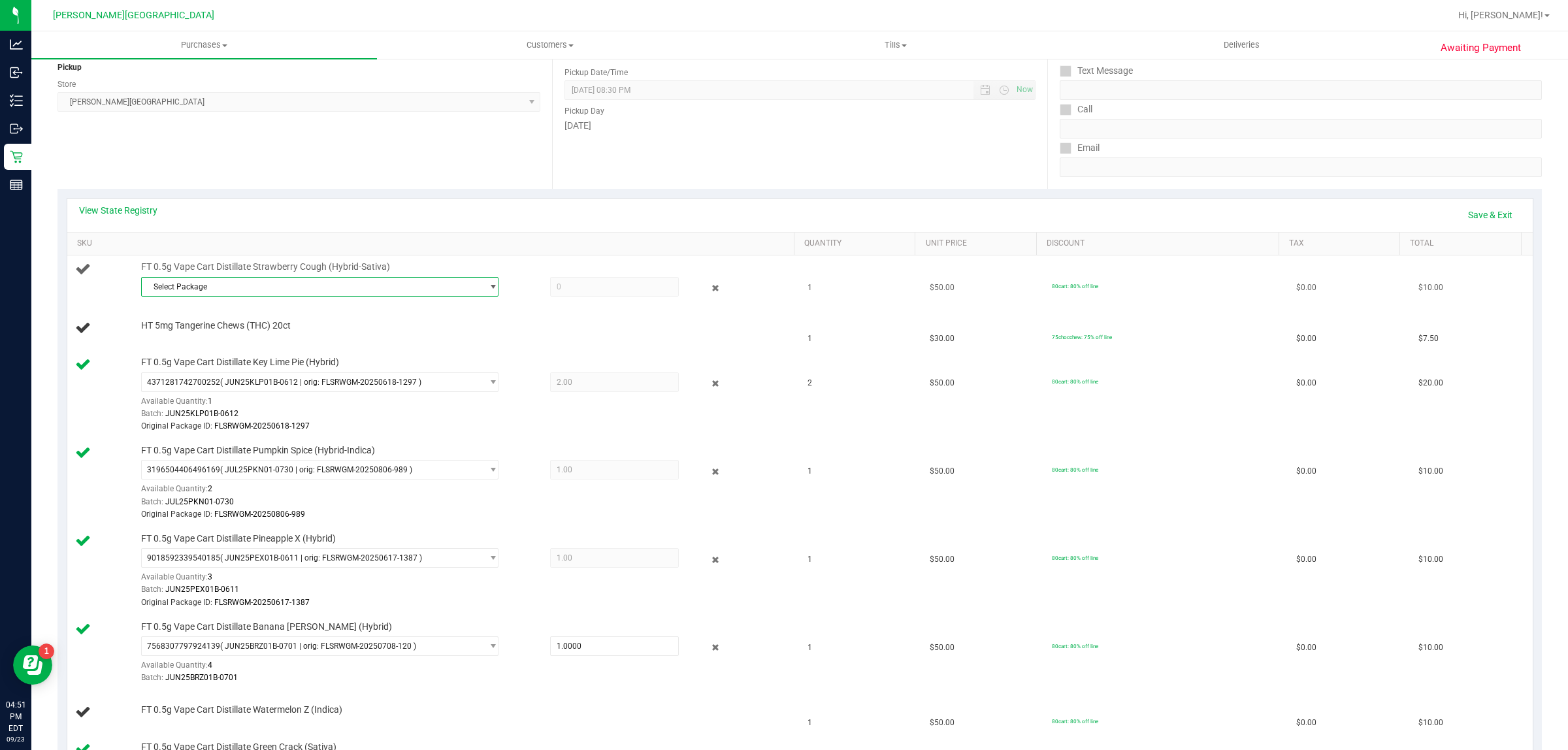
click at [471, 288] on span "Select Package" at bounding box center [312, 287] width 340 height 19
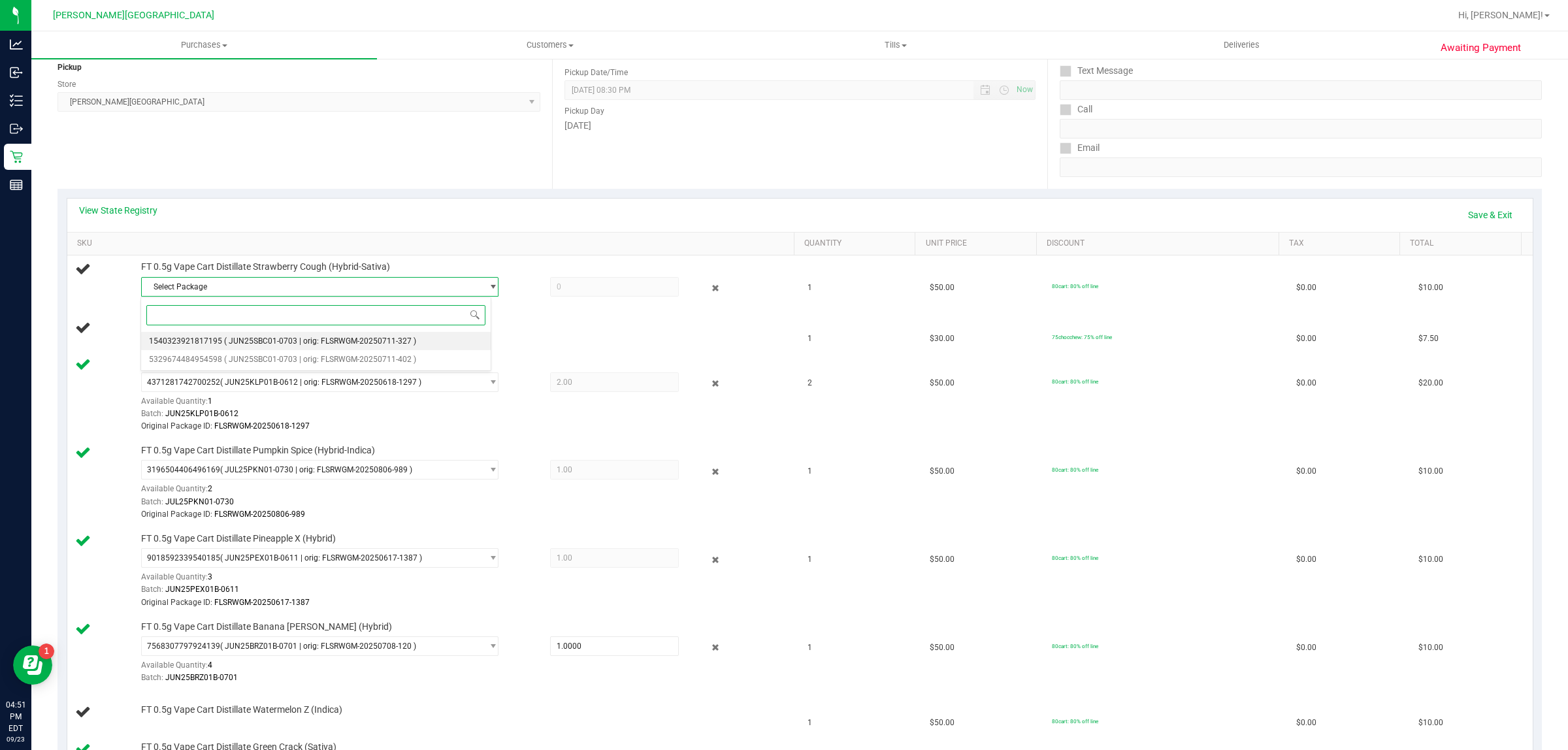
click at [371, 338] on span "( JUN25SBC01-0703 | orig: FLSRWGM-20250711-327 )" at bounding box center [320, 341] width 192 height 9
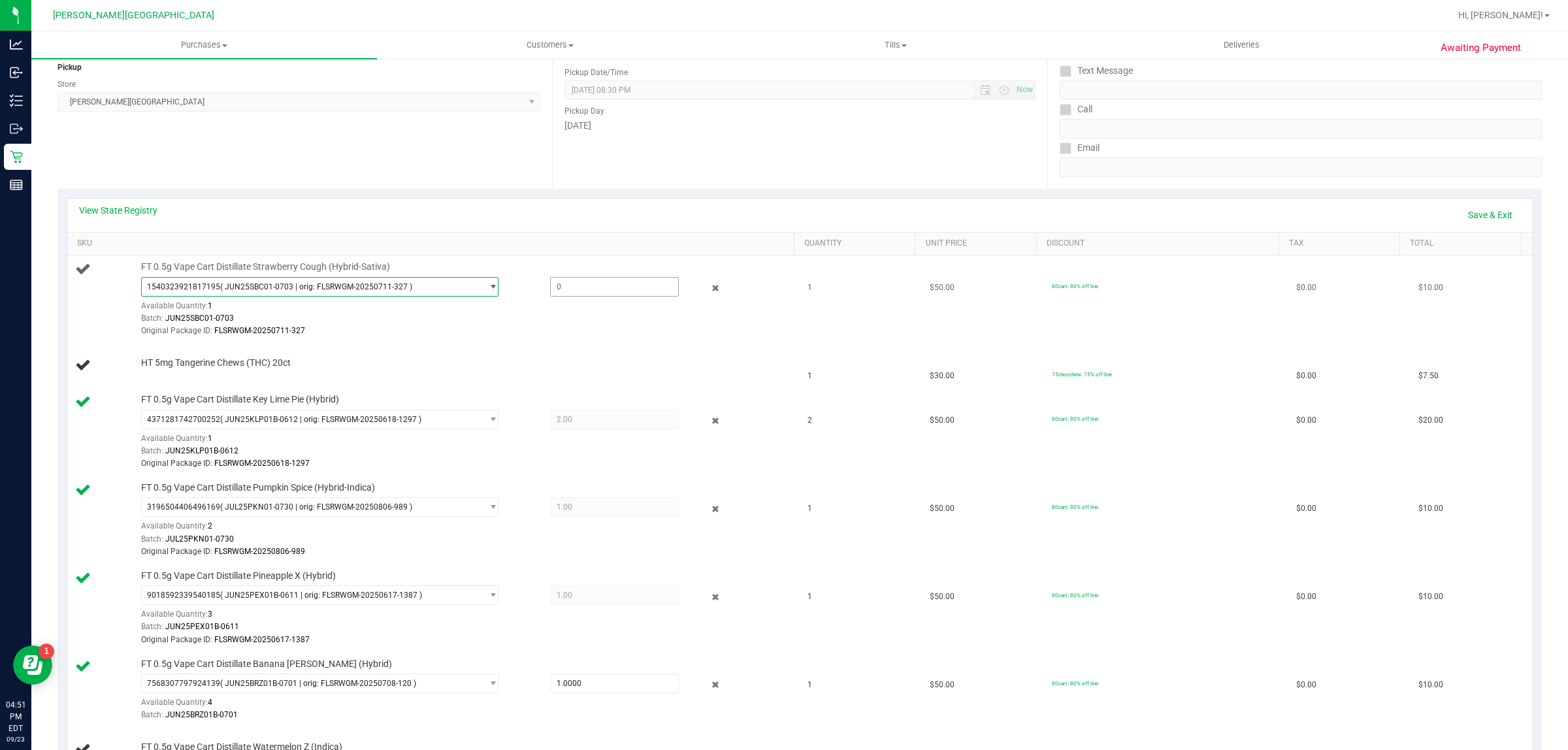
click at [648, 288] on span at bounding box center [615, 287] width 130 height 20
type input "1"
type input "1.0000"
click at [565, 316] on div "Batch: JUN25SBC01-0703" at bounding box center [464, 319] width 646 height 13
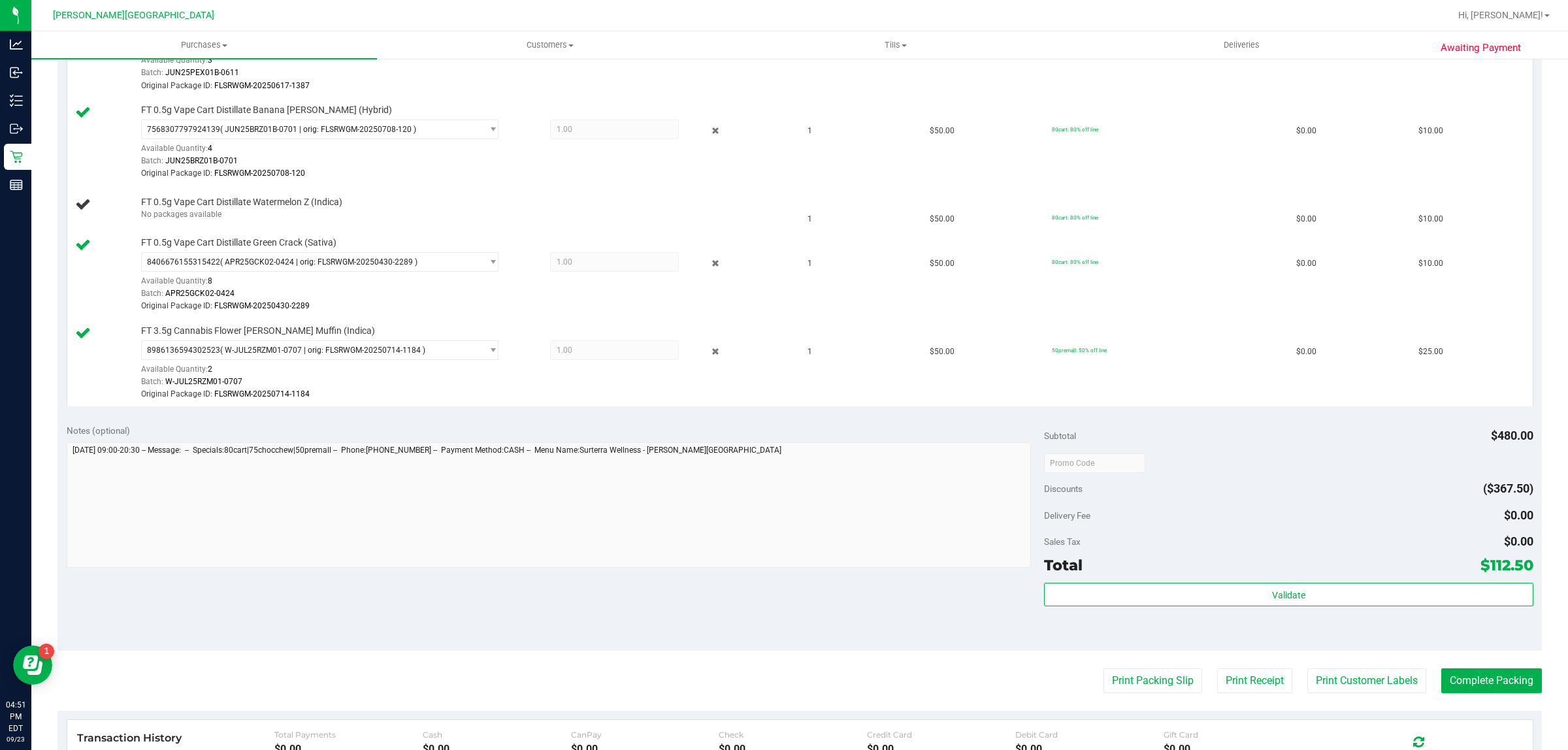
scroll to position [951, 0]
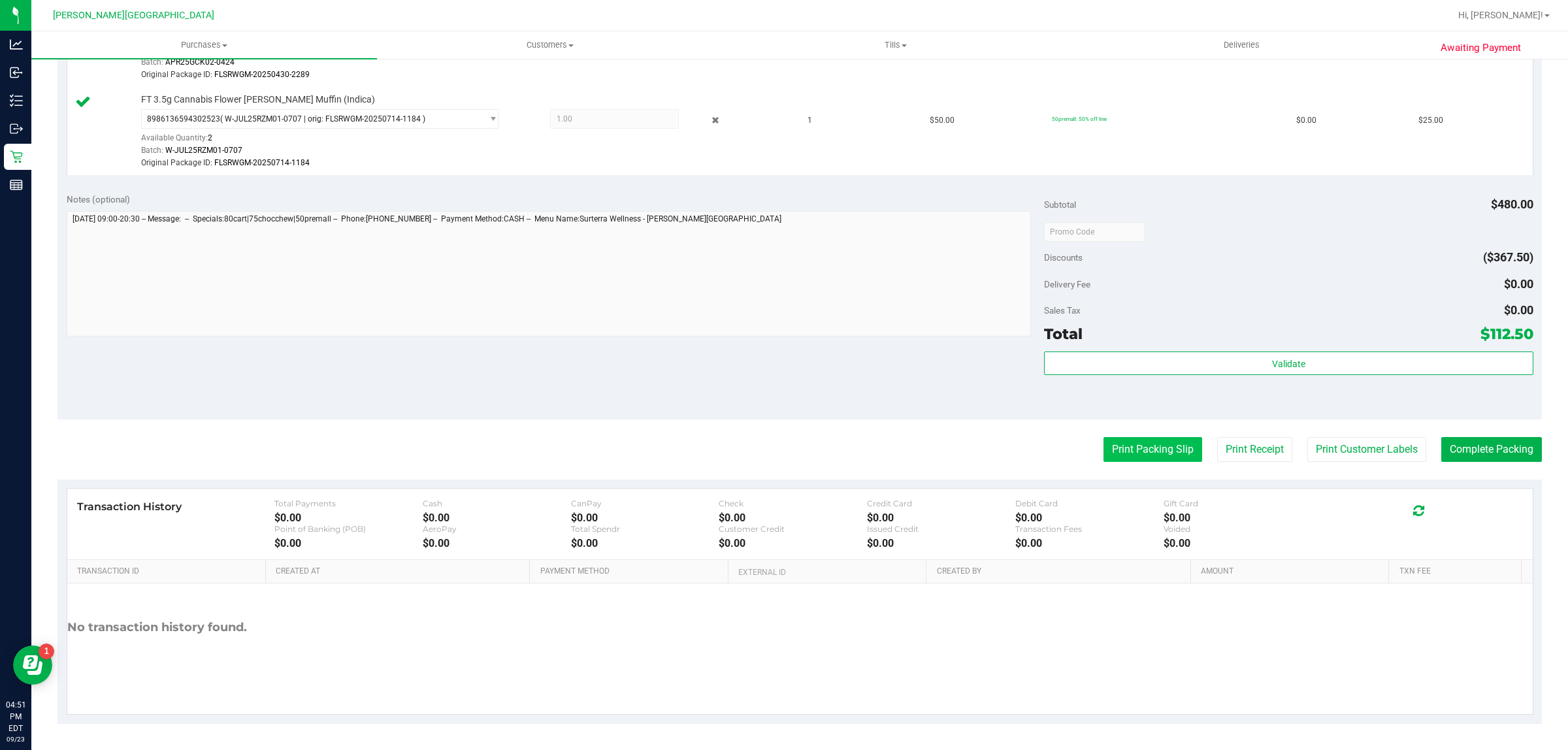
click at [1154, 444] on button "Print Packing Slip" at bounding box center [1152, 449] width 98 height 25
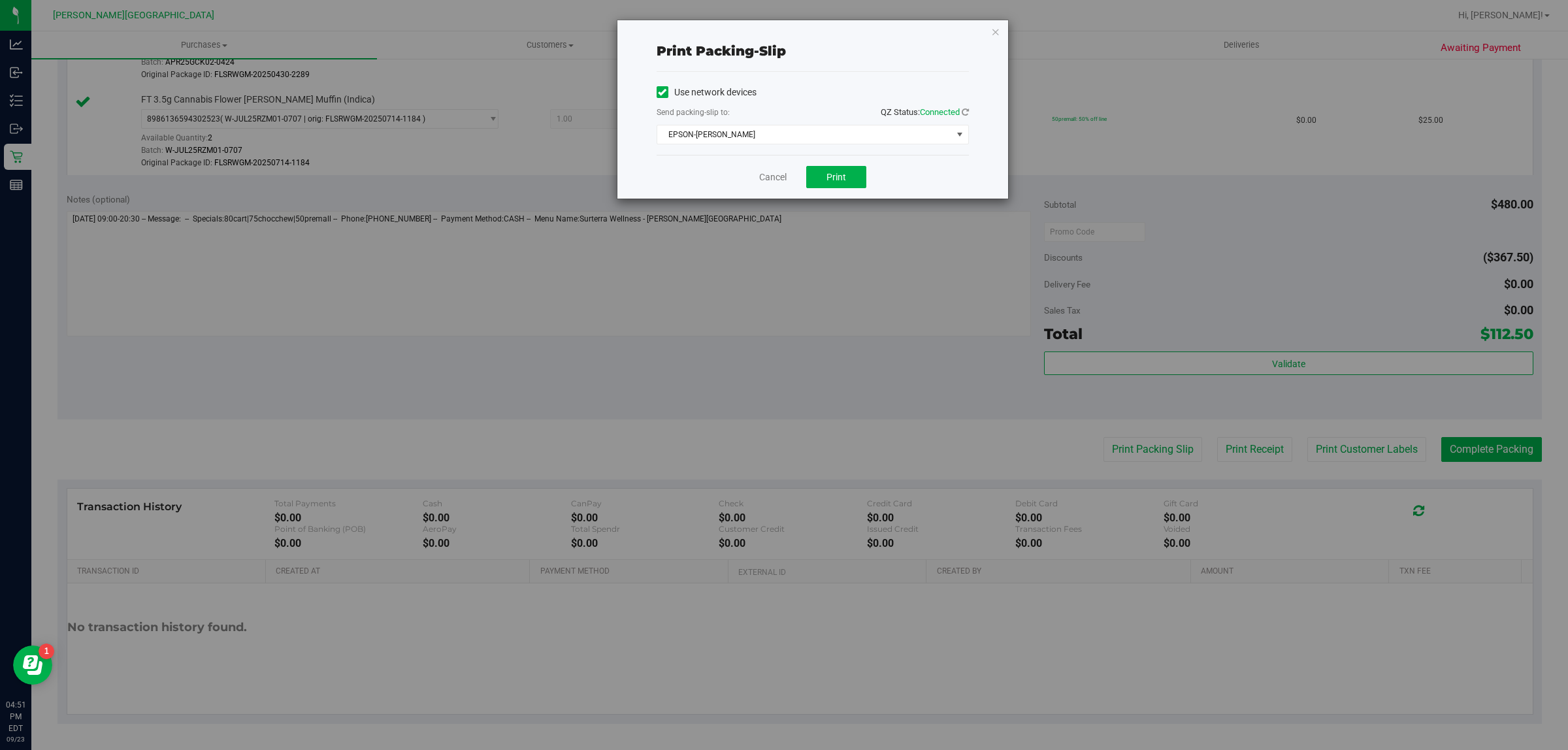
click at [798, 174] on div "Cancel Print" at bounding box center [813, 176] width 313 height 44
click at [817, 173] on button "Print" at bounding box center [836, 177] width 60 height 22
click at [991, 31] on icon "button" at bounding box center [996, 32] width 9 height 16
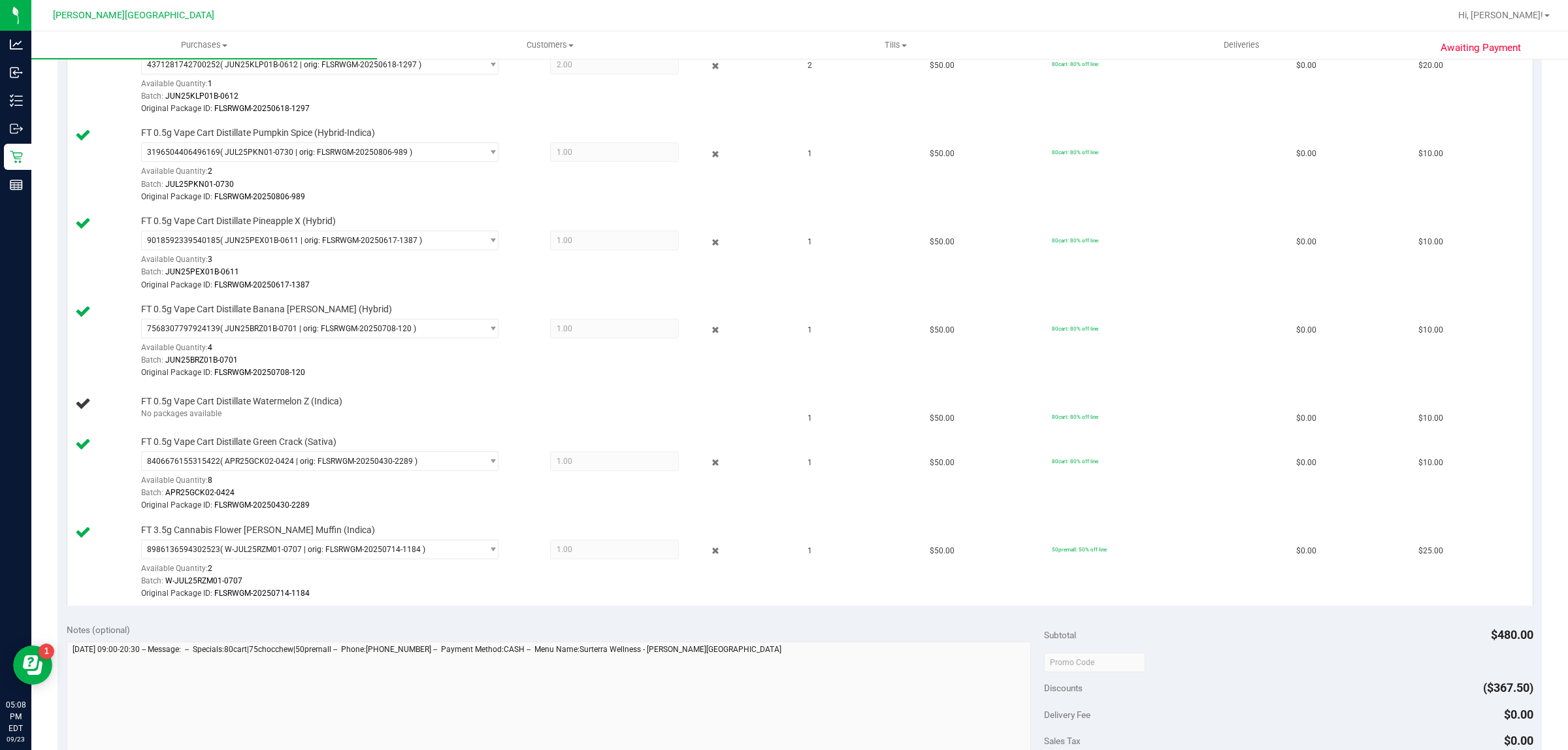
scroll to position [379, 0]
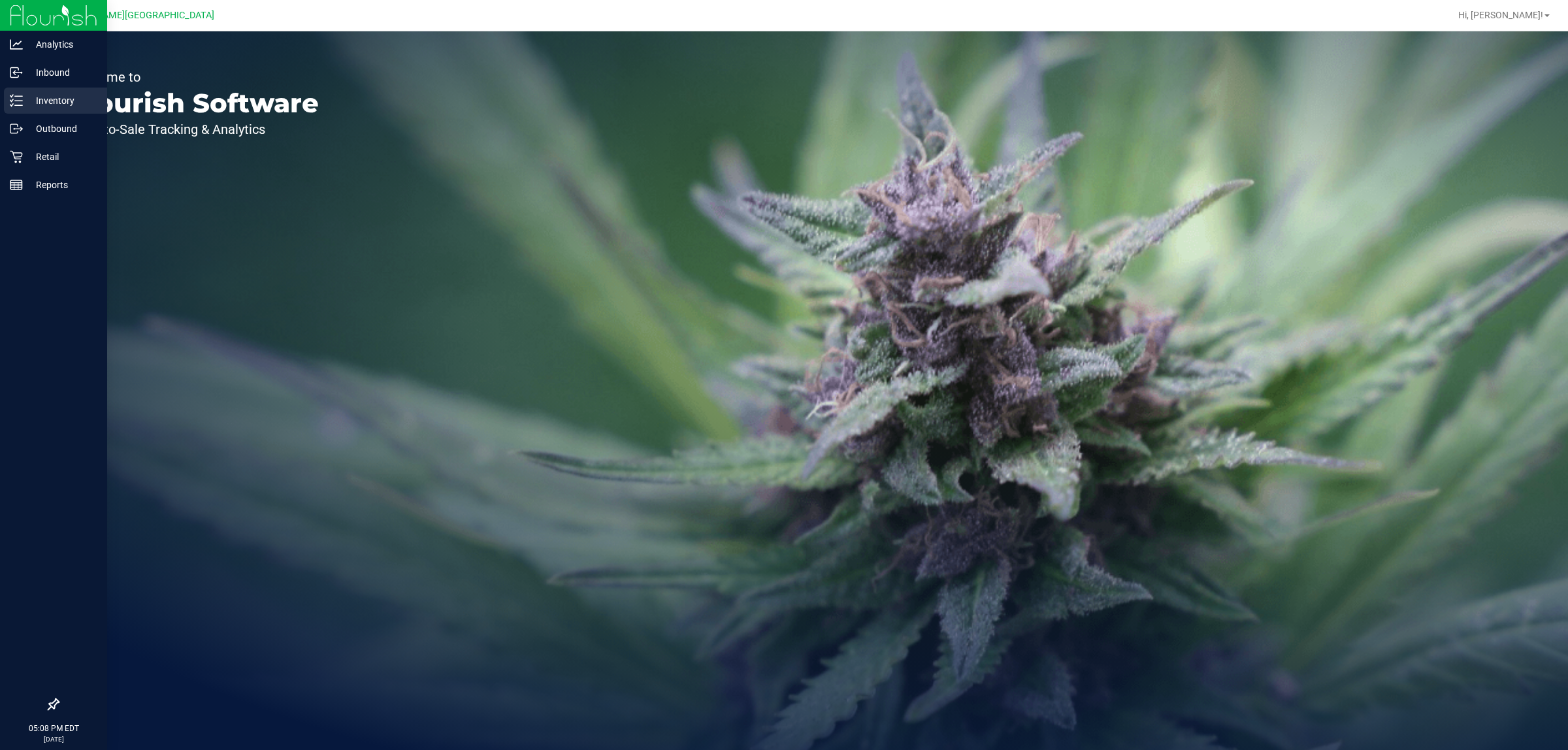
click at [30, 105] on p "Inventory" at bounding box center [62, 100] width 79 height 16
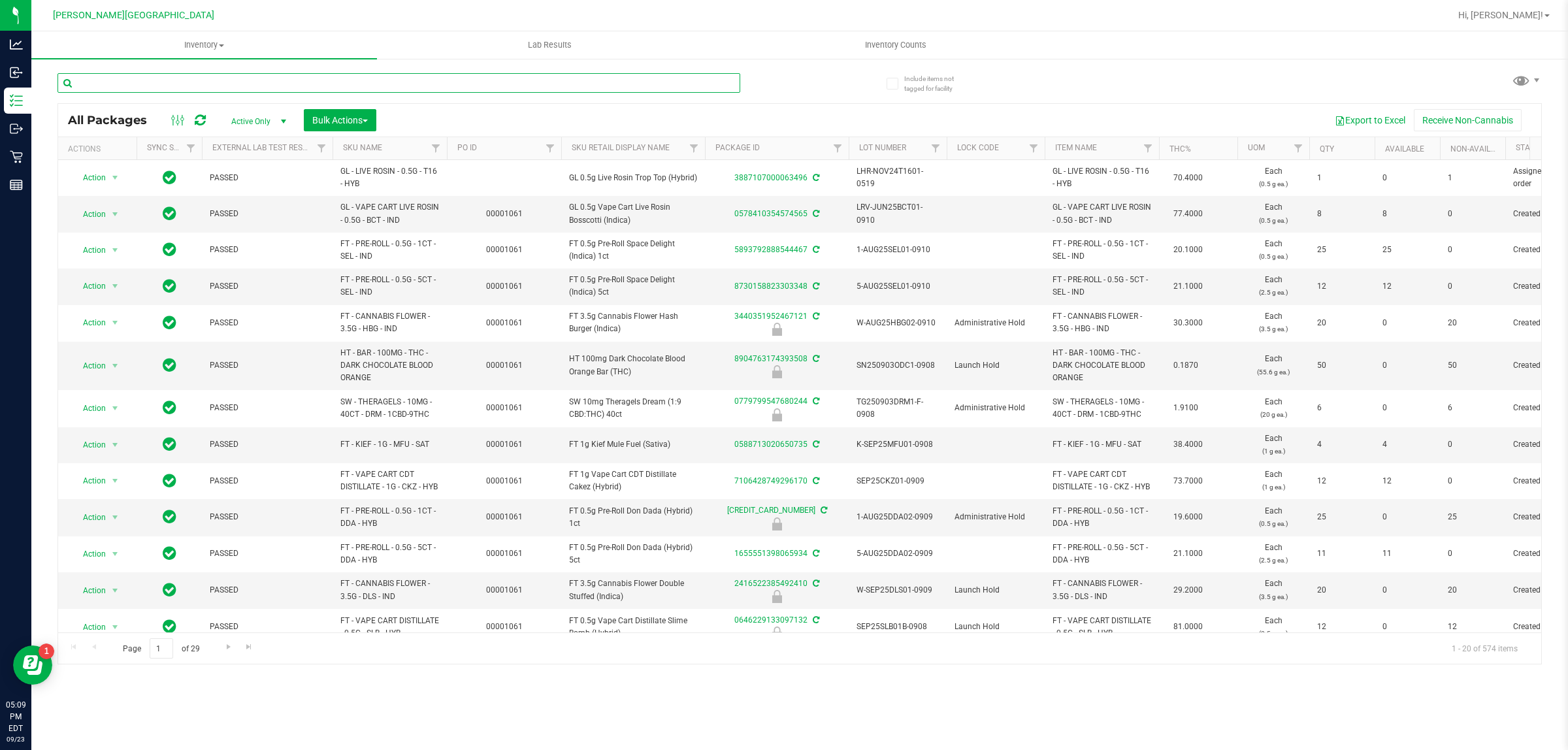
click at [243, 85] on input "text" at bounding box center [398, 83] width 683 height 20
type input "6877008951001759"
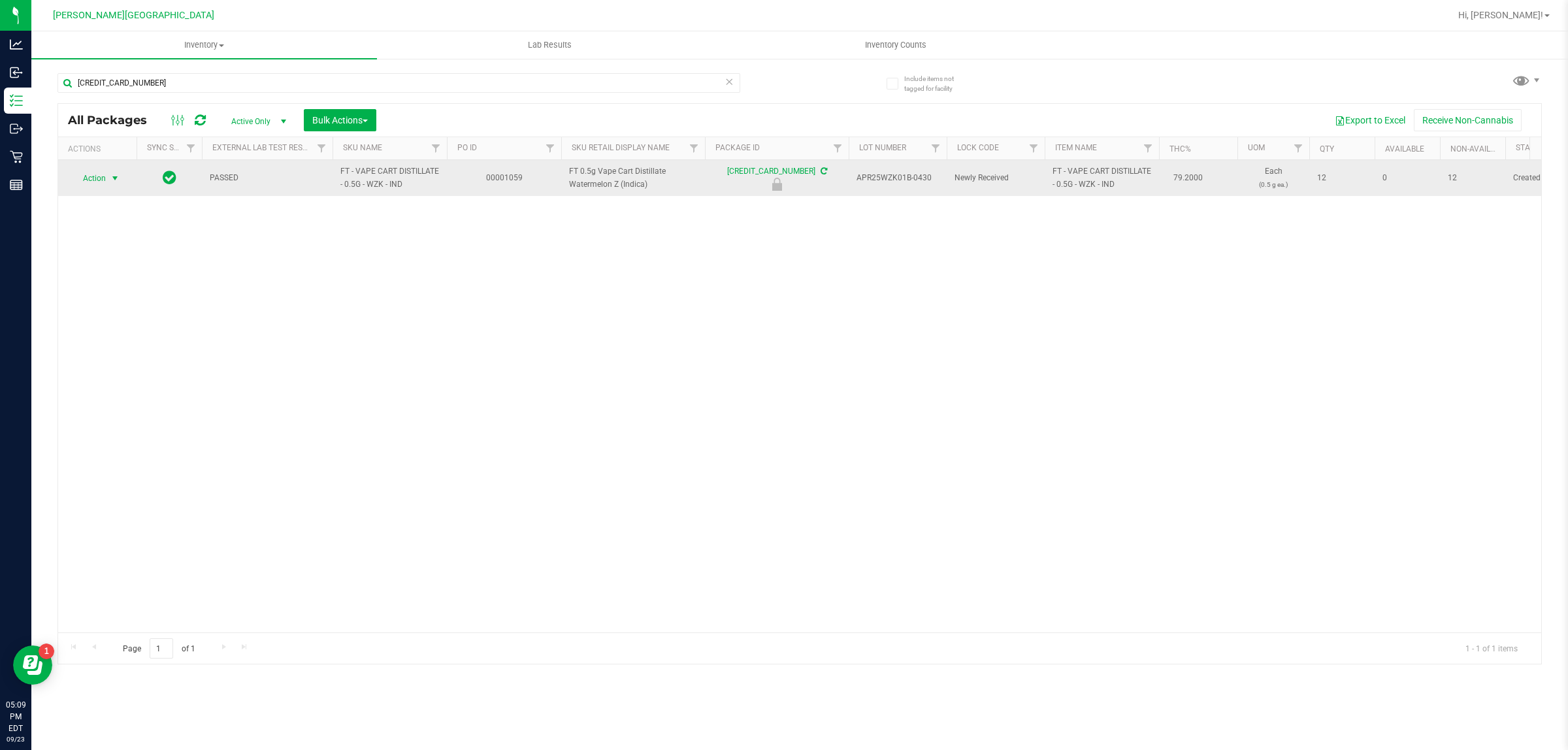
click at [119, 180] on span "select" at bounding box center [115, 178] width 11 height 11
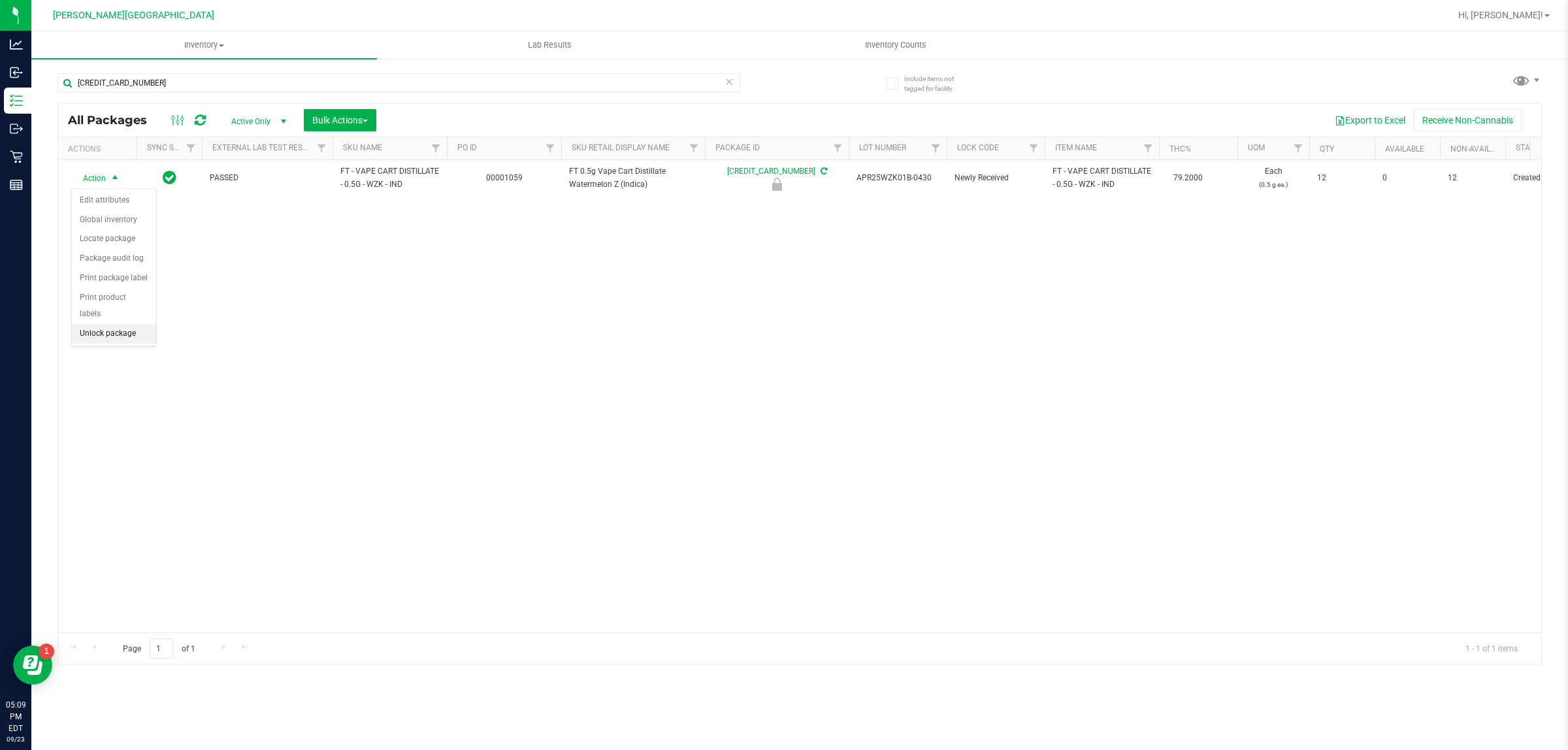
click at [128, 324] on li "Unlock package" at bounding box center [114, 334] width 85 height 20
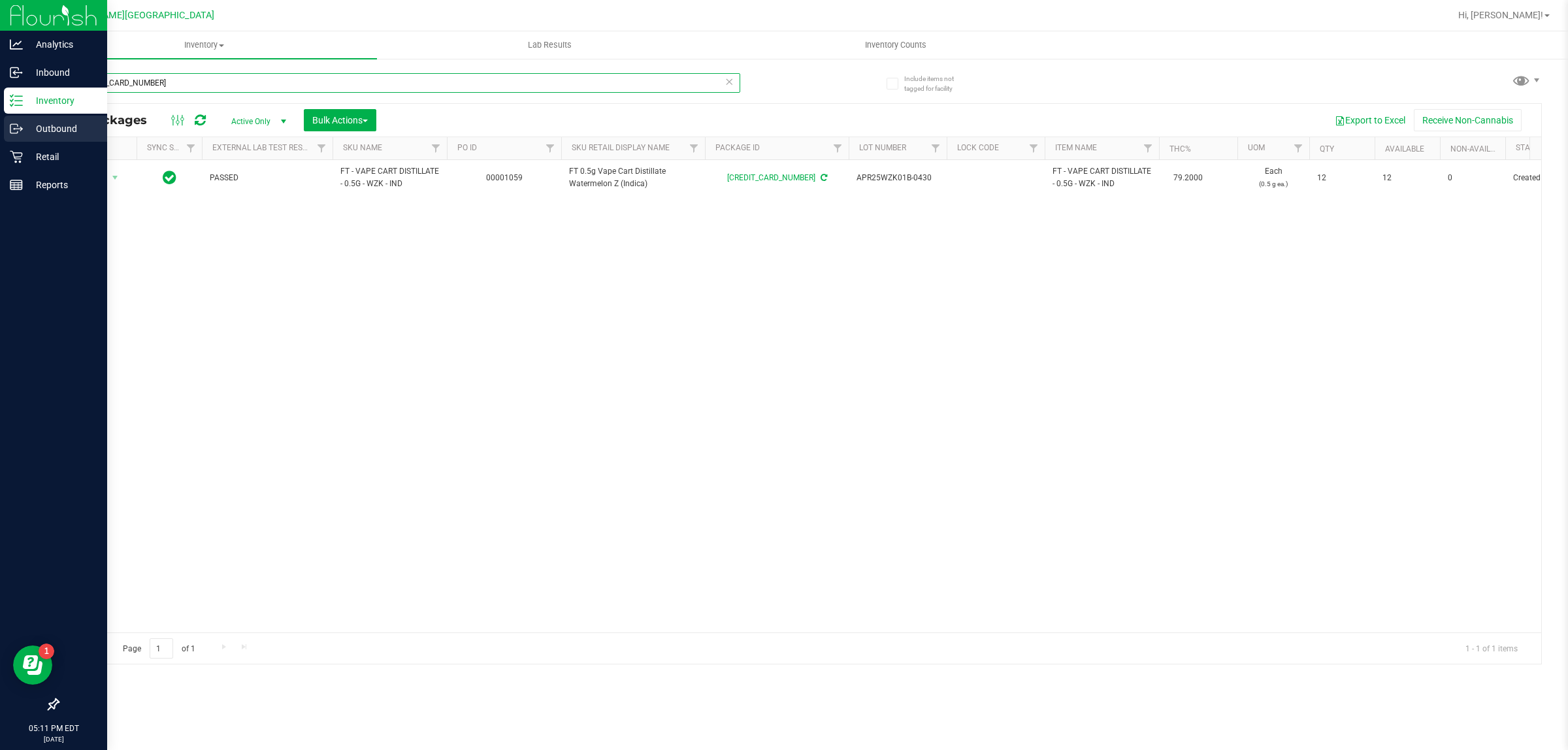
drag, startPoint x: 252, startPoint y: 91, endPoint x: 5, endPoint y: 119, distance: 248.6
click at [5, 119] on div "Analytics Inbound Inventory Outbound Retail Reports 05:11 PM EDT 09/23/2025 09/…" at bounding box center [784, 375] width 1568 height 750
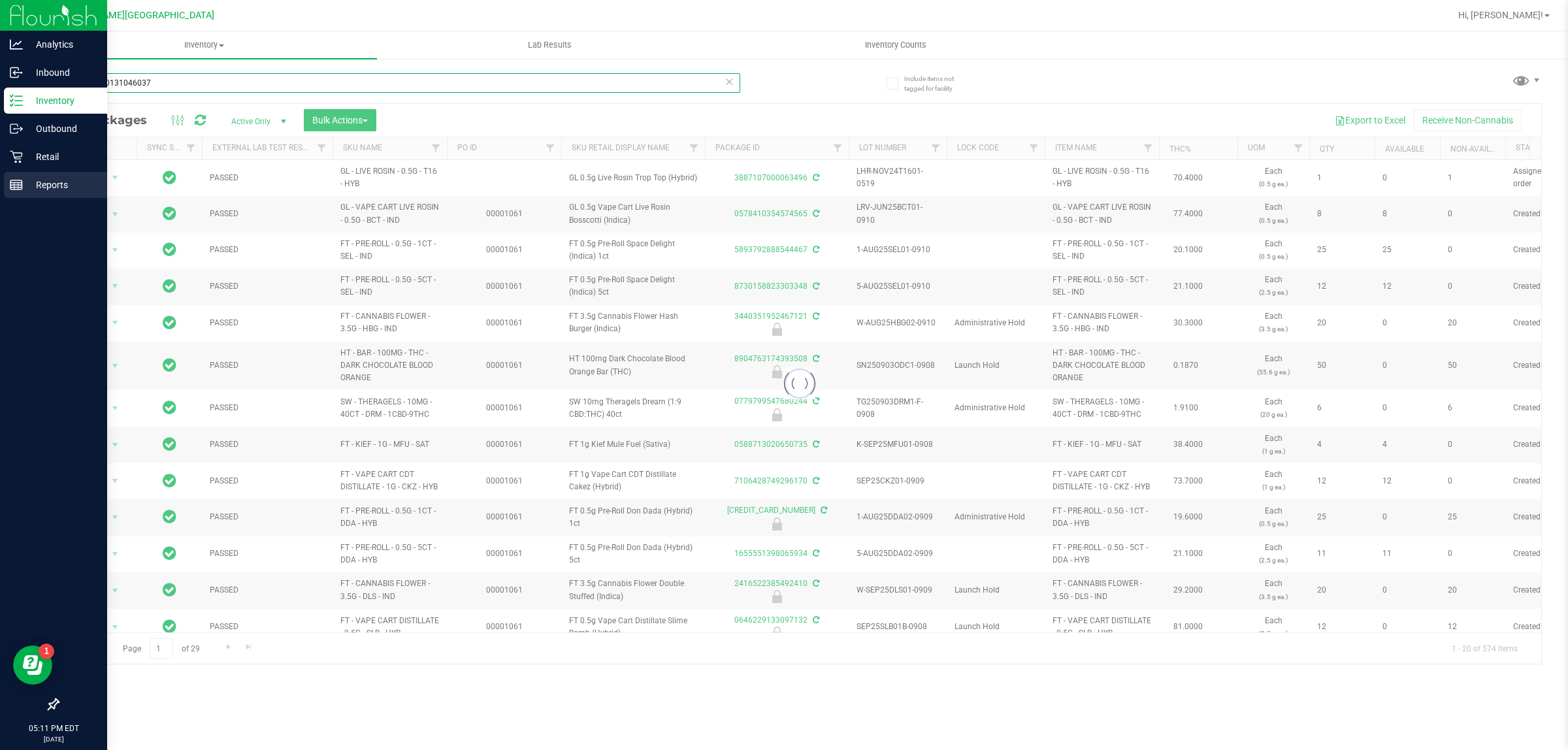
type input "7017560131046037"
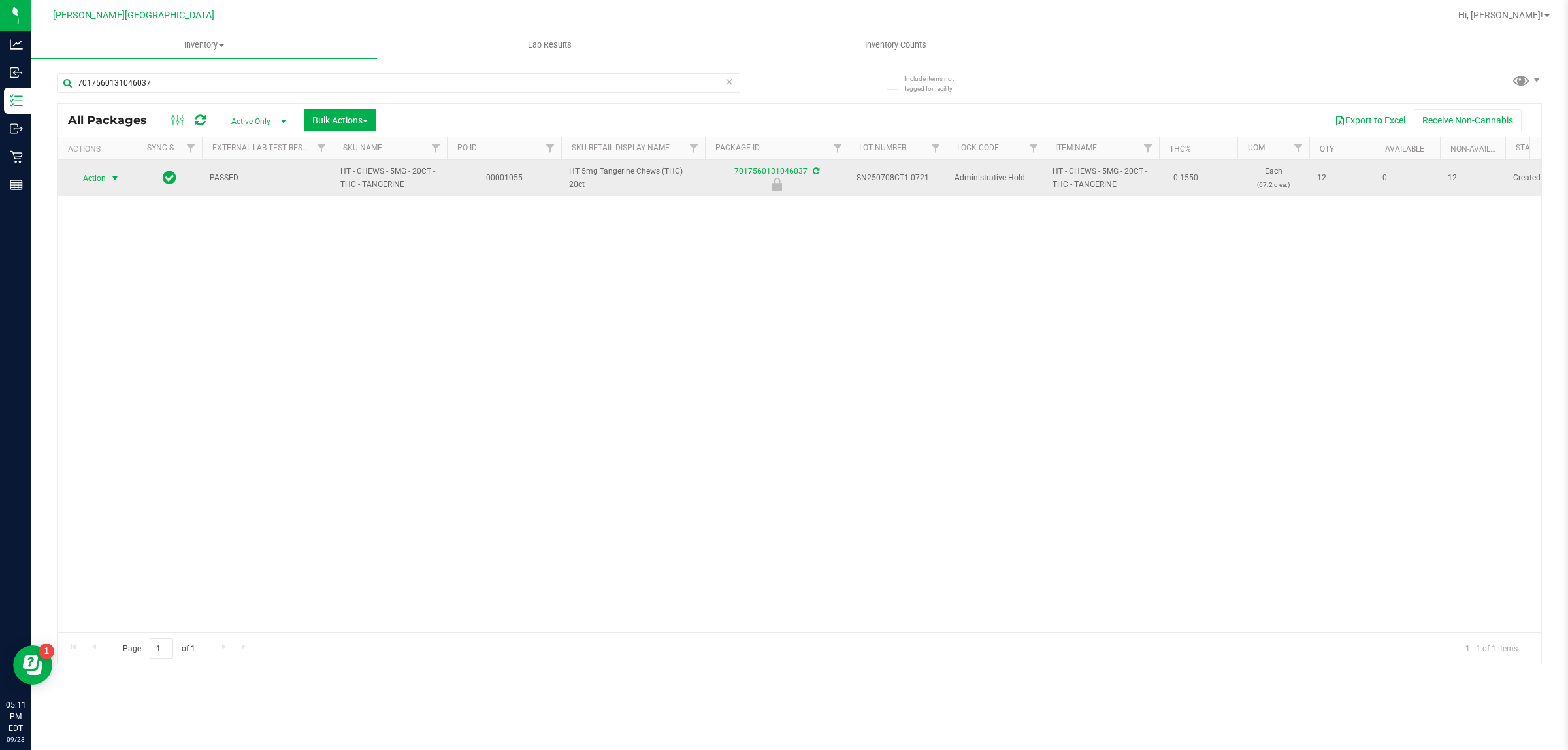
click at [79, 176] on span "Action" at bounding box center [89, 178] width 35 height 19
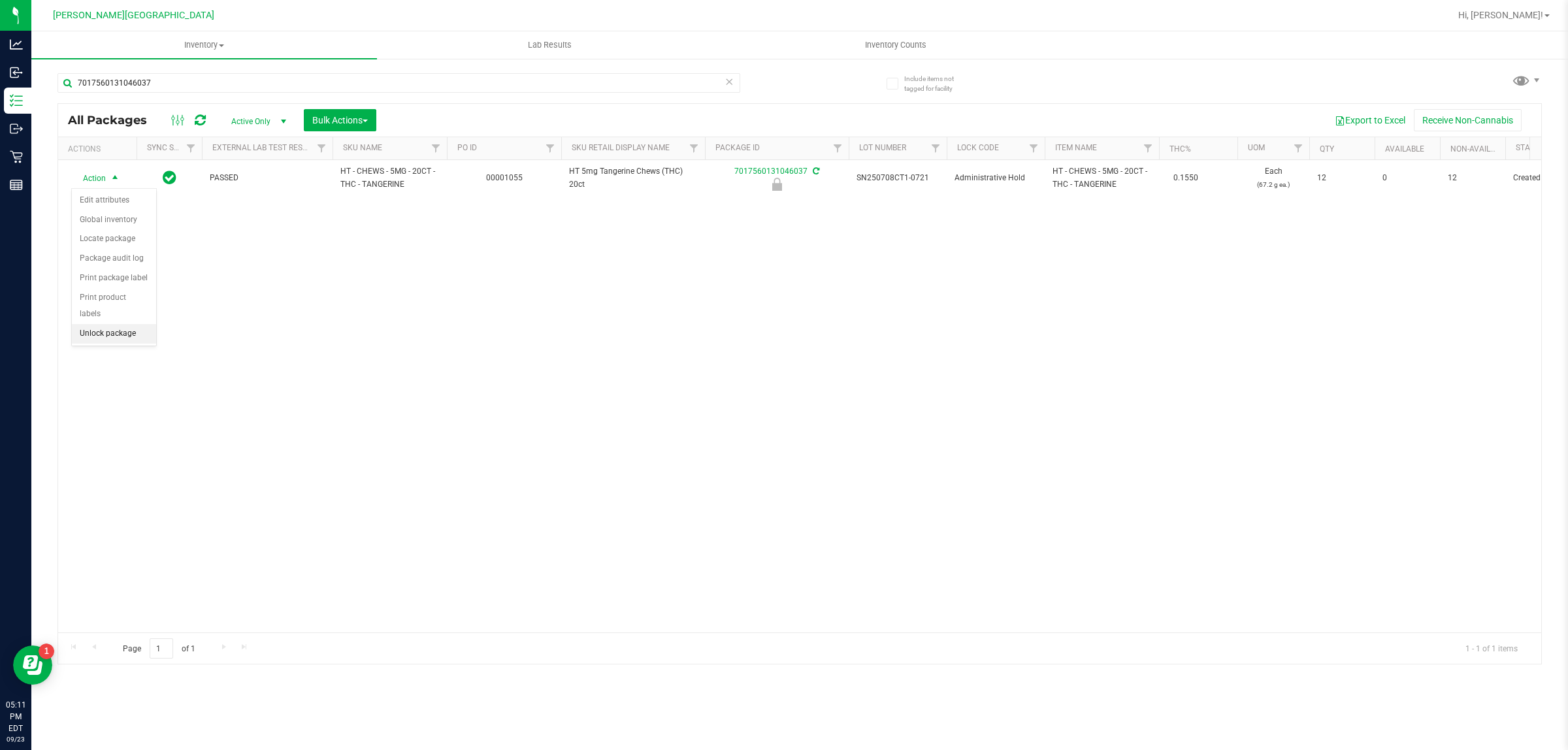
click at [133, 324] on li "Unlock package" at bounding box center [114, 334] width 85 height 20
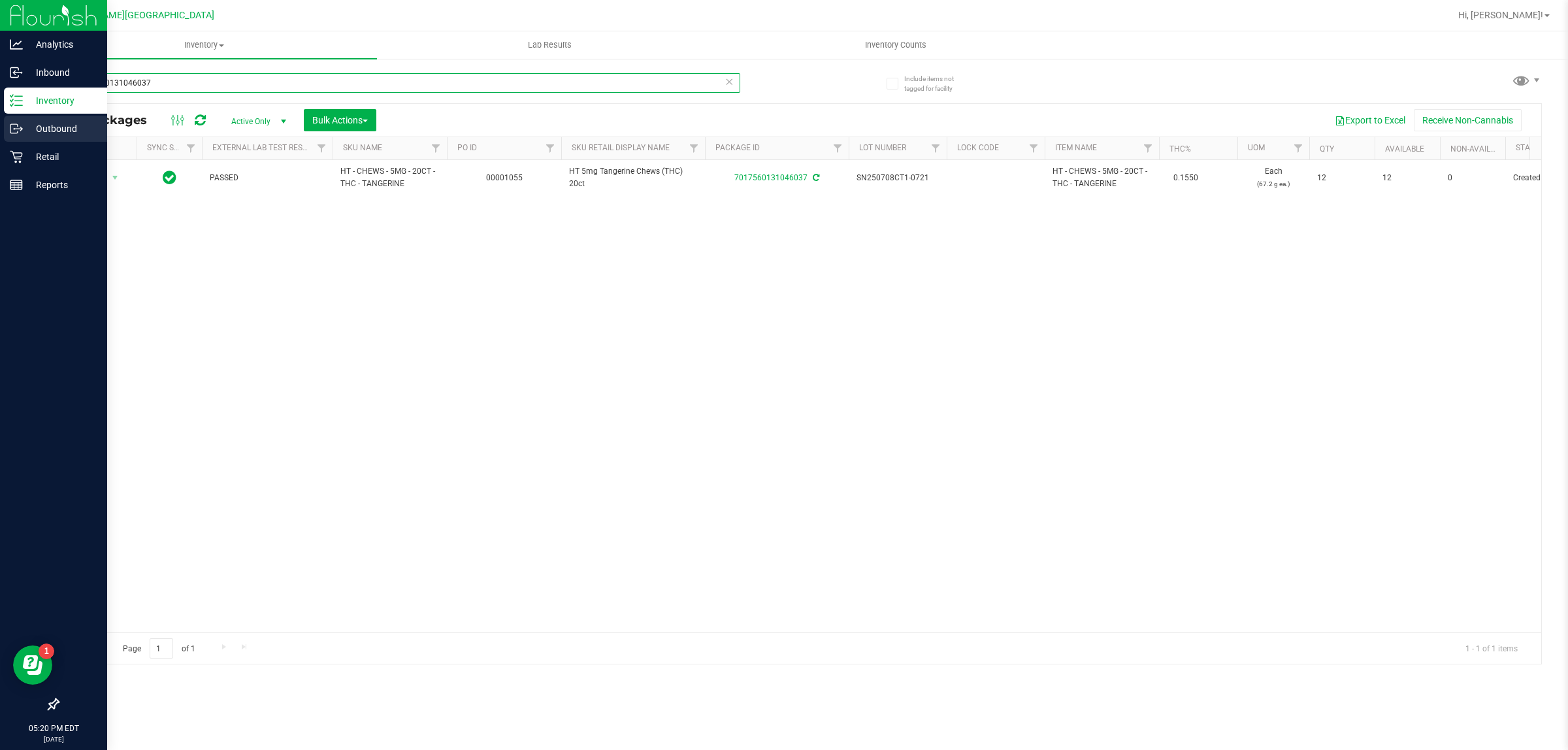
drag, startPoint x: 260, startPoint y: 87, endPoint x: 0, endPoint y: 115, distance: 261.5
click at [0, 115] on div "Analytics Inbound Inventory Outbound Retail Reports 05:20 PM EDT 09/23/2025 09/…" at bounding box center [784, 375] width 1568 height 750
type input "7017560131046037"
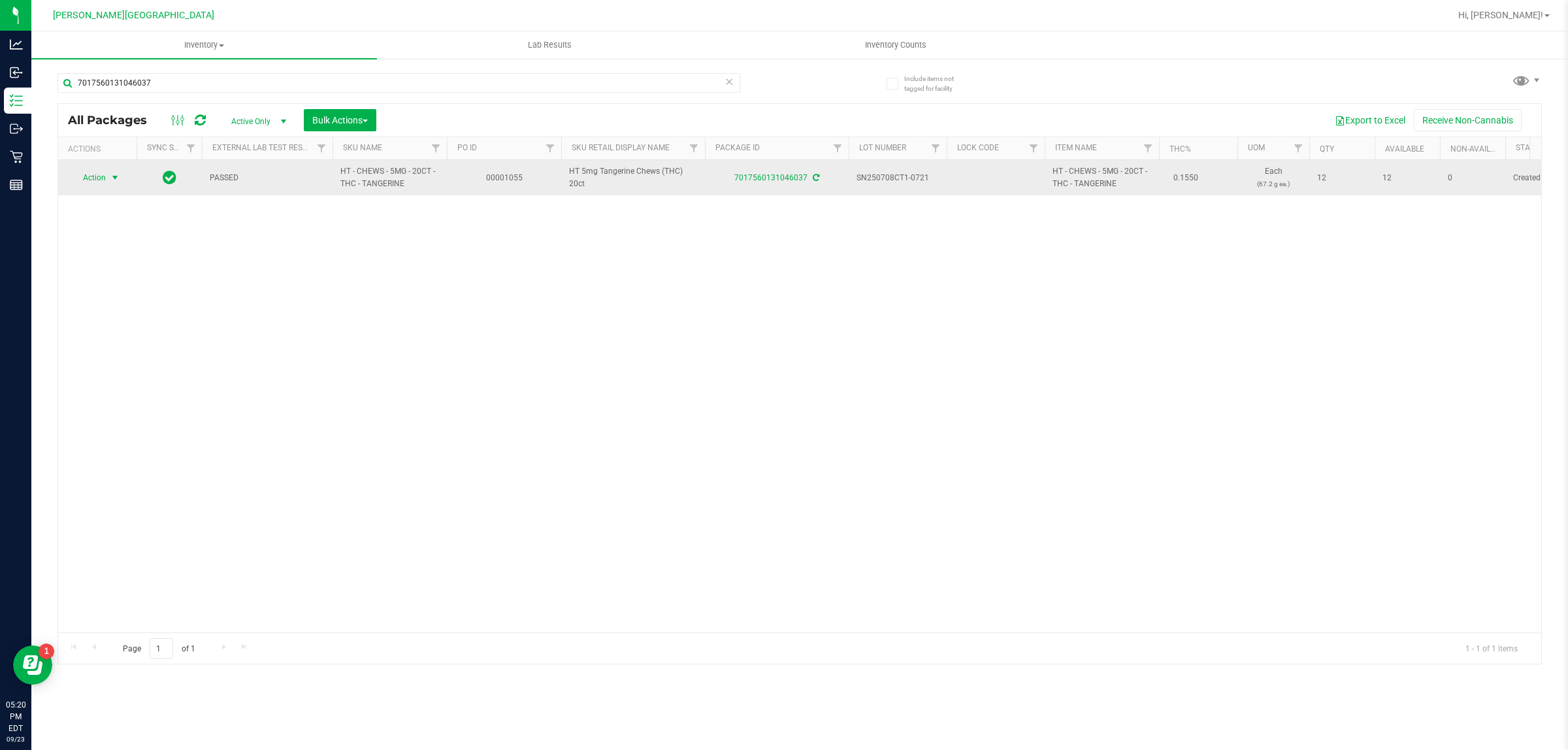
click at [88, 174] on span "Action" at bounding box center [89, 178] width 35 height 19
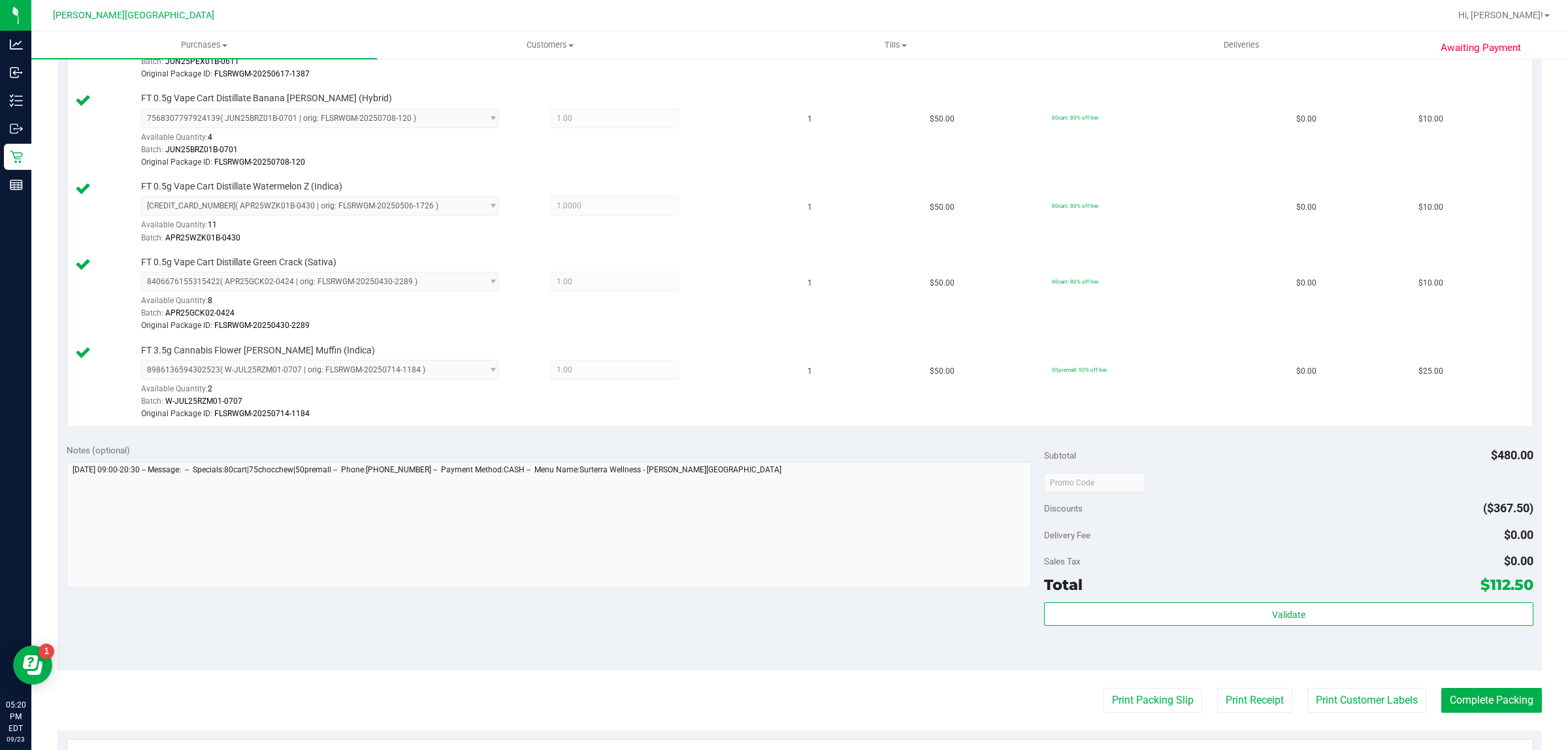
scroll to position [899, 0]
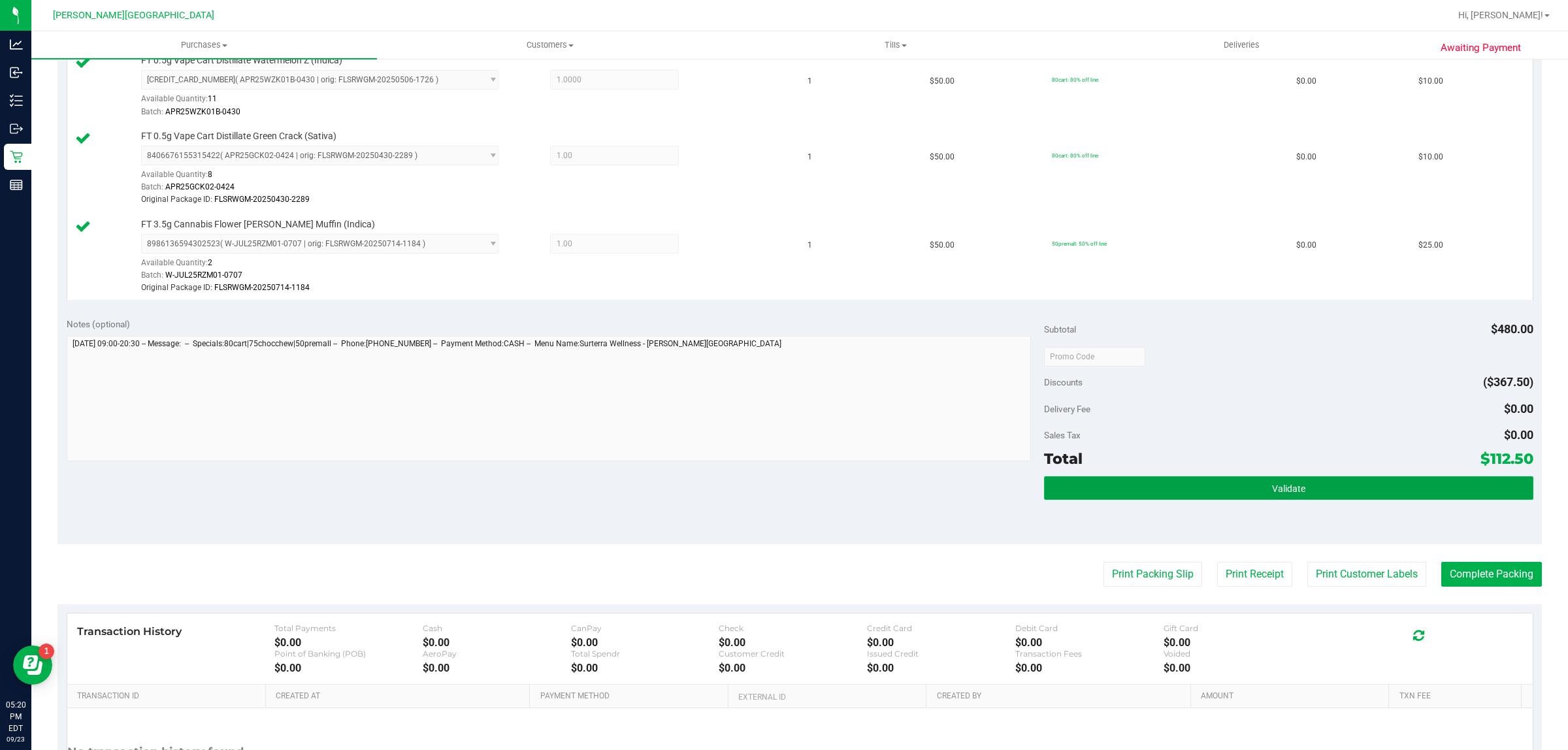
click at [1306, 482] on button "Validate" at bounding box center [1288, 488] width 489 height 24
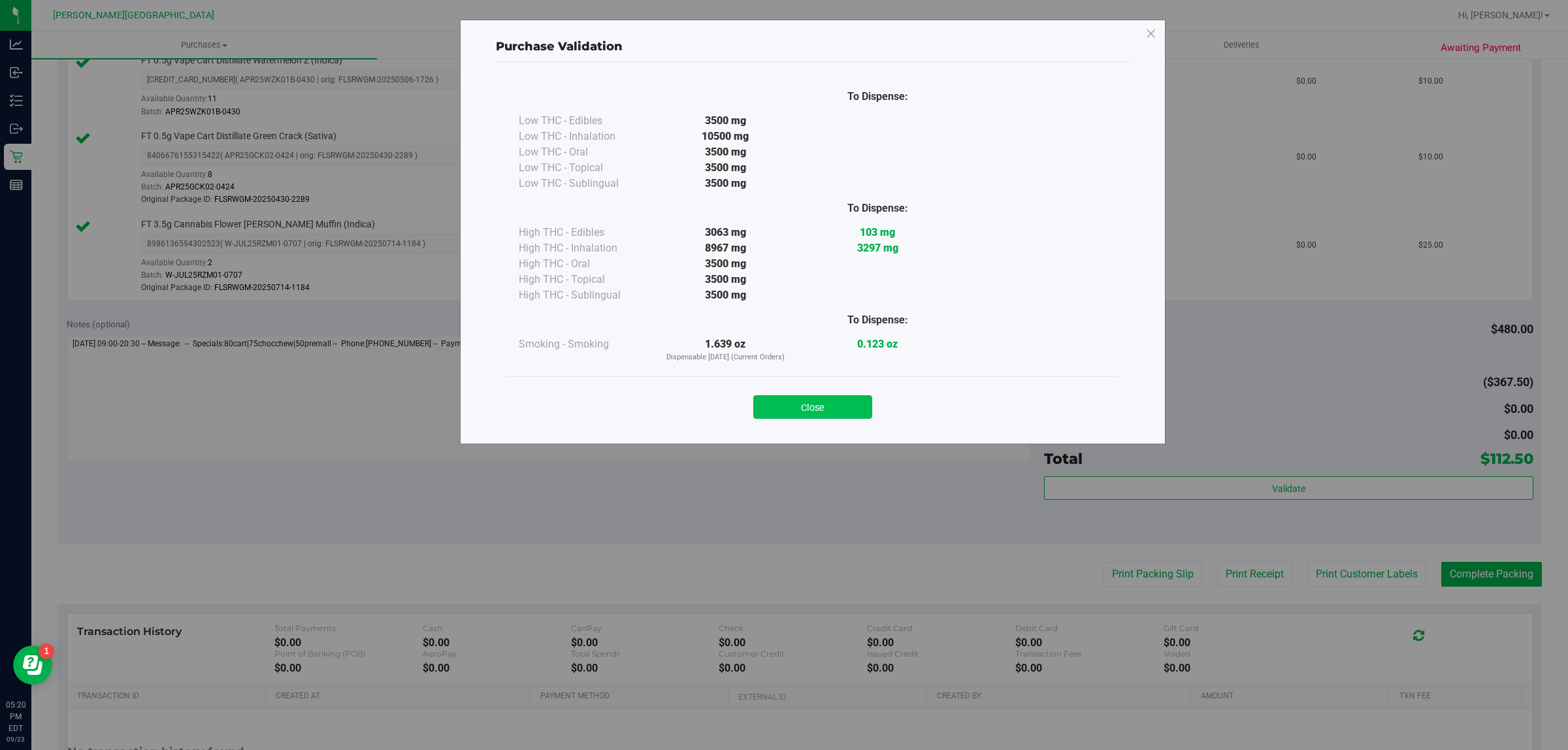
click at [788, 395] on button "Close" at bounding box center [813, 407] width 119 height 24
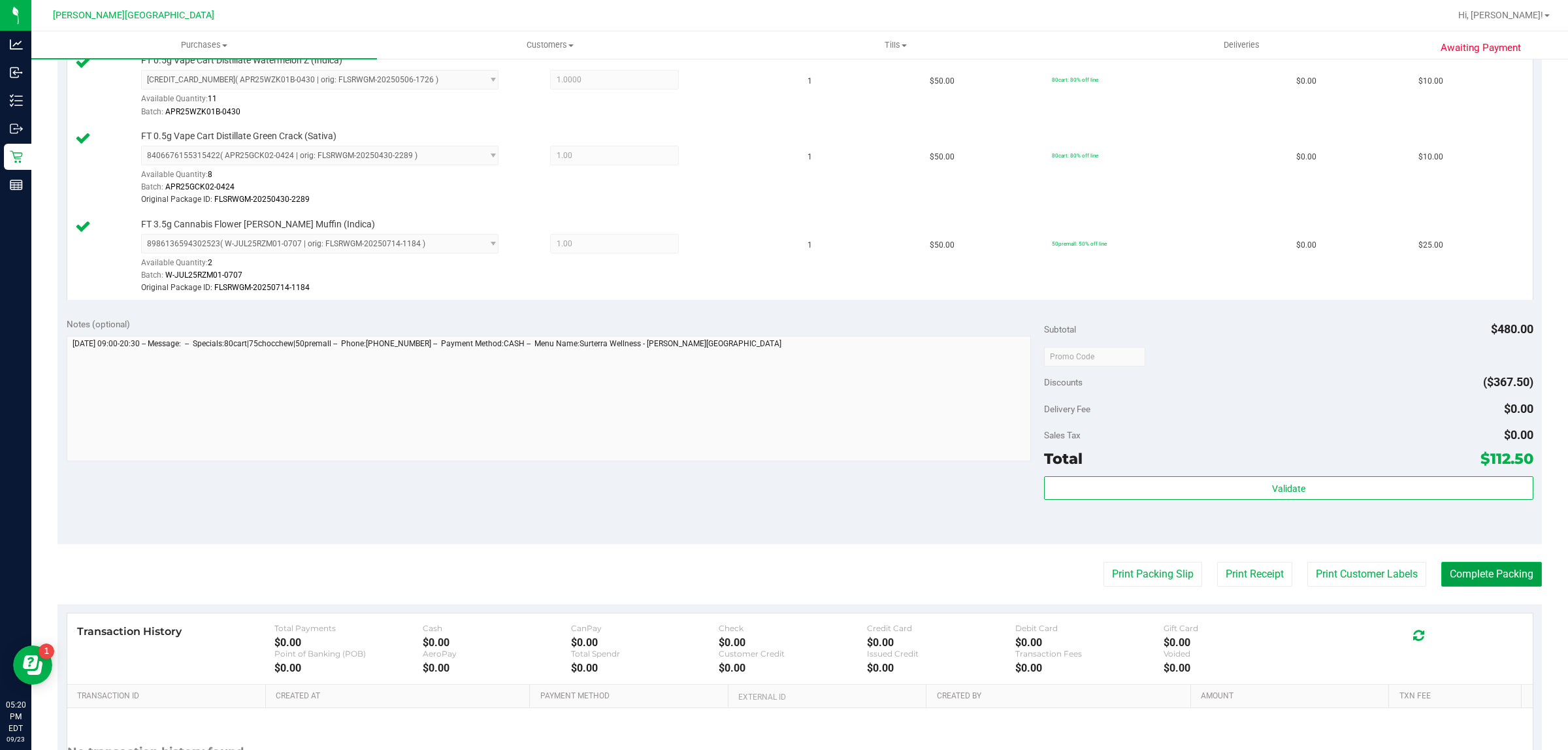
click at [1496, 569] on button "Complete Packing" at bounding box center [1491, 574] width 100 height 25
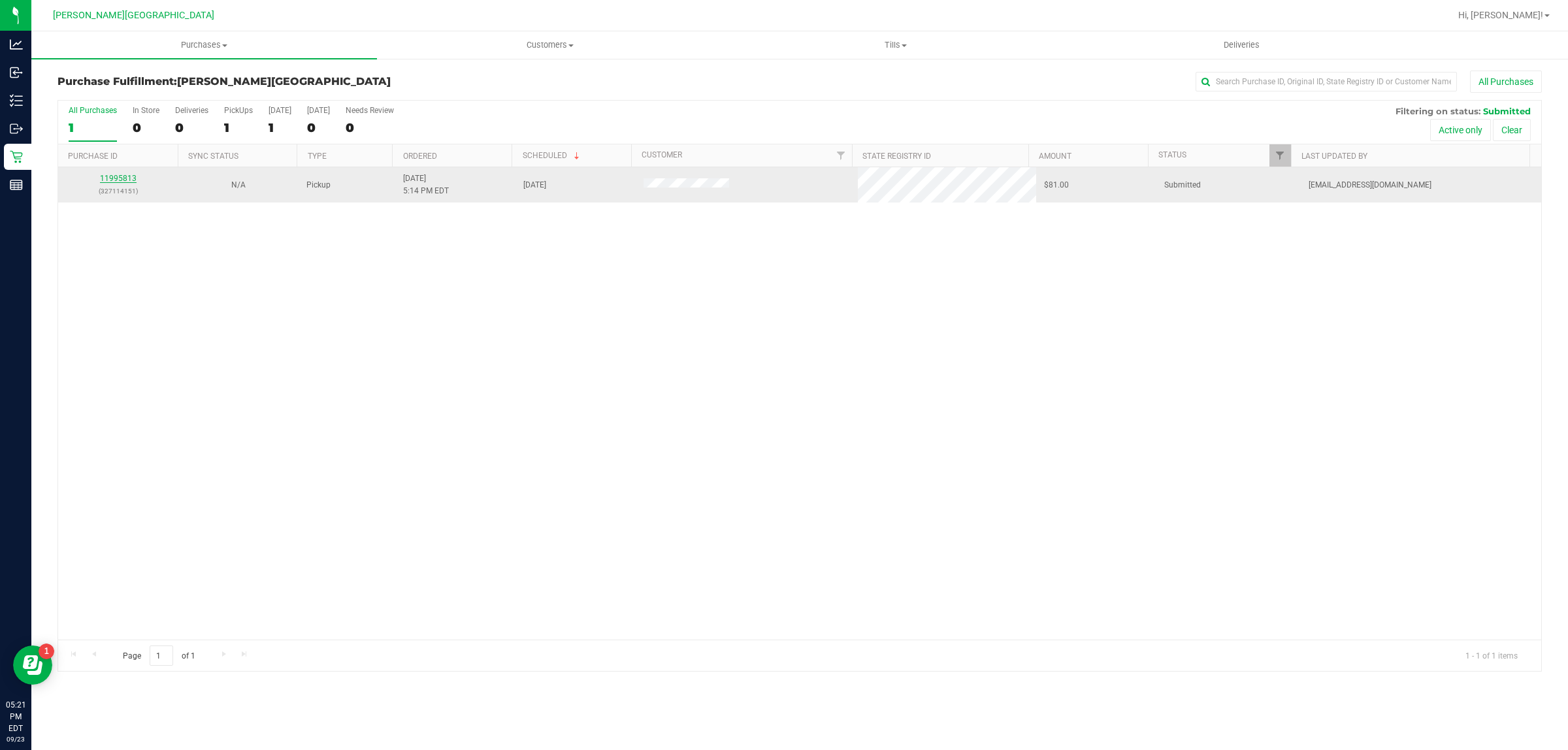
click at [131, 178] on link "11995813" at bounding box center [118, 178] width 36 height 9
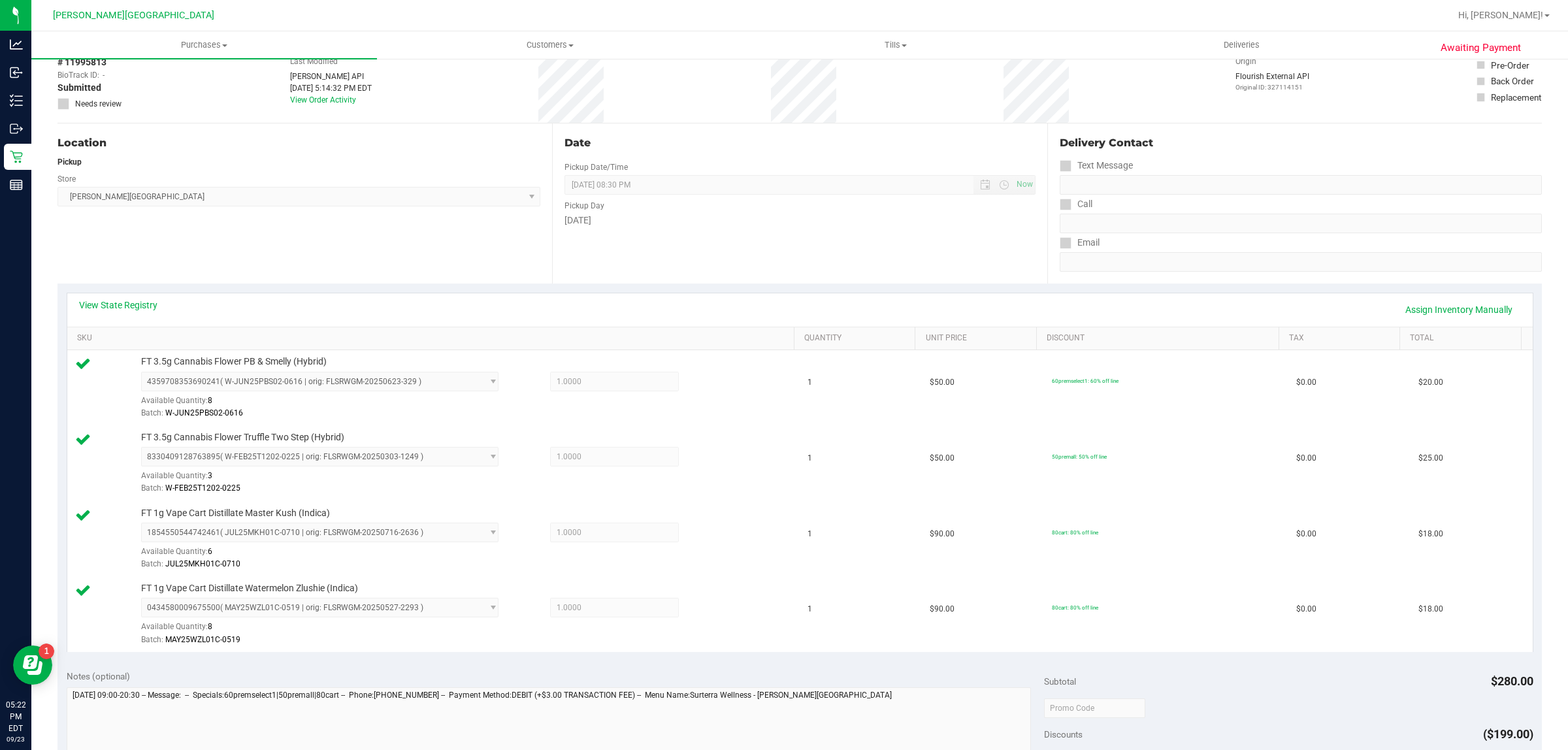
scroll to position [326, 0]
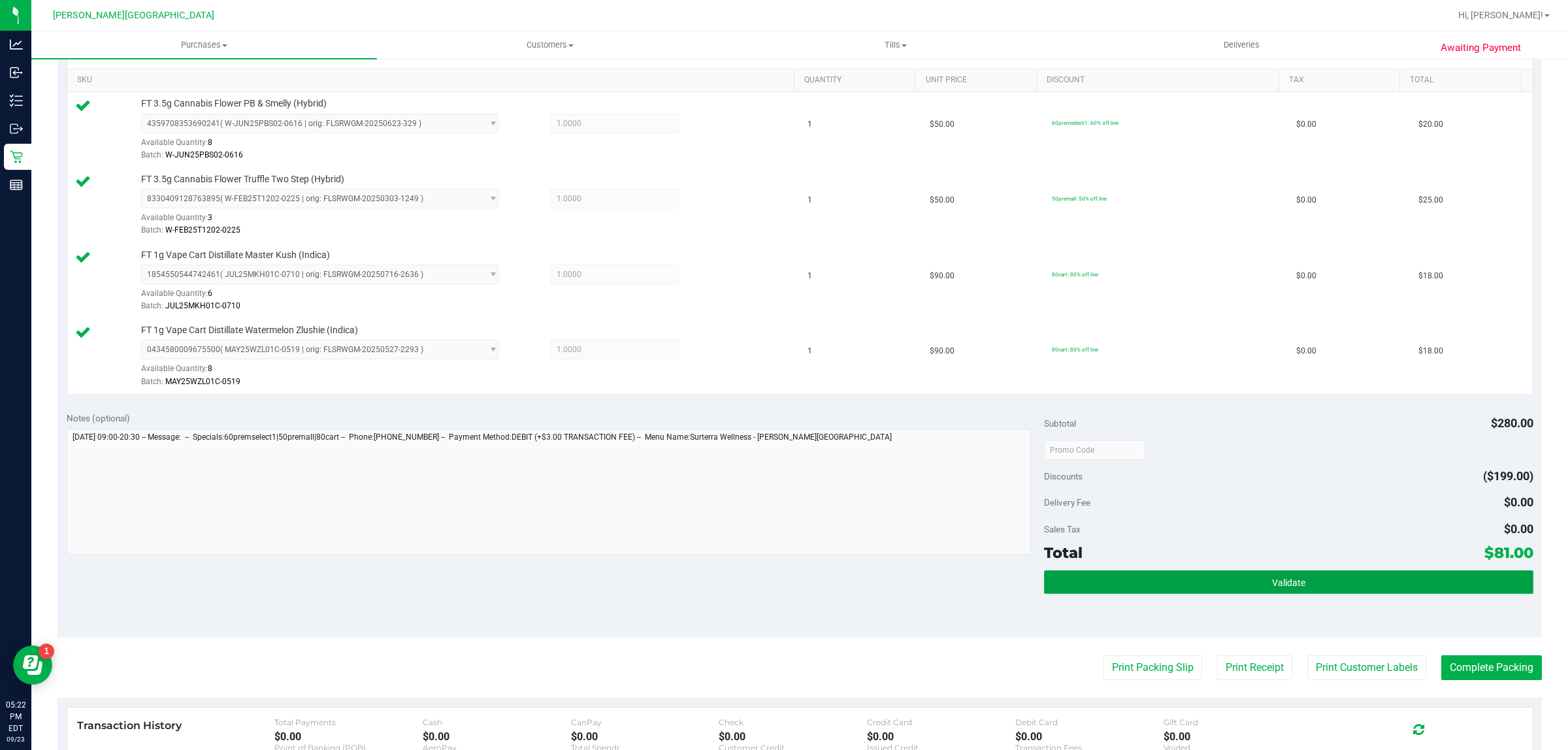
click at [1412, 588] on button "Validate" at bounding box center [1288, 582] width 489 height 24
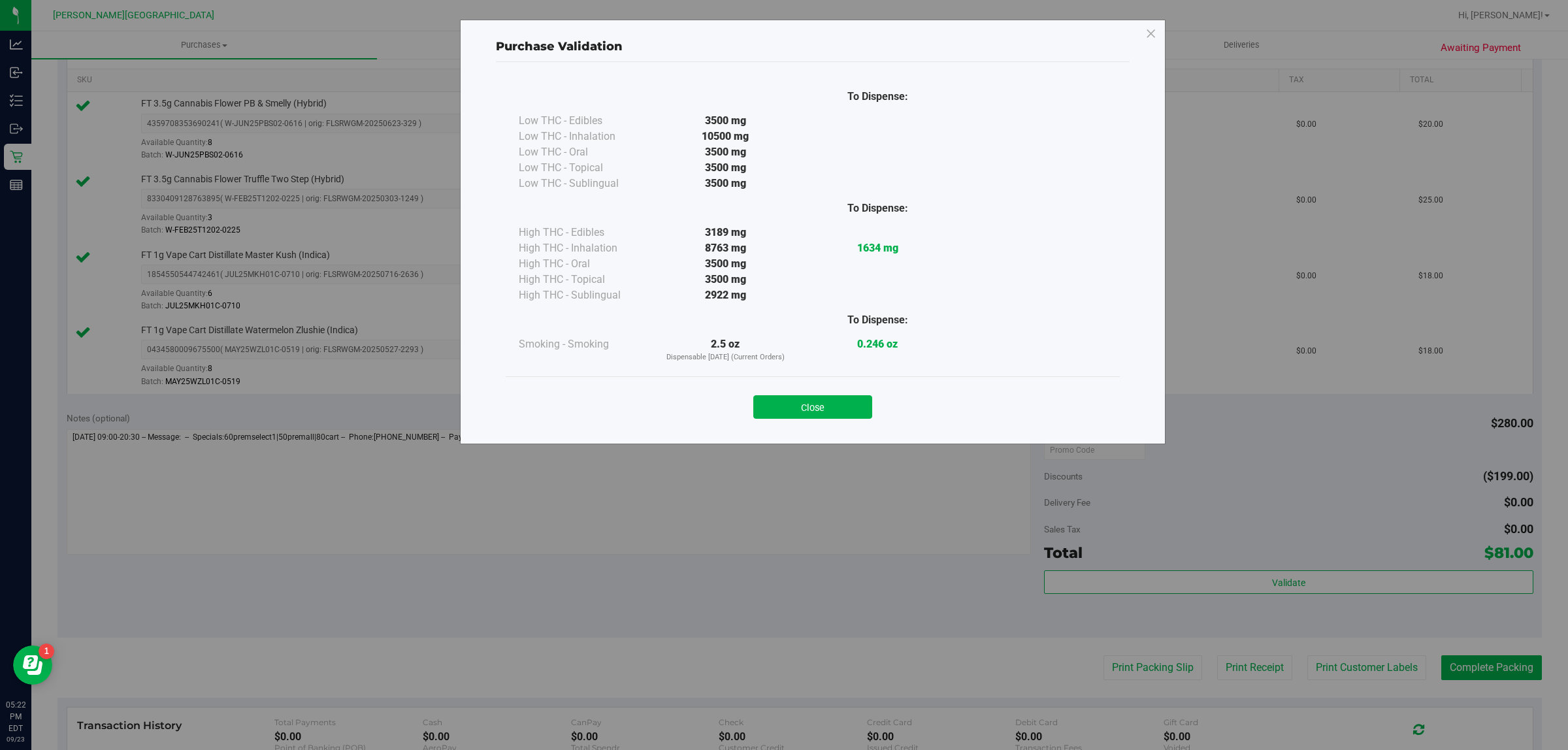
click at [854, 413] on button "Close" at bounding box center [813, 407] width 119 height 24
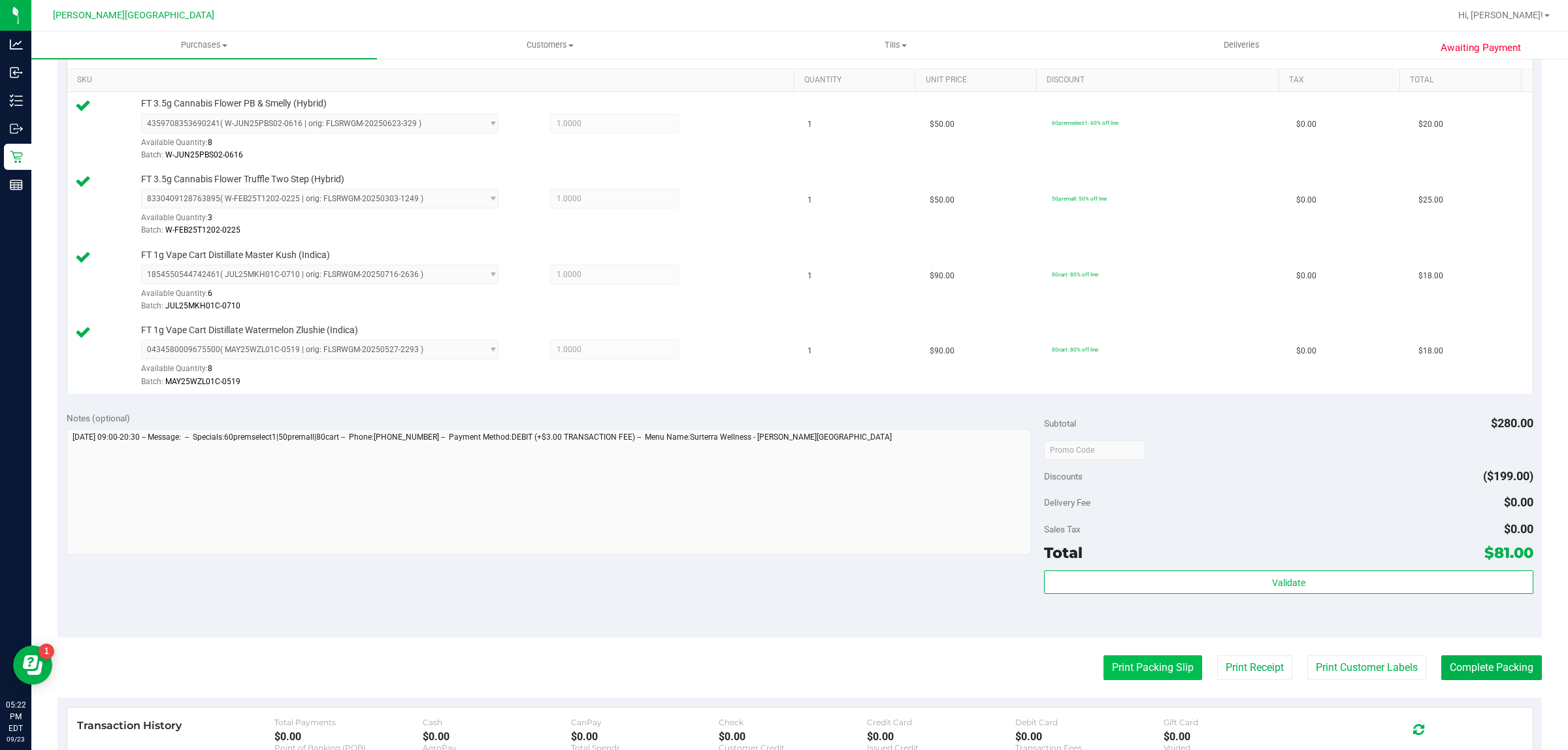
click at [1158, 673] on button "Print Packing Slip" at bounding box center [1152, 668] width 98 height 25
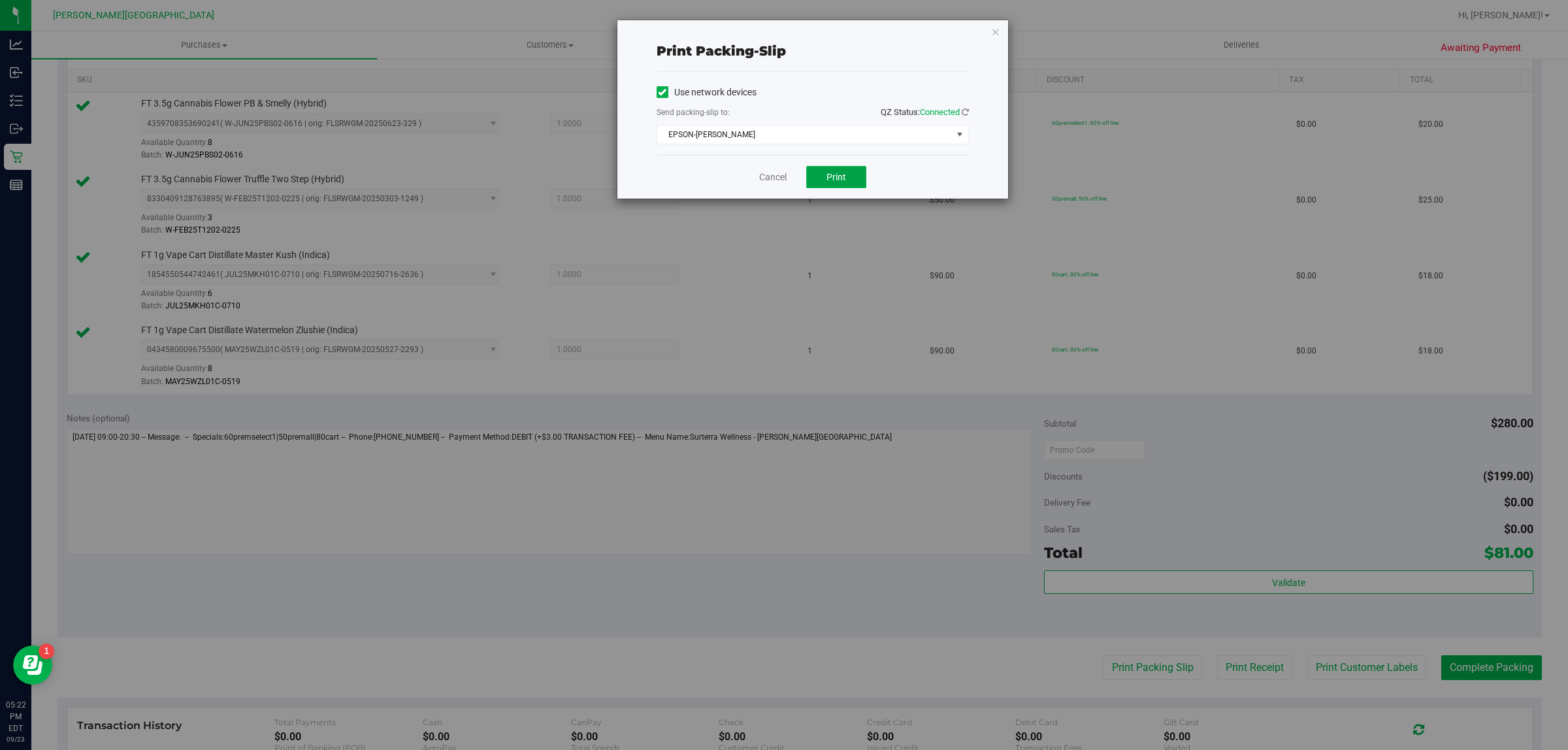
click at [840, 184] on button "Print" at bounding box center [836, 177] width 60 height 22
click at [995, 28] on icon "button" at bounding box center [996, 32] width 9 height 16
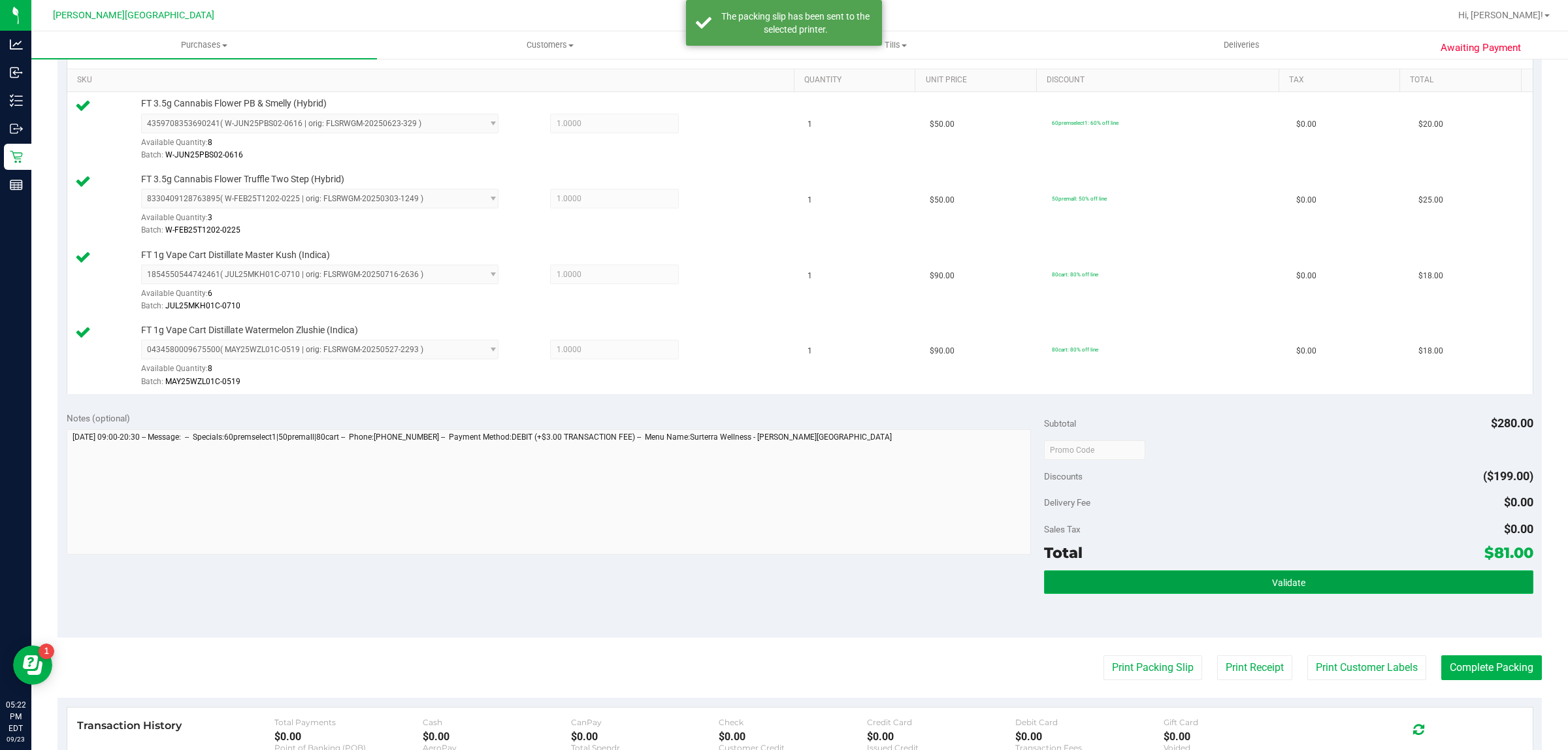
click at [1415, 583] on button "Validate" at bounding box center [1288, 582] width 489 height 24
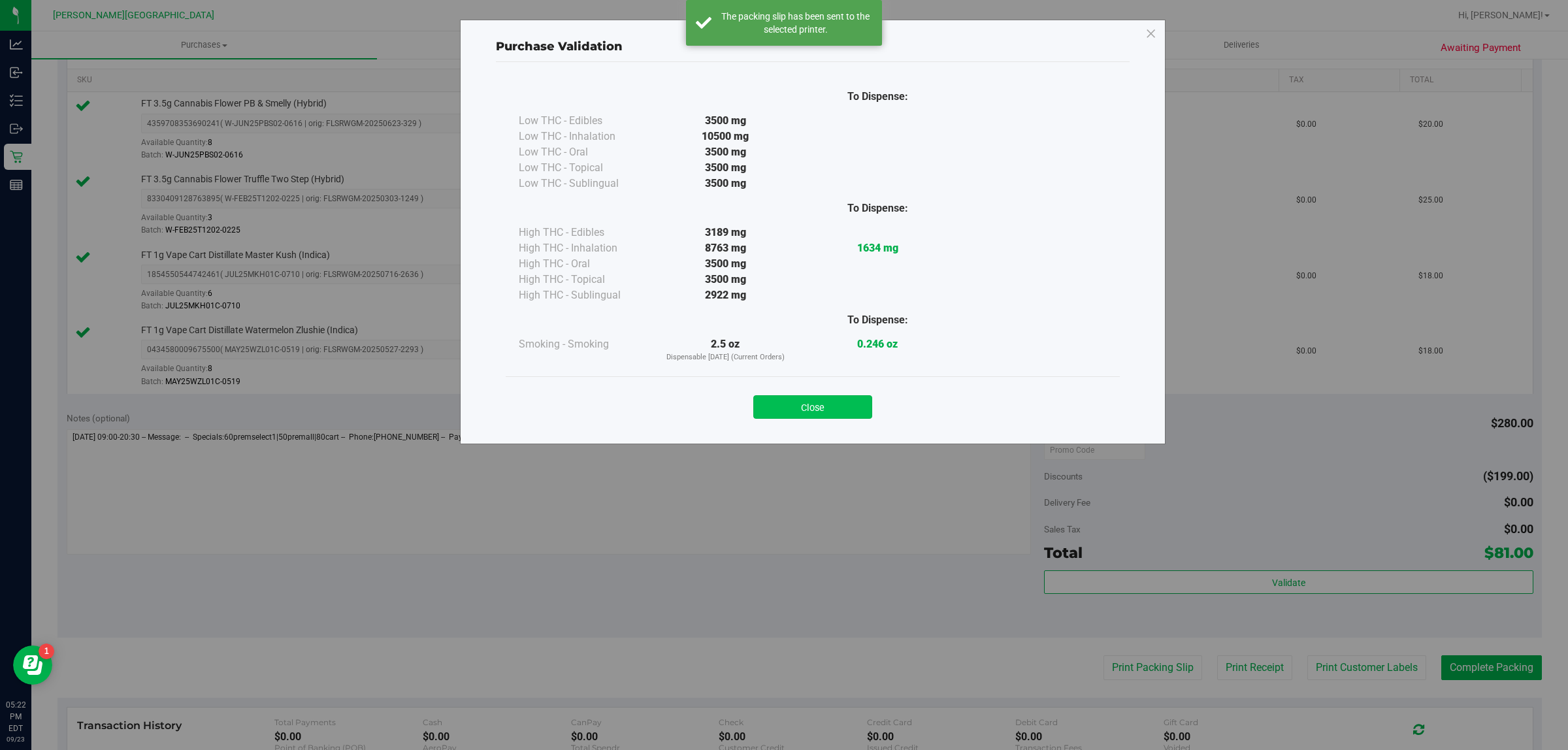
click at [850, 407] on button "Close" at bounding box center [813, 407] width 119 height 24
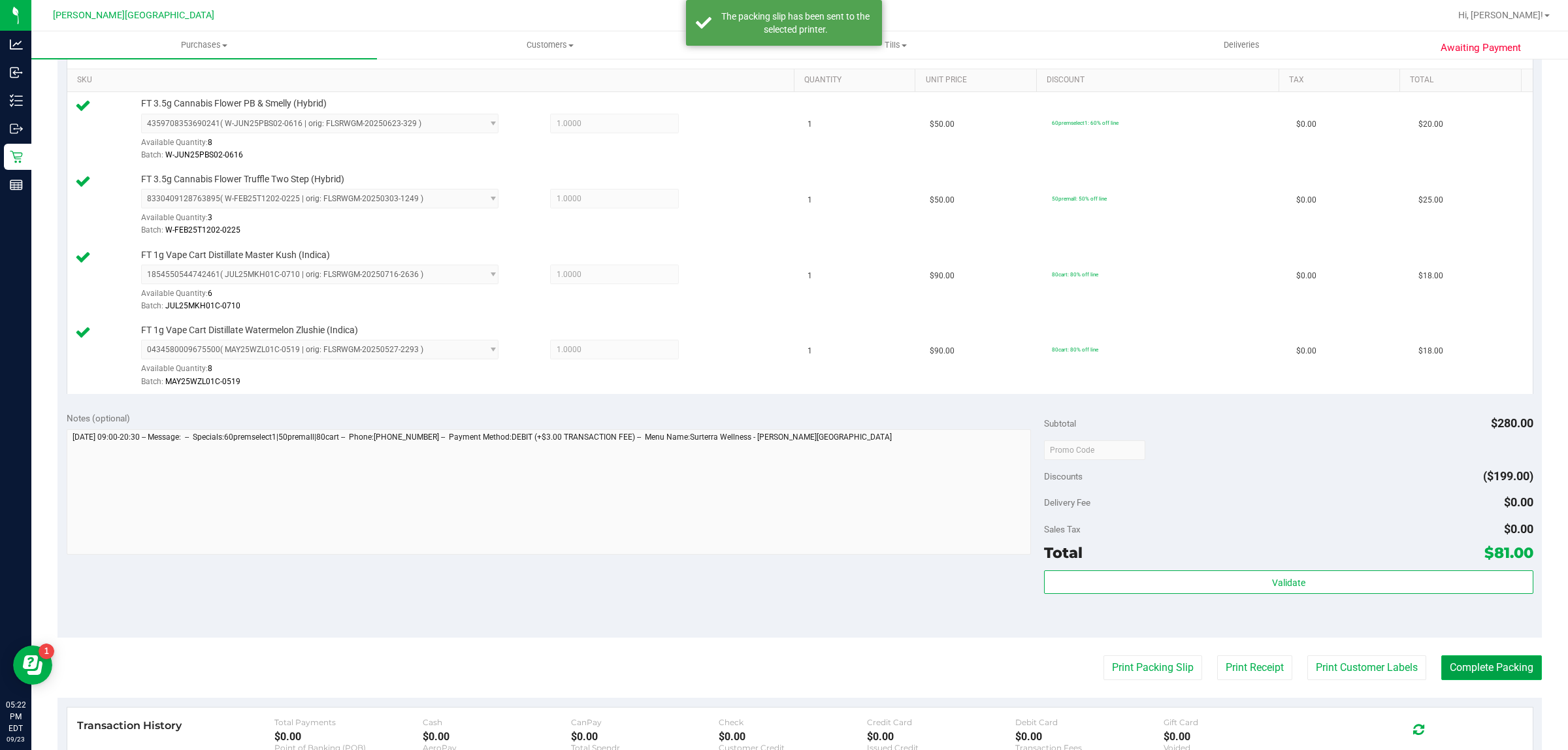
click at [1479, 662] on button "Complete Packing" at bounding box center [1491, 668] width 100 height 25
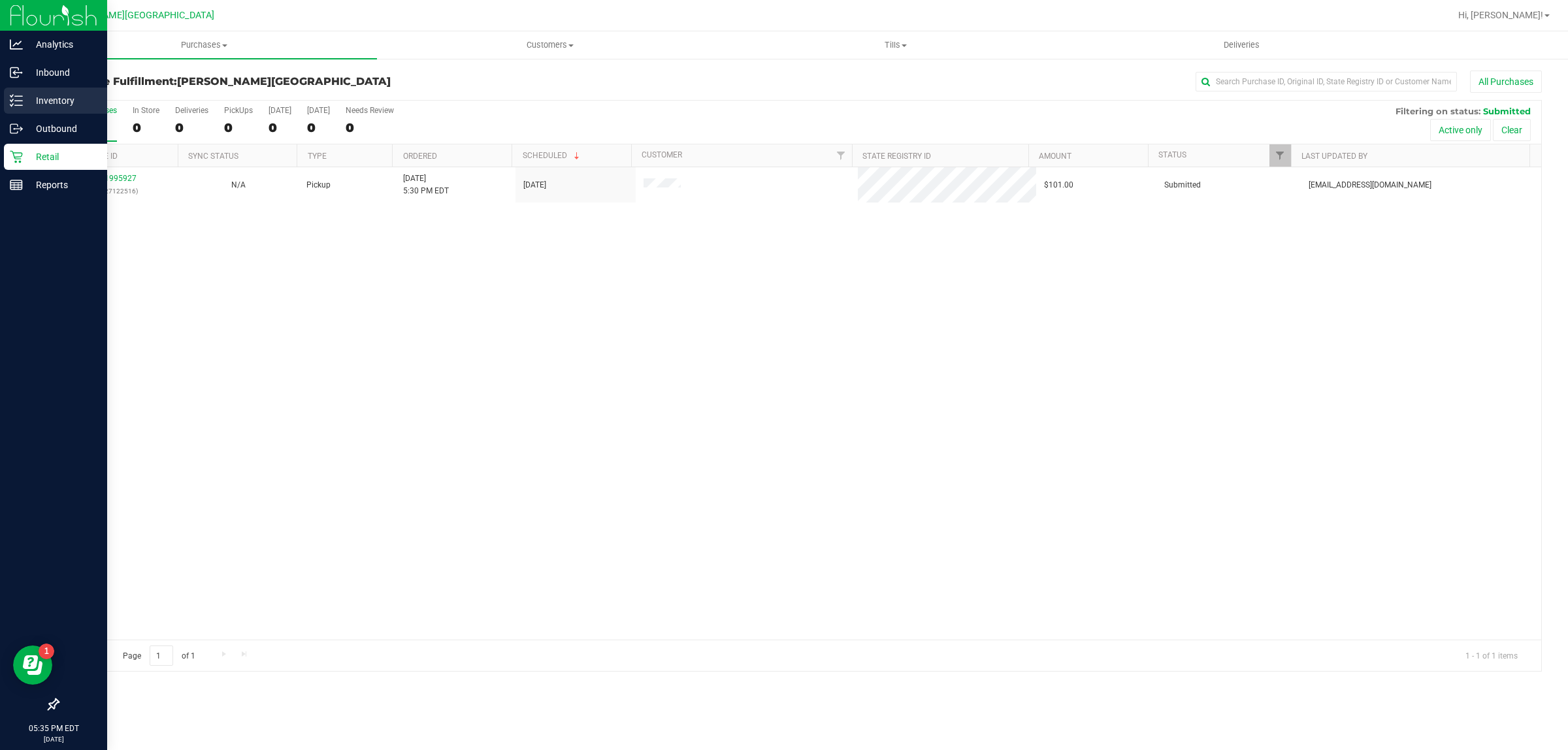
click at [30, 106] on p "Inventory" at bounding box center [62, 100] width 79 height 16
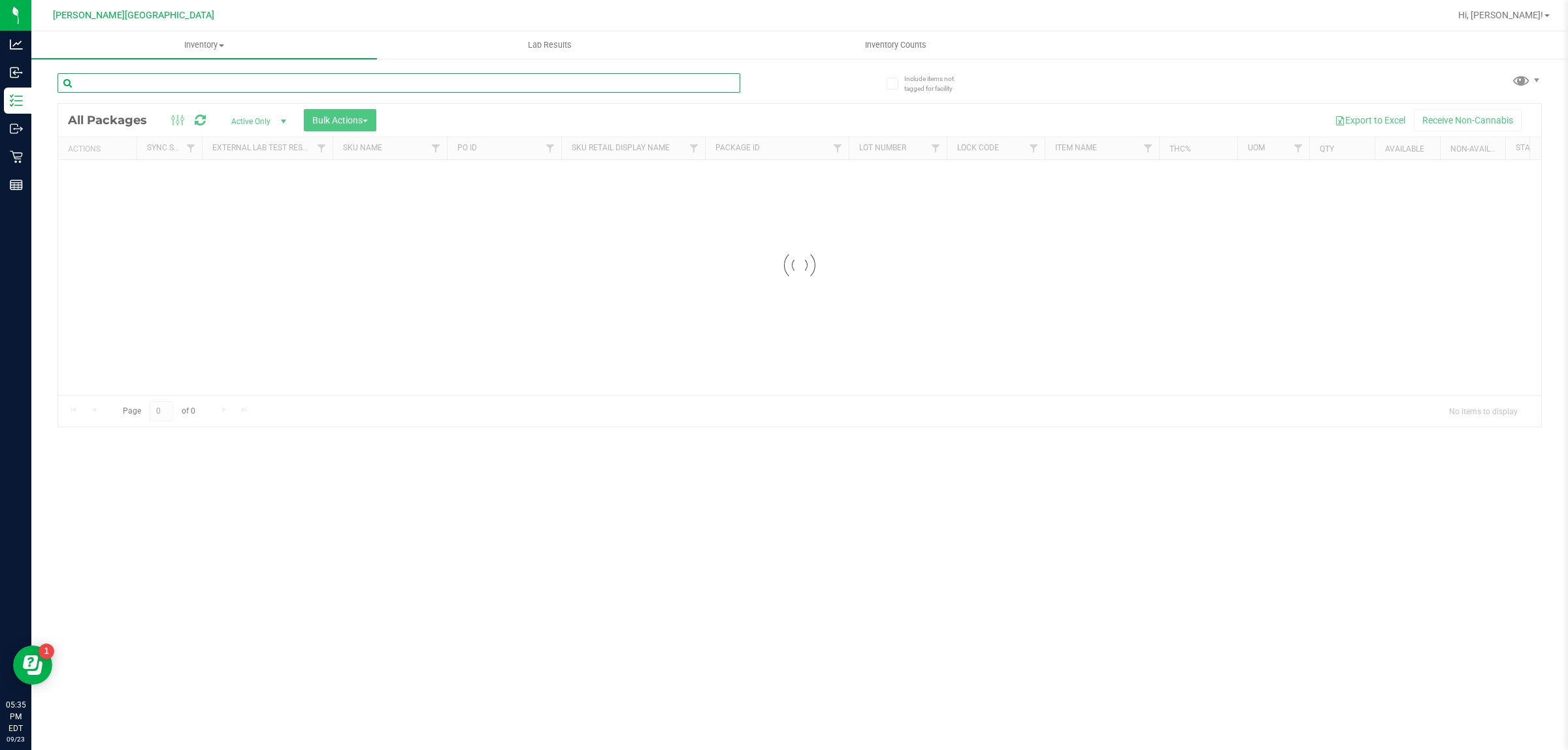
click at [249, 79] on input "text" at bounding box center [398, 83] width 683 height 20
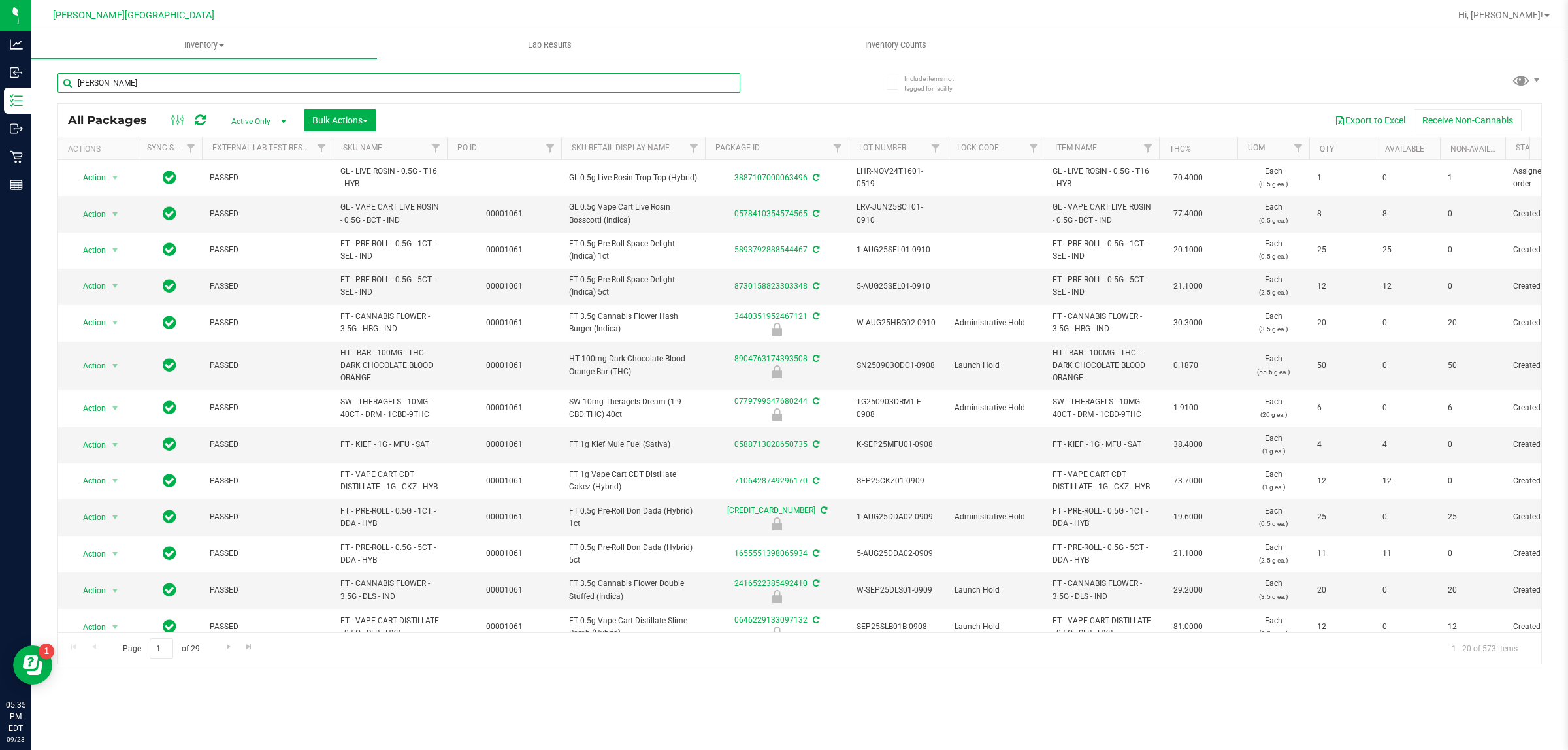
type input "donny burger"
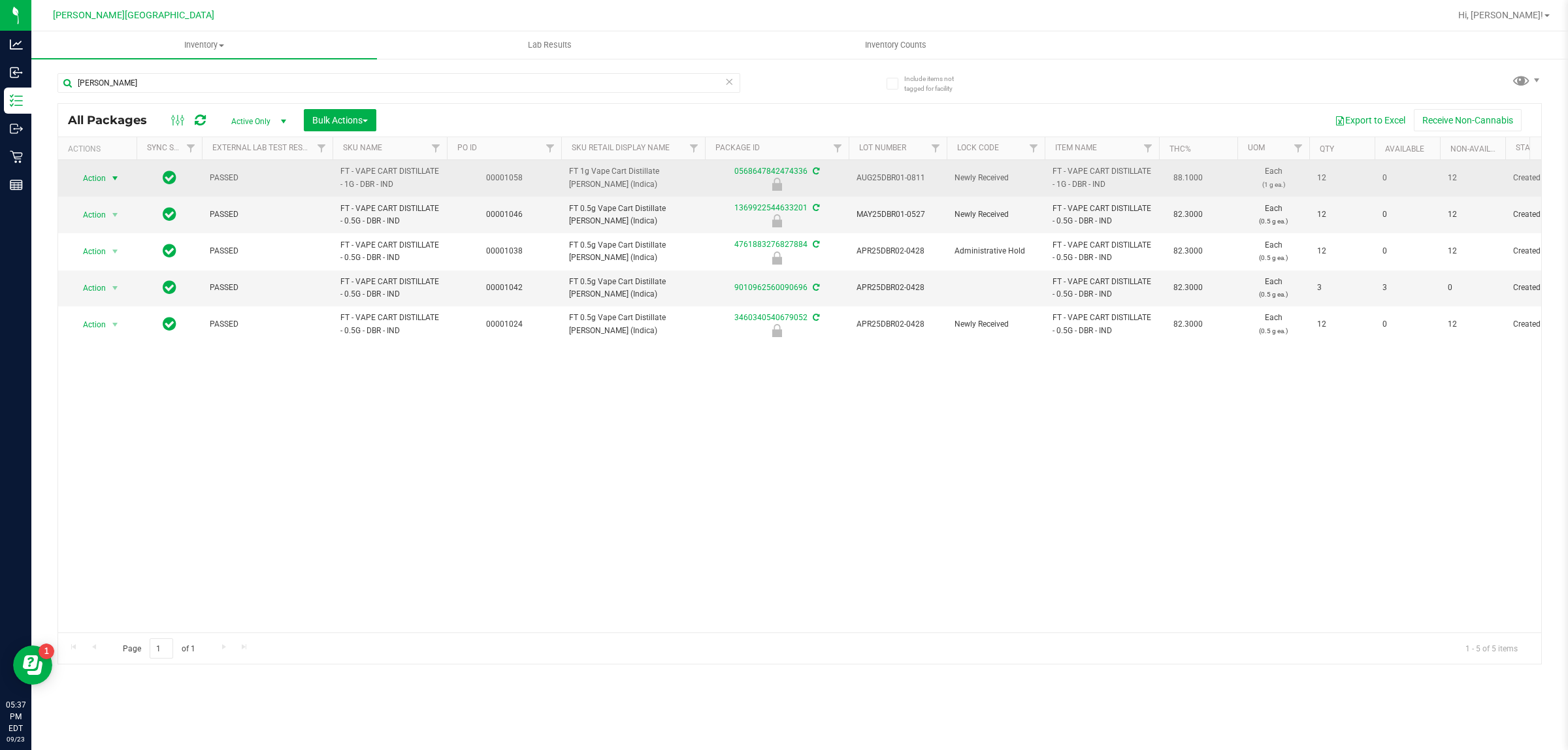
click at [108, 181] on span "select" at bounding box center [115, 178] width 17 height 19
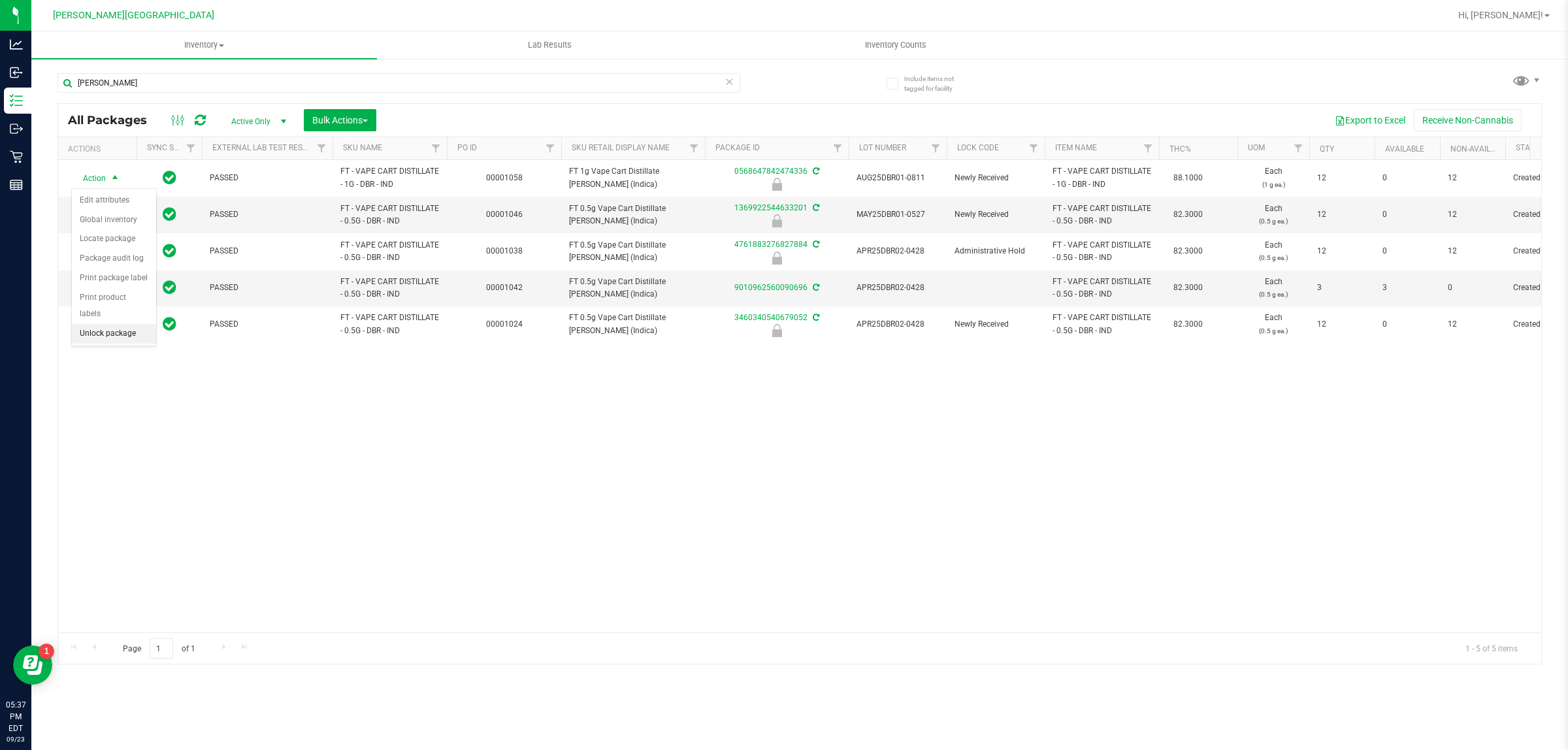
click at [112, 324] on li "Unlock package" at bounding box center [114, 334] width 85 height 20
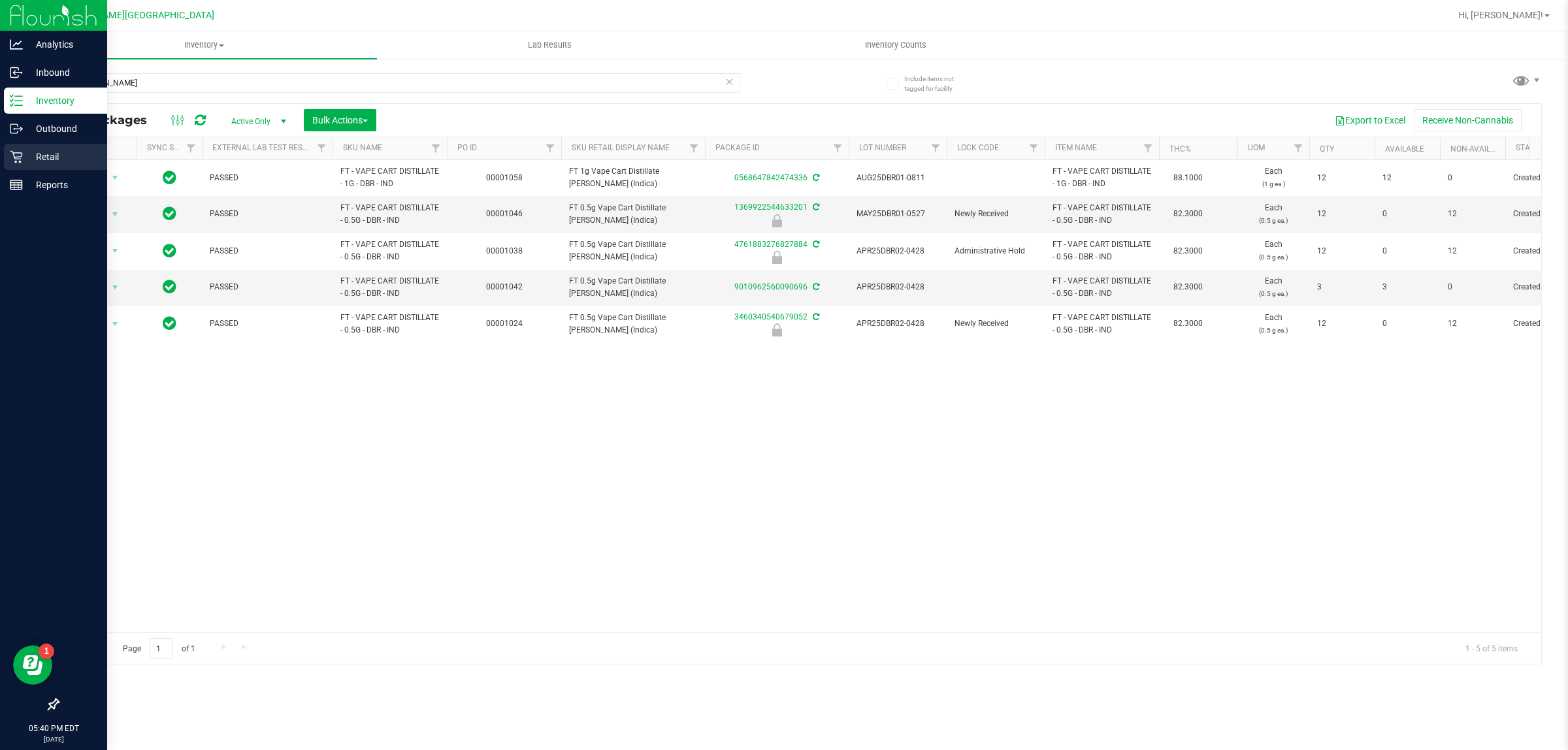
drag, startPoint x: 28, startPoint y: 155, endPoint x: 60, endPoint y: 145, distance: 33.5
click at [28, 154] on p "Retail" at bounding box center [62, 157] width 79 height 16
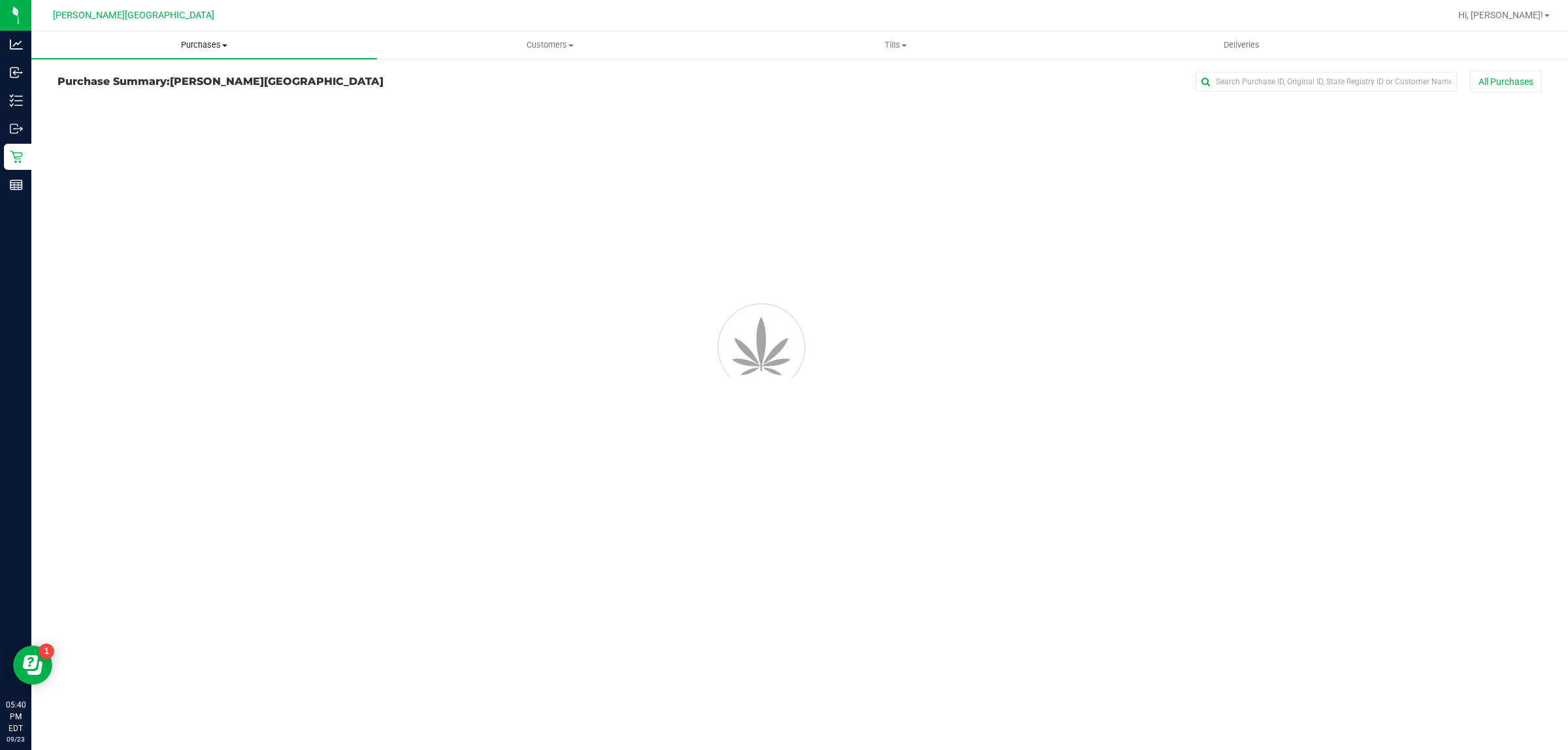
click at [209, 40] on span "Purchases" at bounding box center [204, 45] width 346 height 12
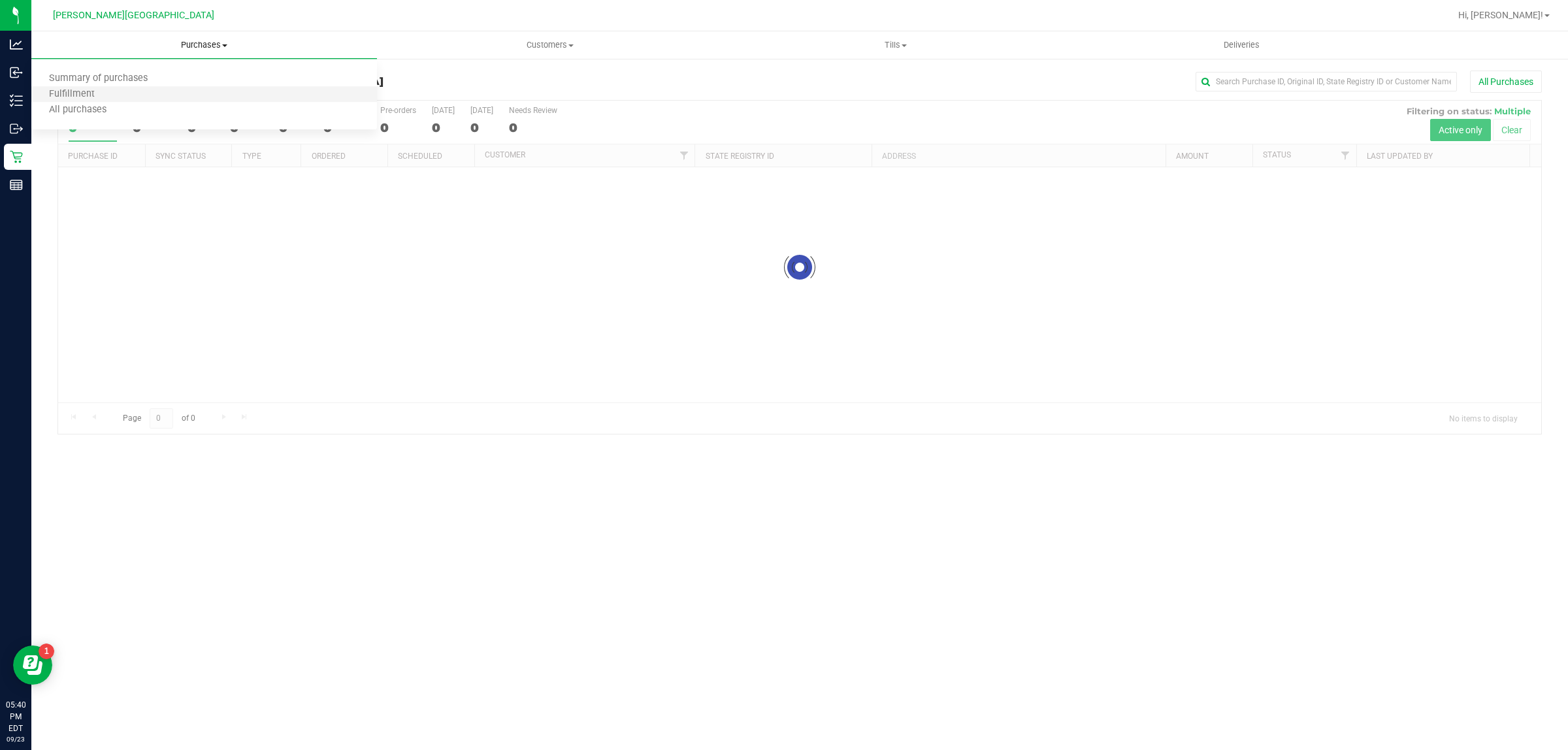
click at [118, 99] on li "Fulfillment" at bounding box center [204, 95] width 346 height 16
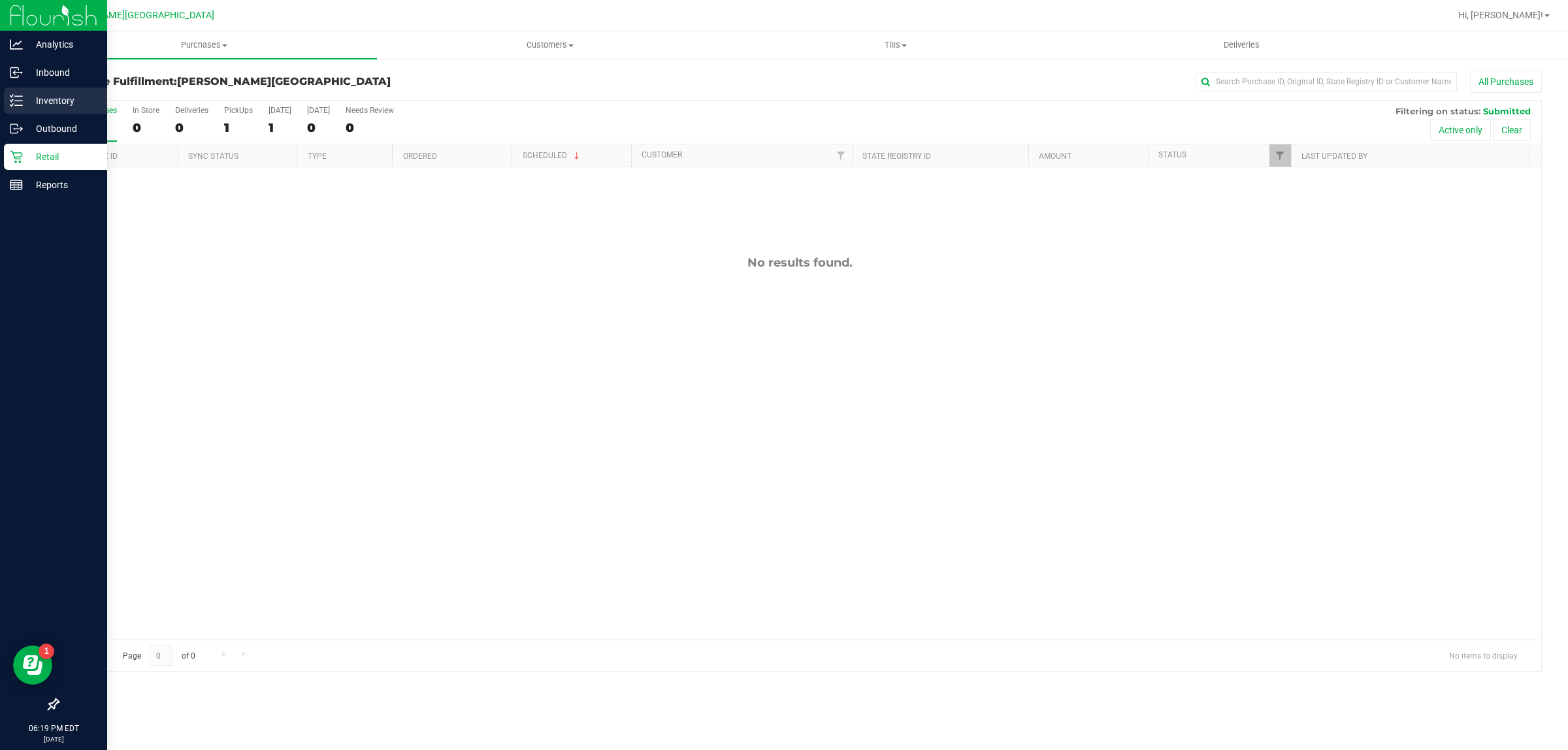
click at [39, 109] on div "Inventory" at bounding box center [56, 100] width 103 height 26
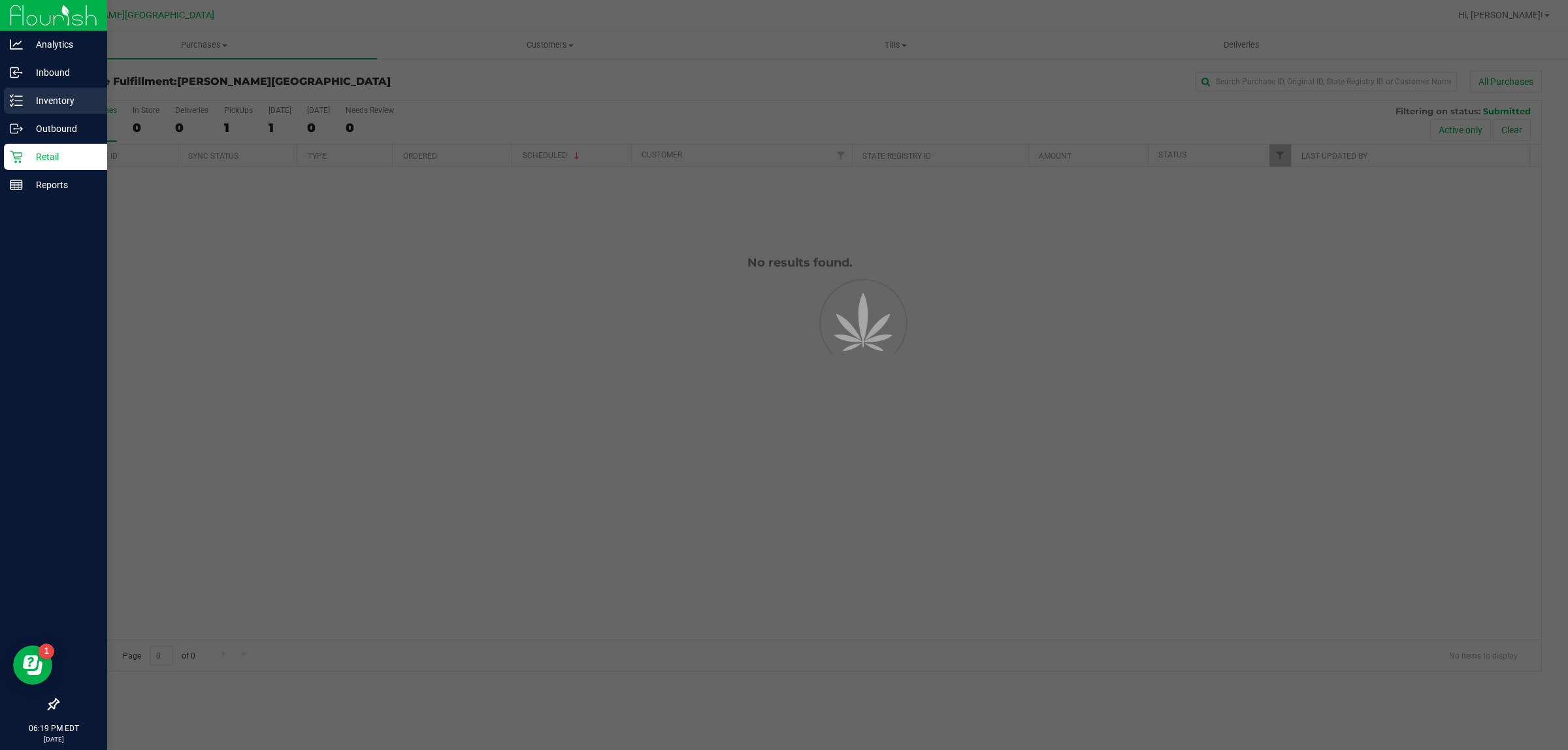
click at [49, 87] on div "Inventory" at bounding box center [56, 100] width 103 height 26
click at [53, 76] on p "Inbound" at bounding box center [62, 73] width 79 height 16
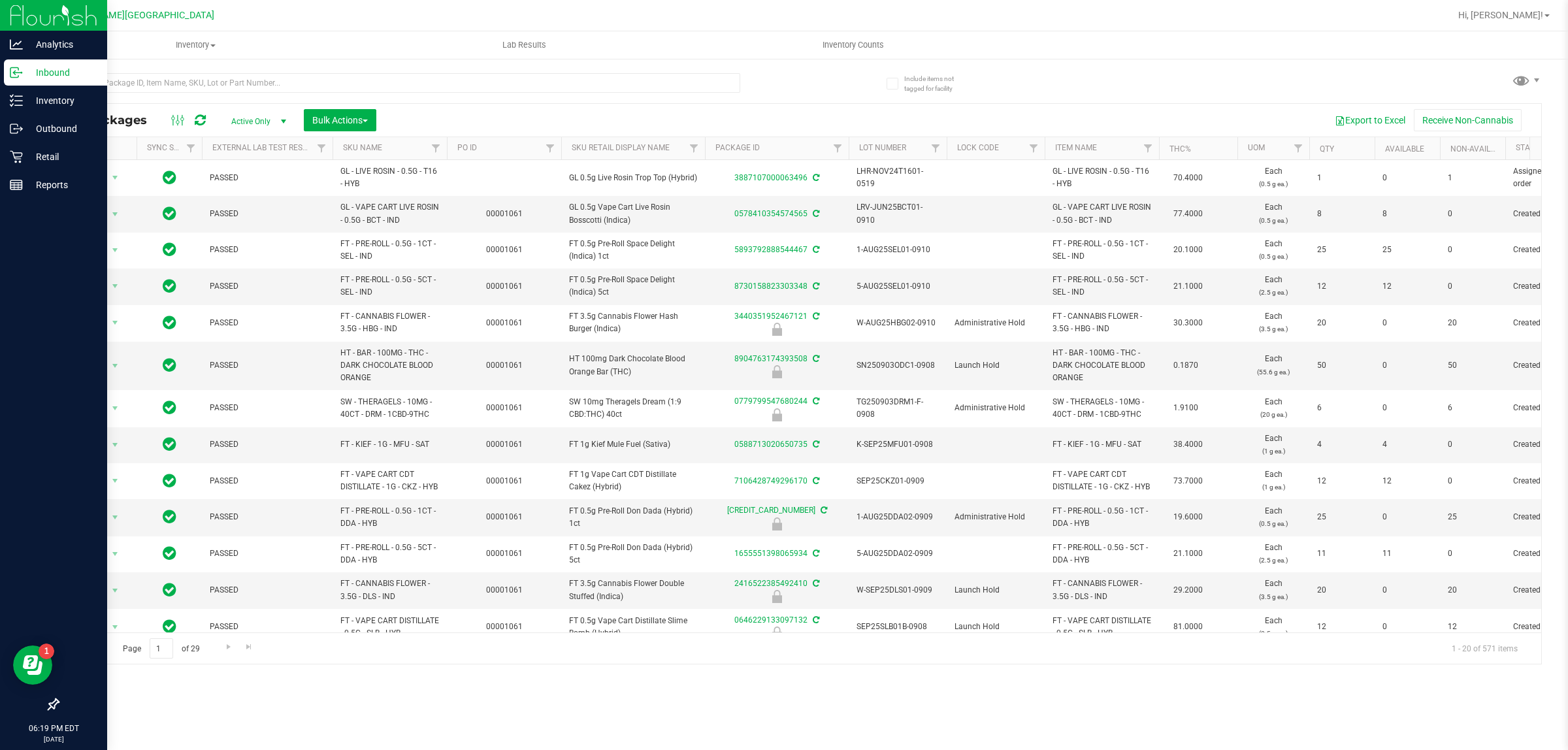
click at [53, 76] on p "Inbound" at bounding box center [62, 73] width 79 height 16
click at [65, 106] on p "Inventory" at bounding box center [62, 100] width 79 height 16
click at [63, 77] on p "Inbound" at bounding box center [62, 73] width 79 height 16
click at [66, 77] on p "Inbound" at bounding box center [62, 73] width 79 height 16
click at [63, 74] on p "Inbound" at bounding box center [62, 73] width 79 height 16
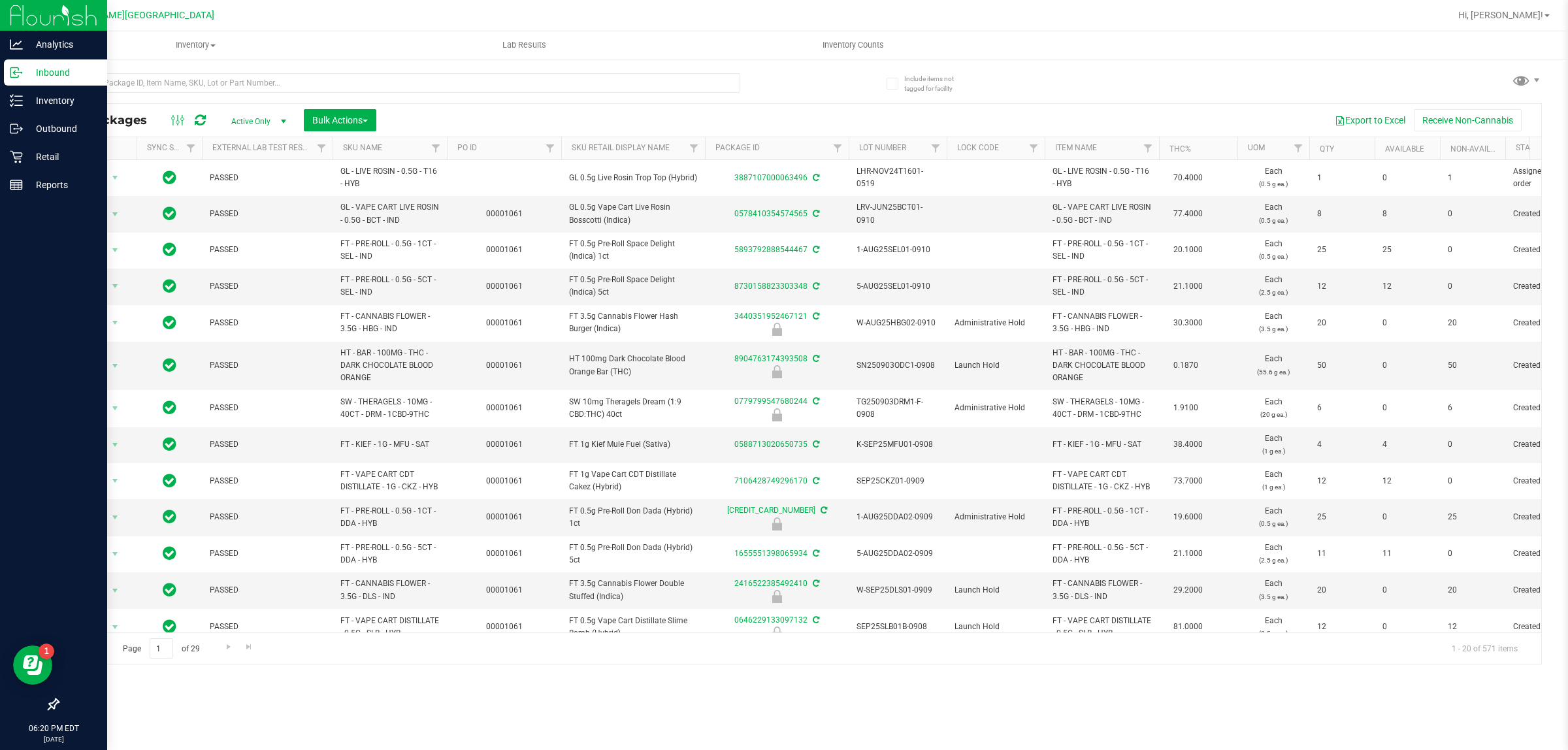
click at [60, 79] on p "Inbound" at bounding box center [62, 73] width 79 height 16
click at [50, 73] on p "Inbound" at bounding box center [62, 73] width 79 height 16
click at [73, 88] on div "Inventory" at bounding box center [56, 100] width 103 height 26
click at [67, 121] on p "Outbound" at bounding box center [62, 129] width 79 height 16
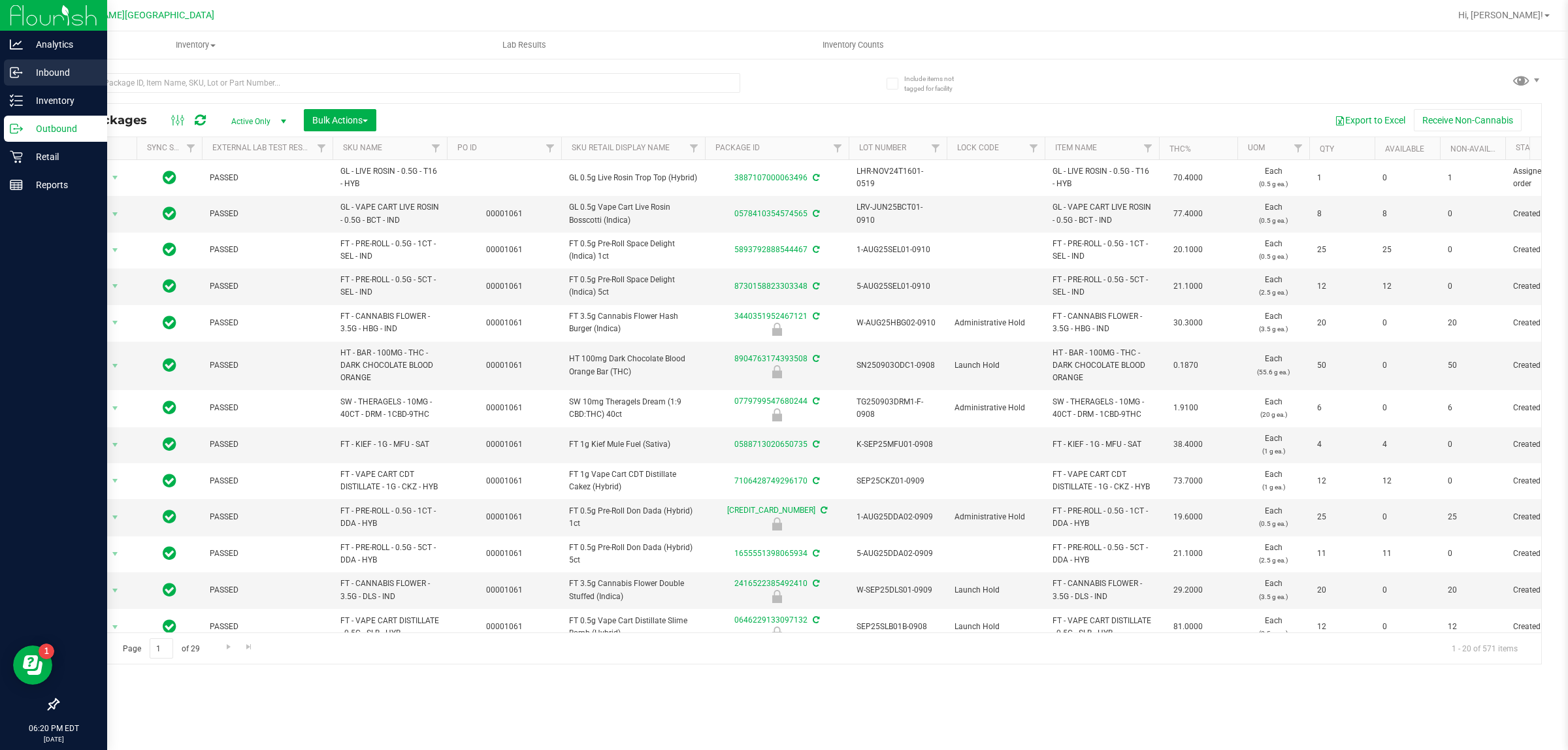
click at [60, 73] on p "Inbound" at bounding box center [62, 73] width 79 height 16
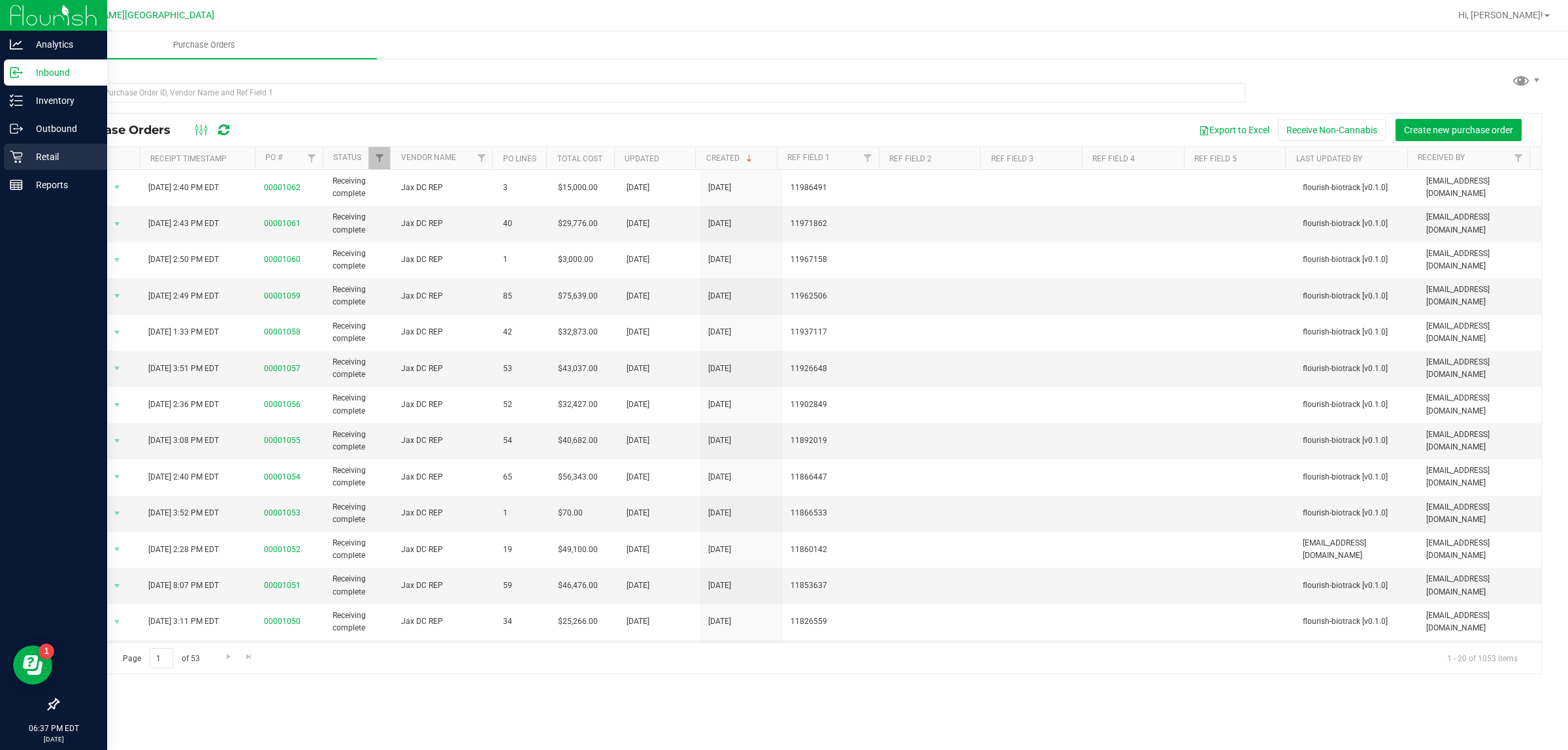
click at [47, 165] on div "Retail" at bounding box center [56, 157] width 103 height 26
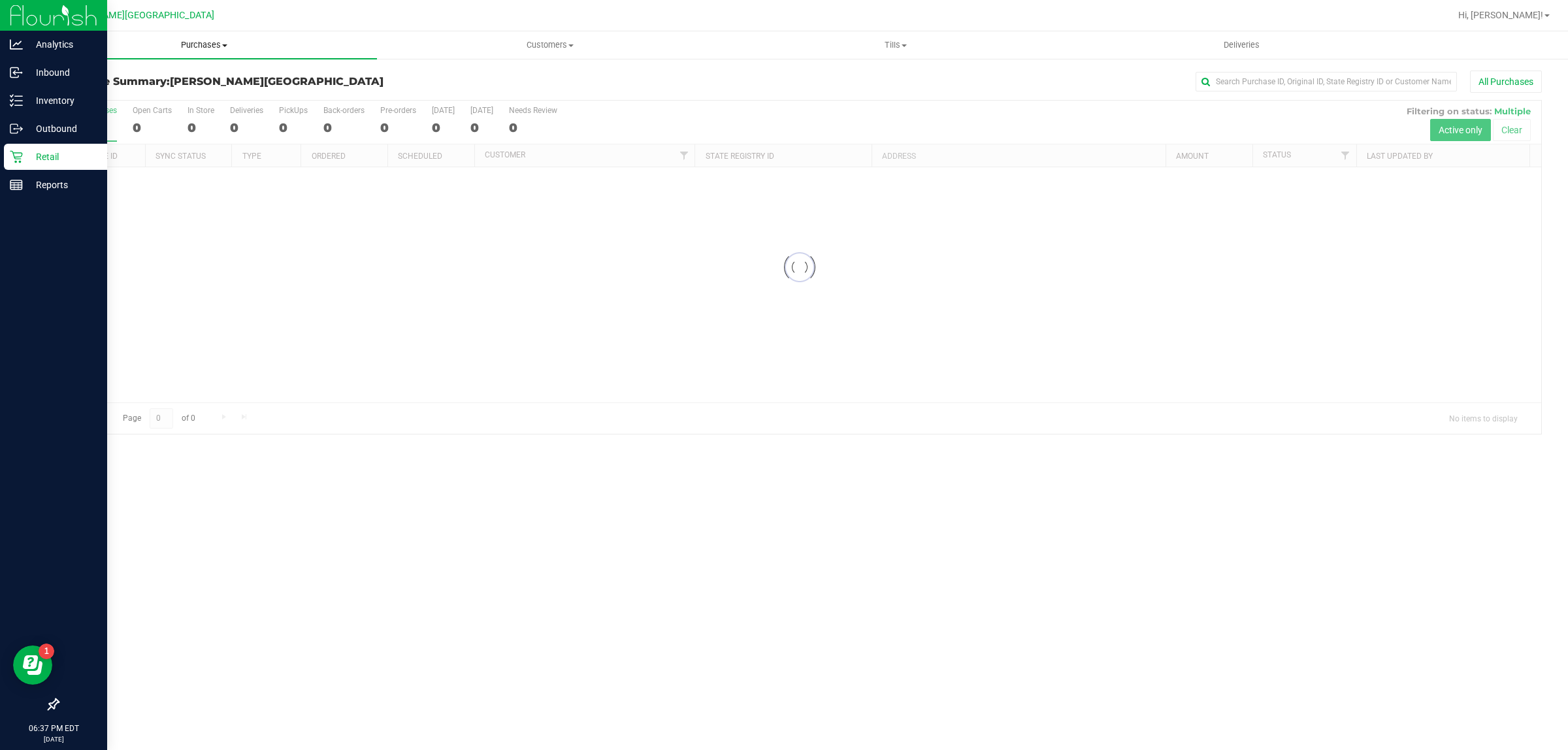
click at [200, 40] on span "Purchases" at bounding box center [204, 45] width 346 height 12
click at [151, 93] on li "Fulfillment" at bounding box center [204, 95] width 346 height 16
